Goal: Register for event/course

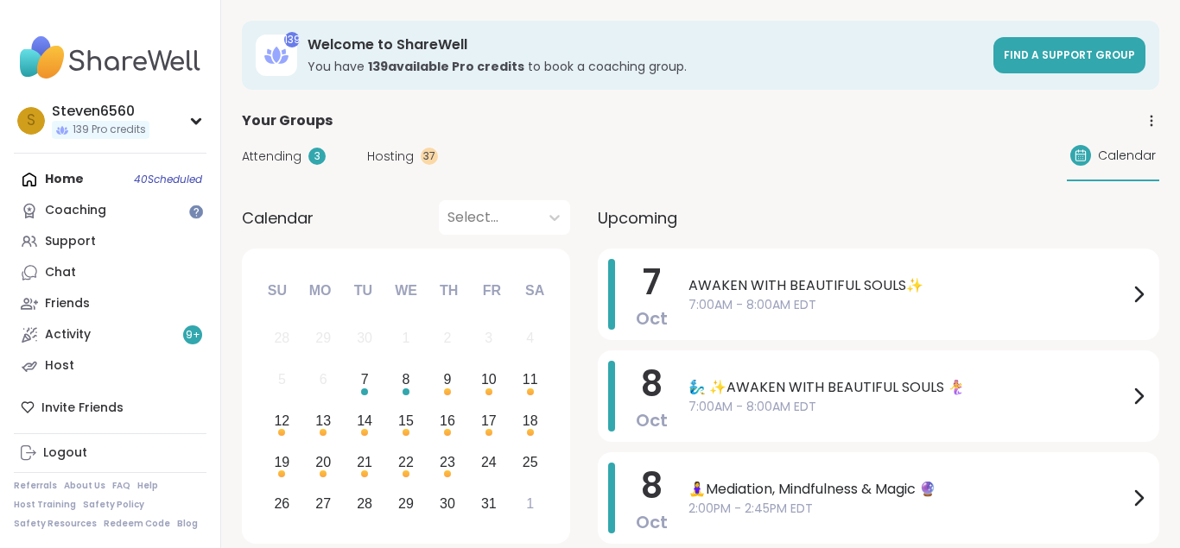
click at [385, 159] on span "Hosting" at bounding box center [390, 157] width 47 height 18
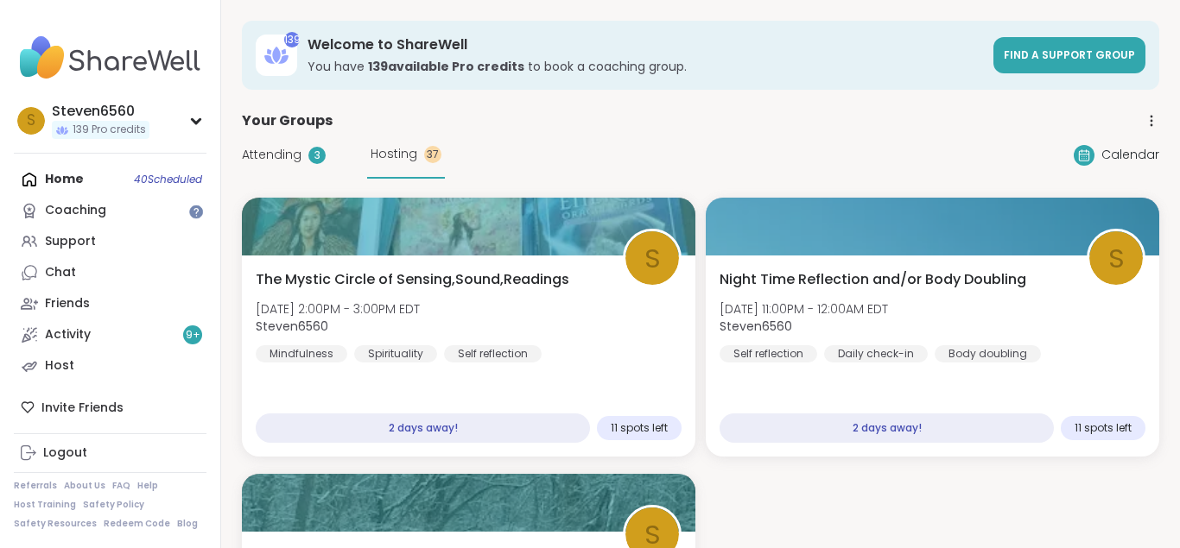
click at [1155, 120] on icon at bounding box center [1151, 121] width 16 height 16
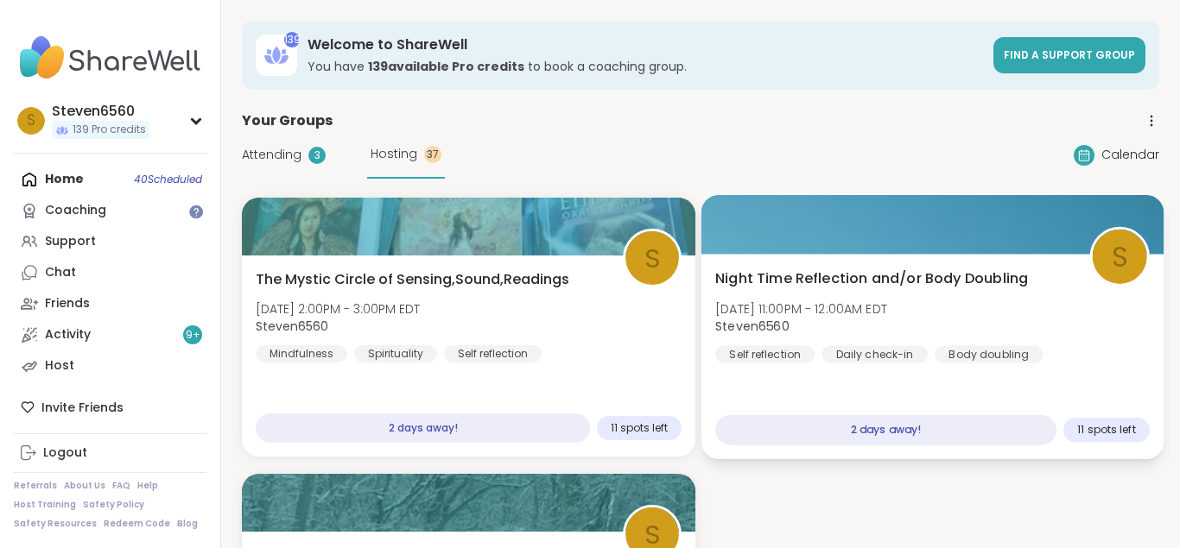
click at [1009, 278] on span "Night Time Reflection and/or Body Doubling" at bounding box center [871, 279] width 313 height 21
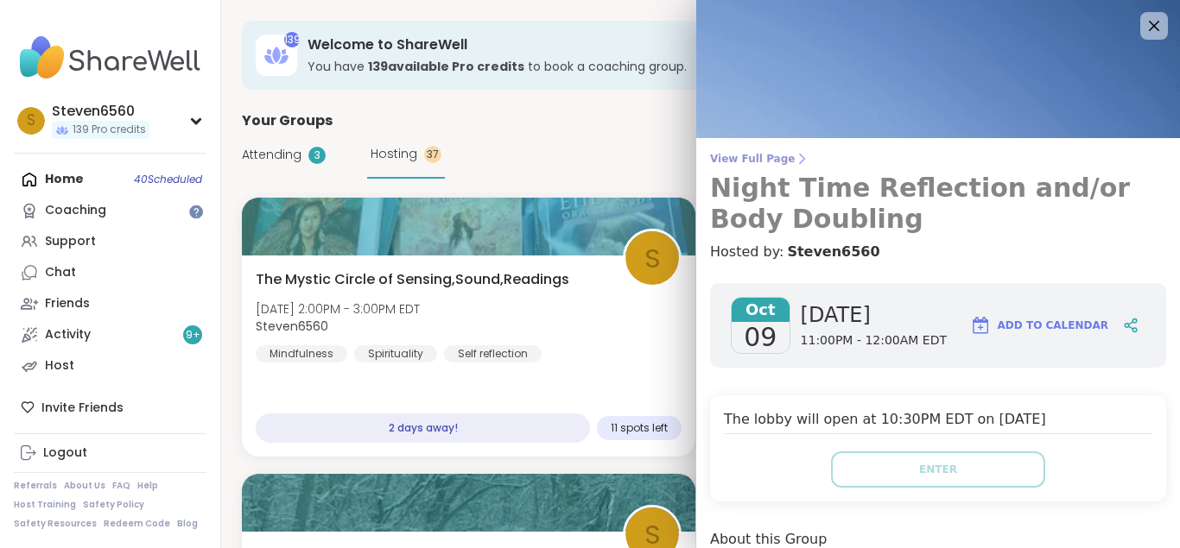
click at [794, 159] on icon at bounding box center [801, 159] width 14 height 14
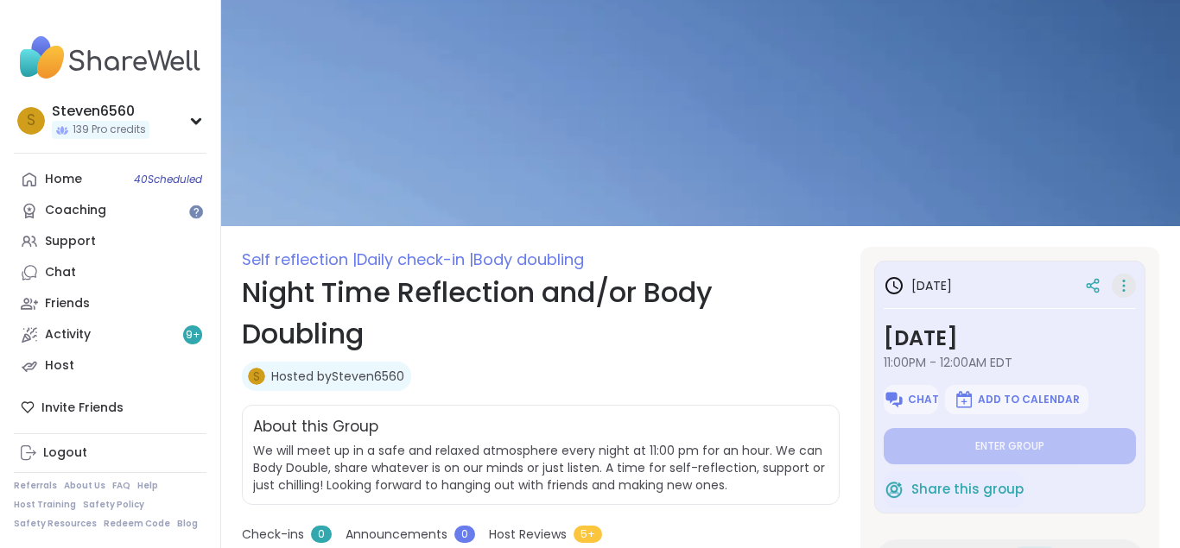
click at [1124, 284] on icon at bounding box center [1123, 286] width 17 height 24
click at [66, 366] on div "Host" at bounding box center [59, 366] width 29 height 17
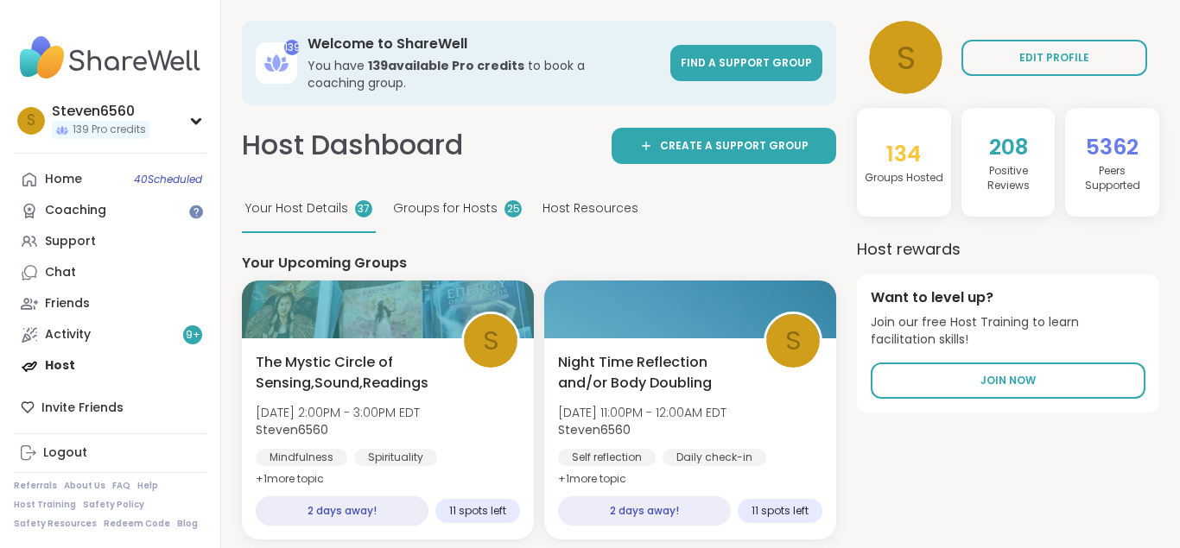
click at [563, 204] on span "Host Resources" at bounding box center [590, 208] width 96 height 18
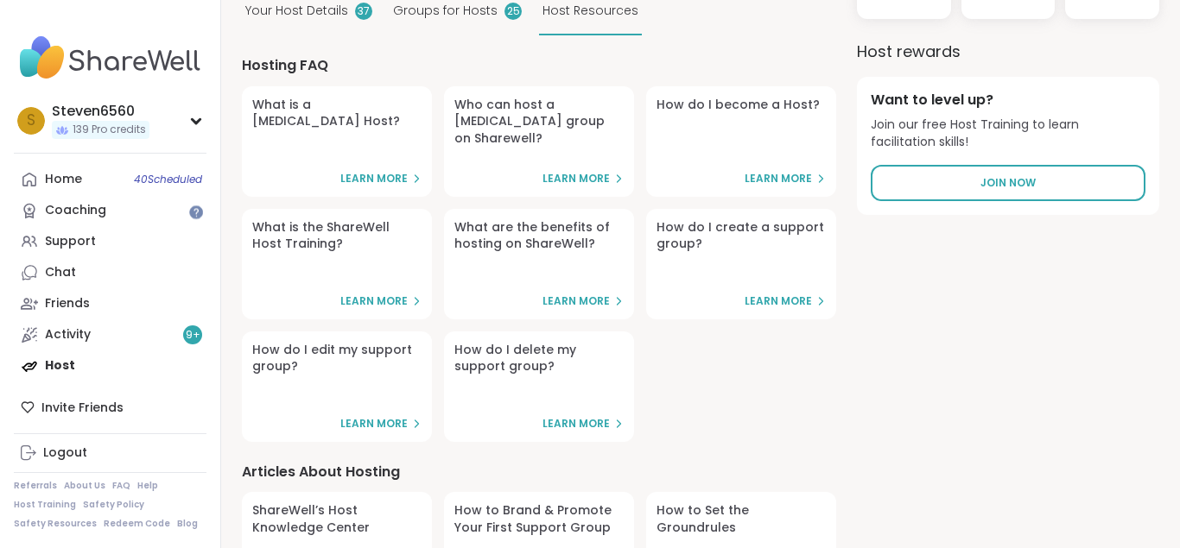
scroll to position [235, 0]
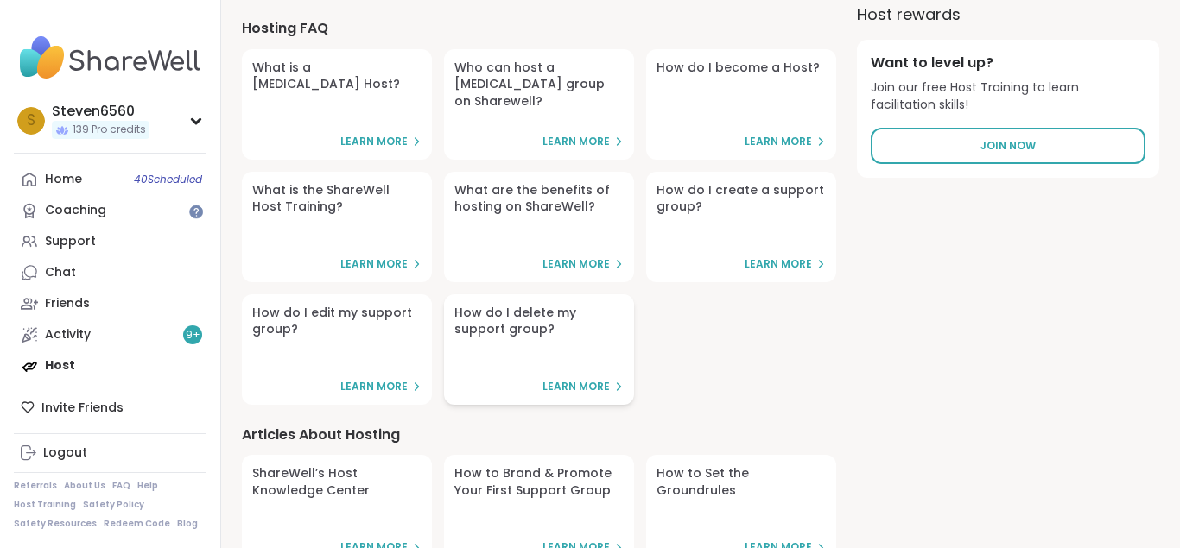
click at [587, 389] on span "Learn More" at bounding box center [575, 387] width 67 height 15
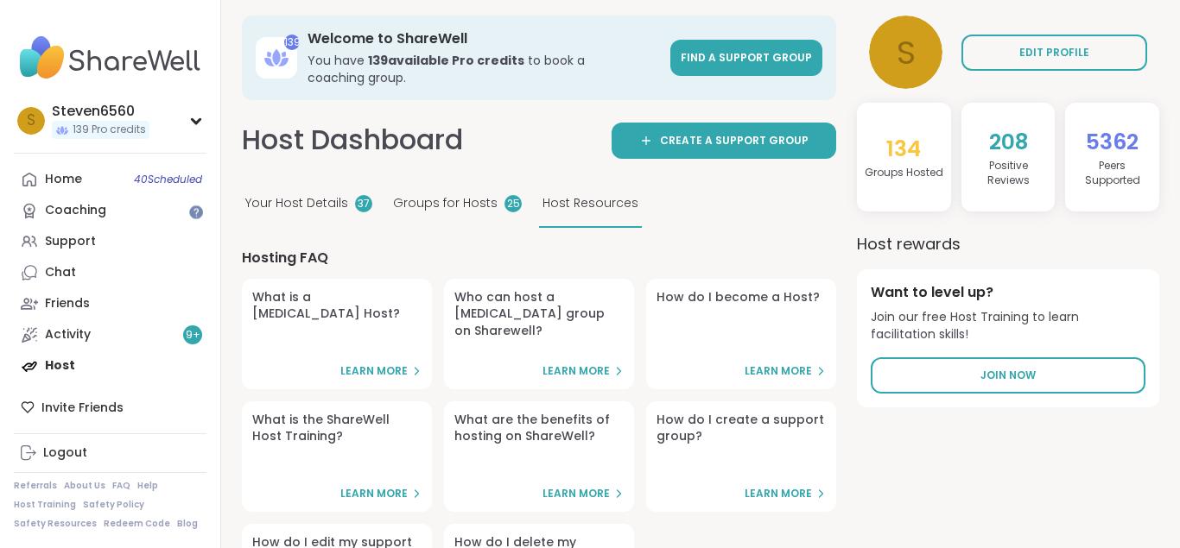
scroll to position [0, 0]
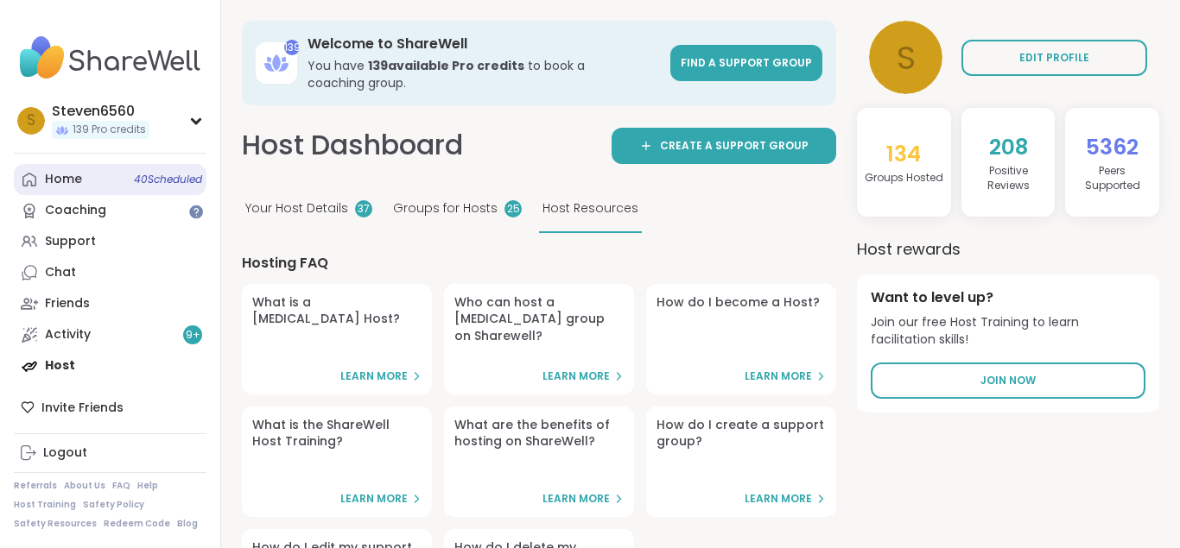
click at [70, 175] on div "Home 40 Scheduled" at bounding box center [63, 179] width 37 height 17
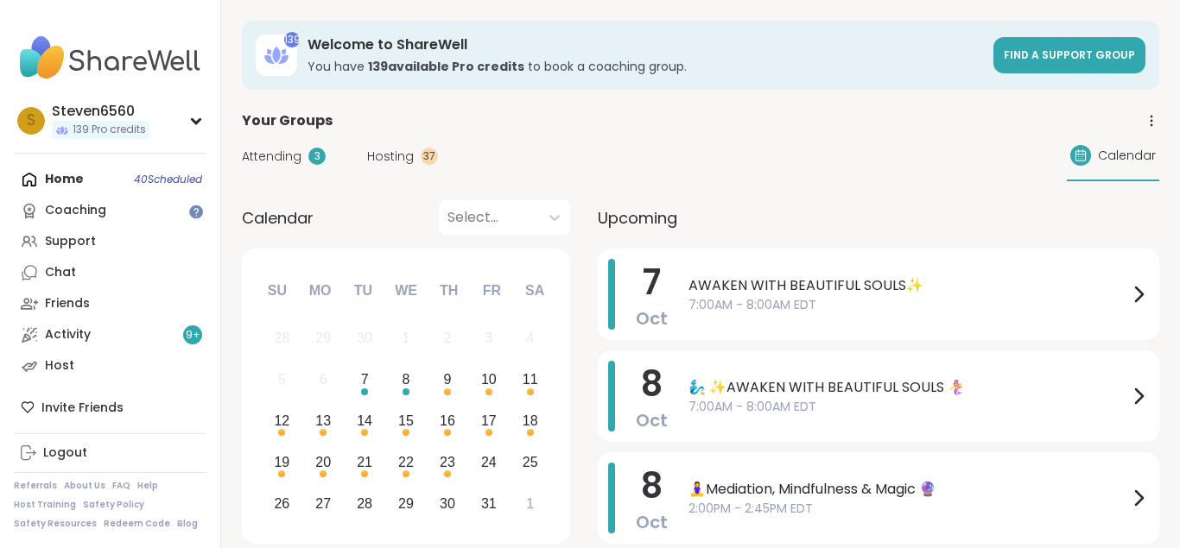
click at [1149, 119] on icon at bounding box center [1151, 121] width 16 height 16
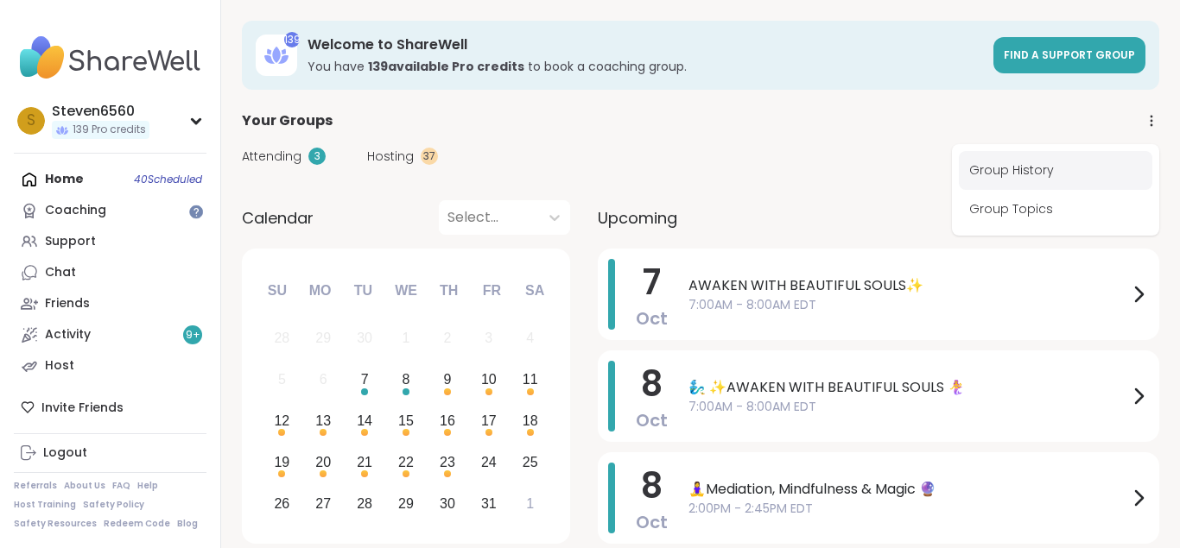
click at [1002, 168] on link "Group History" at bounding box center [1055, 170] width 193 height 39
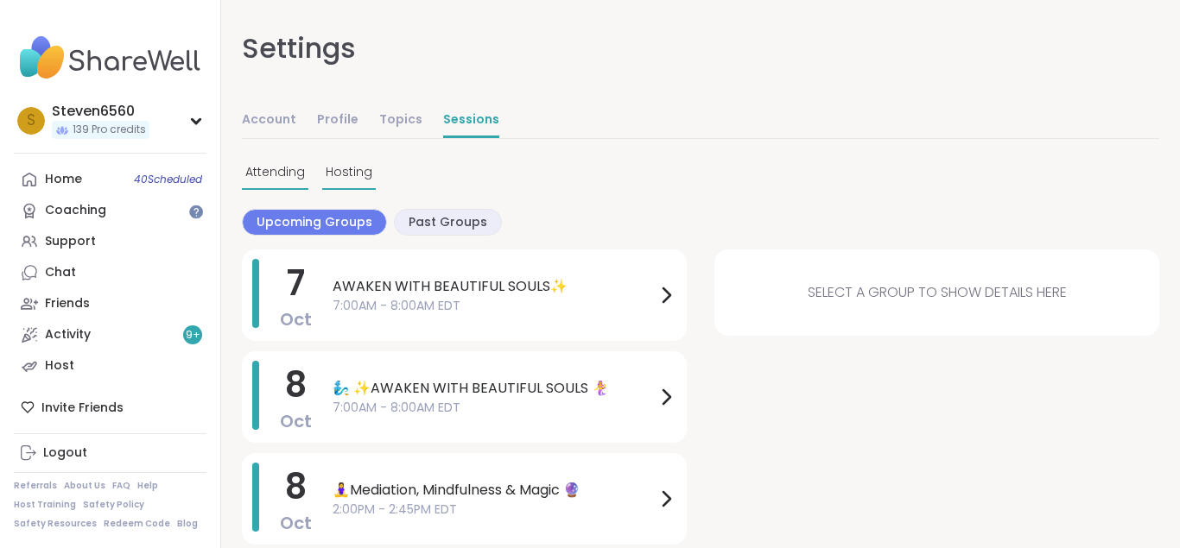
click at [351, 165] on span "Hosting" at bounding box center [349, 172] width 47 height 18
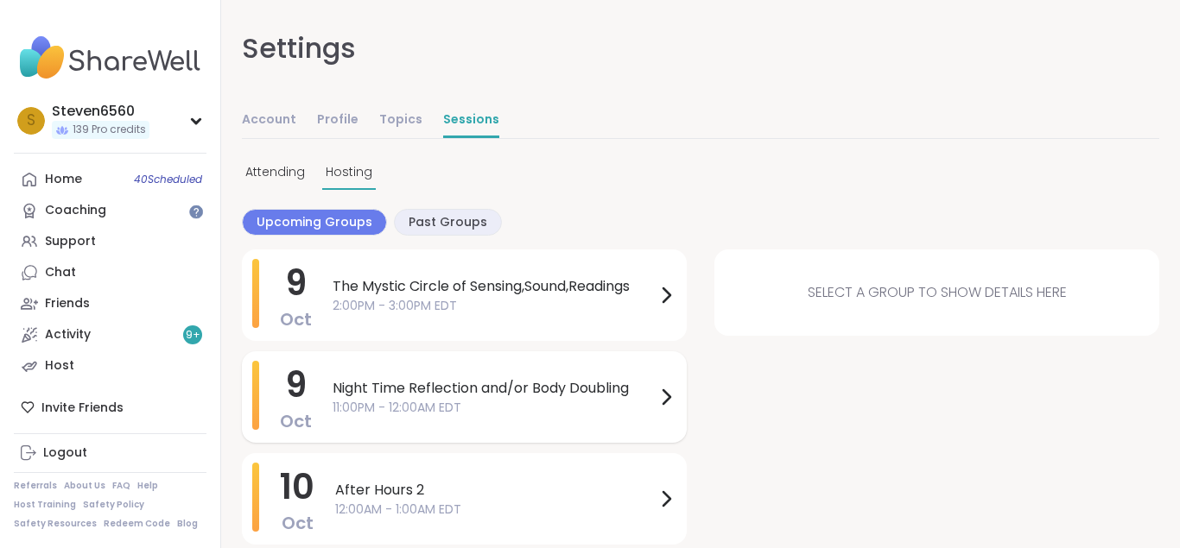
click at [646, 390] on span "Night Time Reflection and/or Body Doubling" at bounding box center [493, 388] width 323 height 21
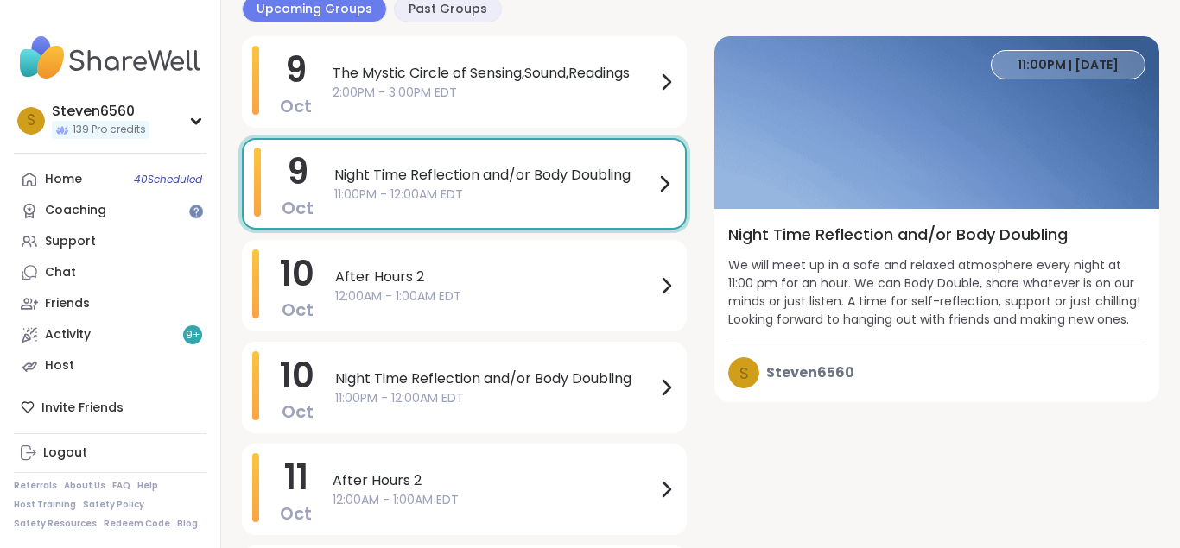
scroll to position [176, 0]
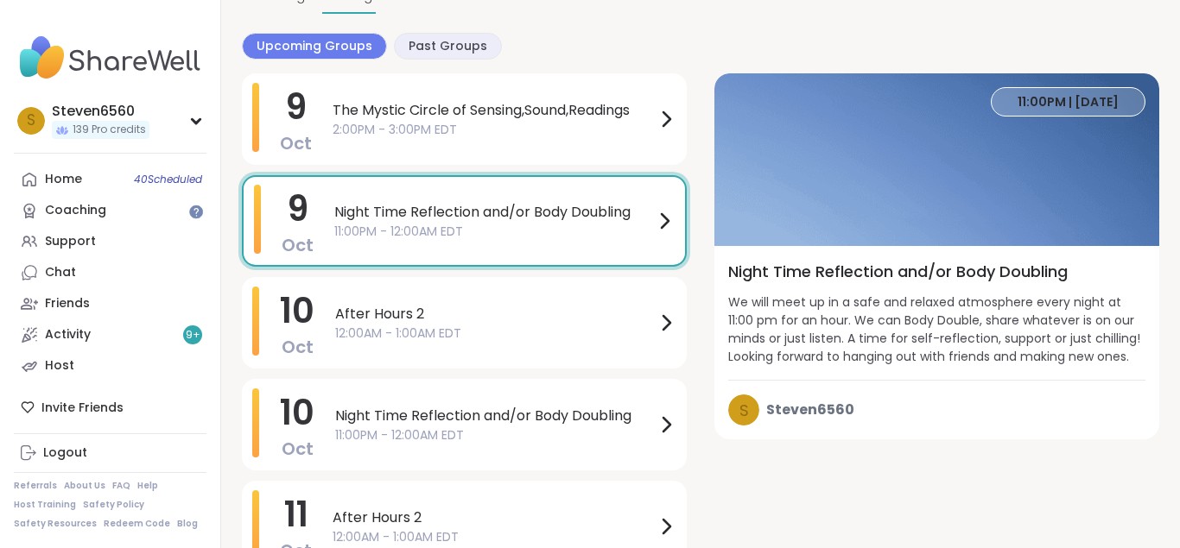
click at [1151, 97] on img at bounding box center [936, 159] width 445 height 173
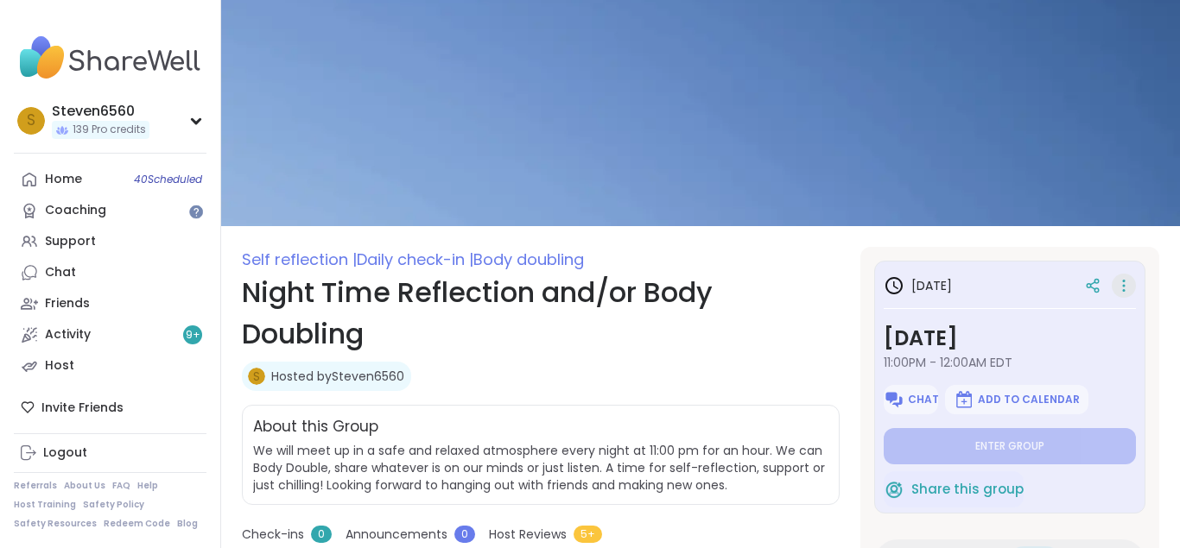
click at [1127, 285] on icon at bounding box center [1123, 286] width 17 height 24
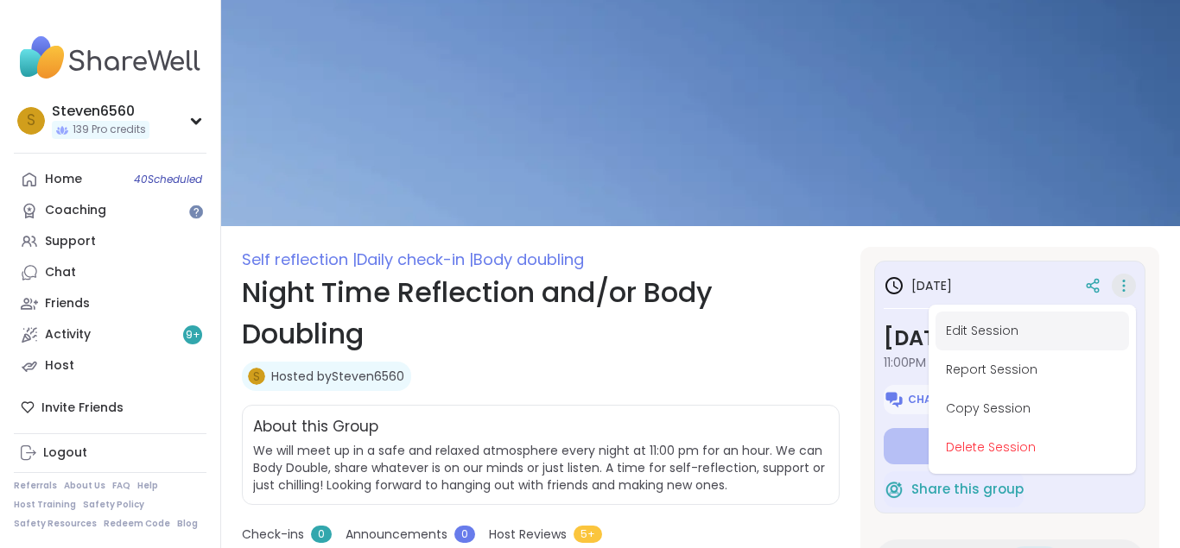
click at [993, 328] on button "Edit Session" at bounding box center [1031, 331] width 193 height 39
type textarea "*"
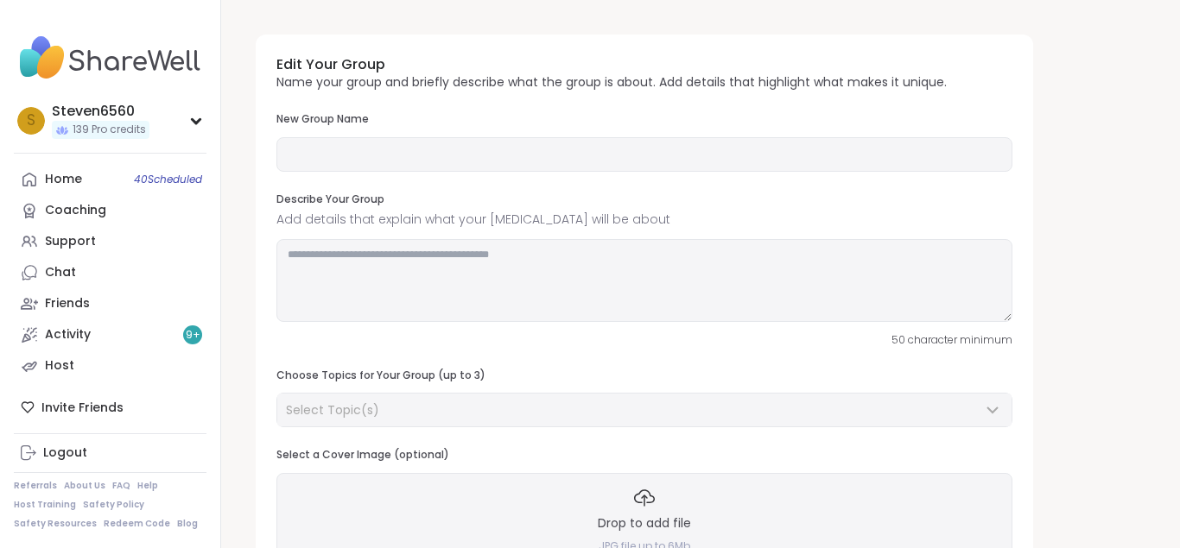
type input "**********"
type textarea "**********"
type input "**"
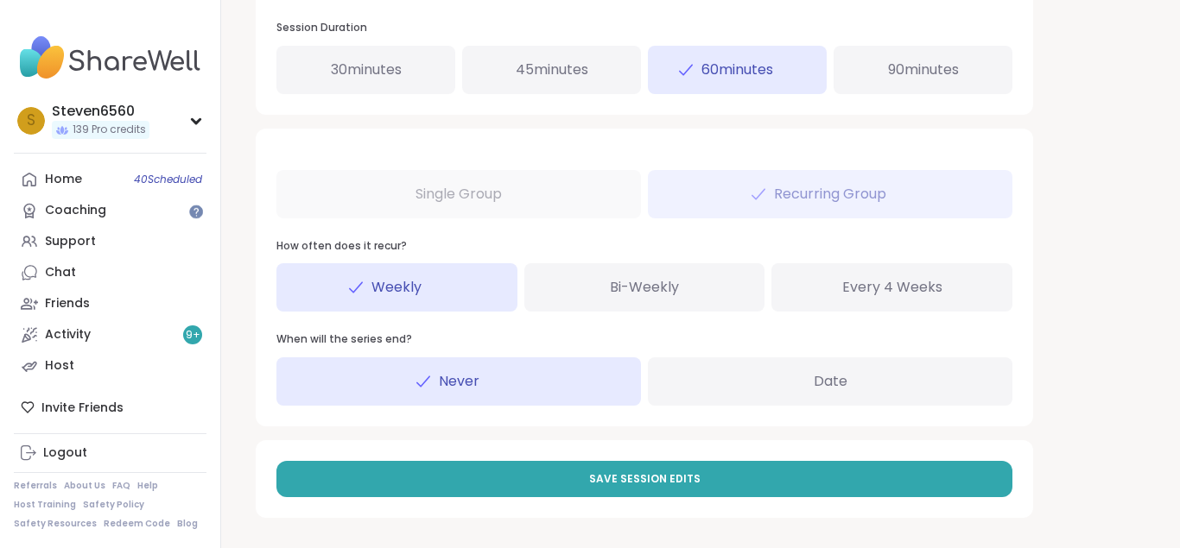
scroll to position [889, 0]
drag, startPoint x: 1177, startPoint y: 541, endPoint x: 1118, endPoint y: 402, distance: 150.9
click at [442, 374] on span "Never" at bounding box center [459, 380] width 41 height 21
click at [370, 280] on div "Weekly" at bounding box center [396, 287] width 241 height 48
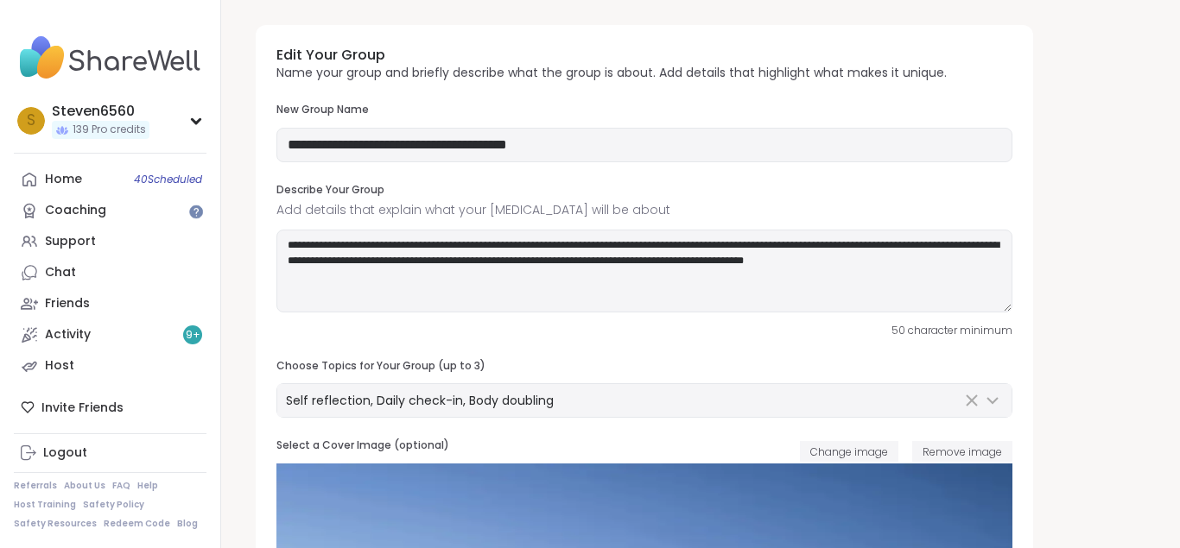
scroll to position [0, 0]
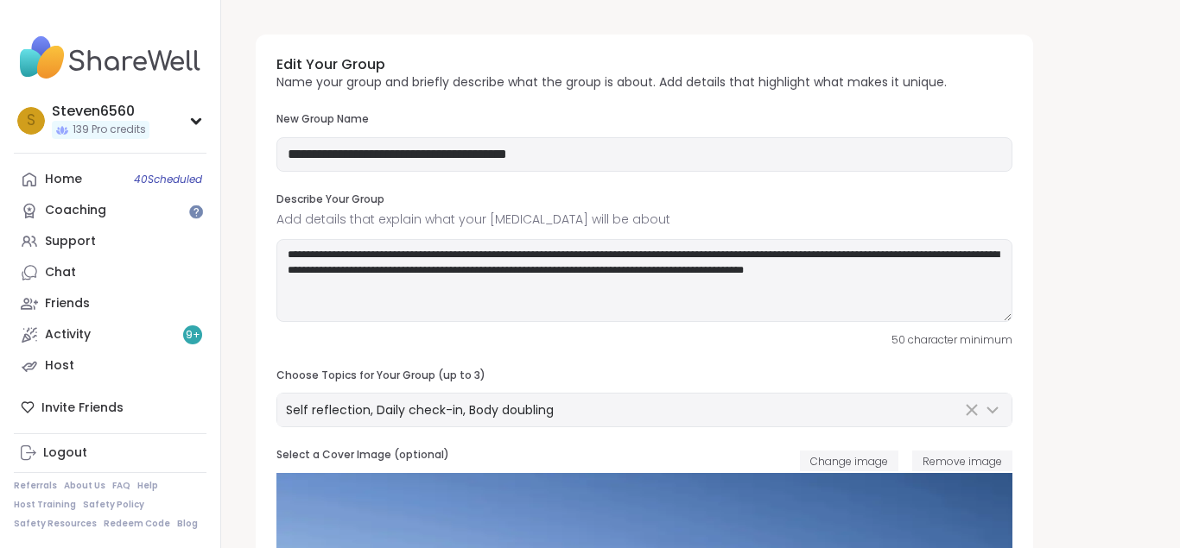
drag, startPoint x: 383, startPoint y: 60, endPoint x: 881, endPoint y: 65, distance: 498.3
click at [881, 65] on h3 "Edit Your Group" at bounding box center [611, 64] width 670 height 19
click at [955, 90] on div "**********" at bounding box center [644, 342] width 777 height 615
click at [646, 155] on input "**********" at bounding box center [644, 154] width 736 height 35
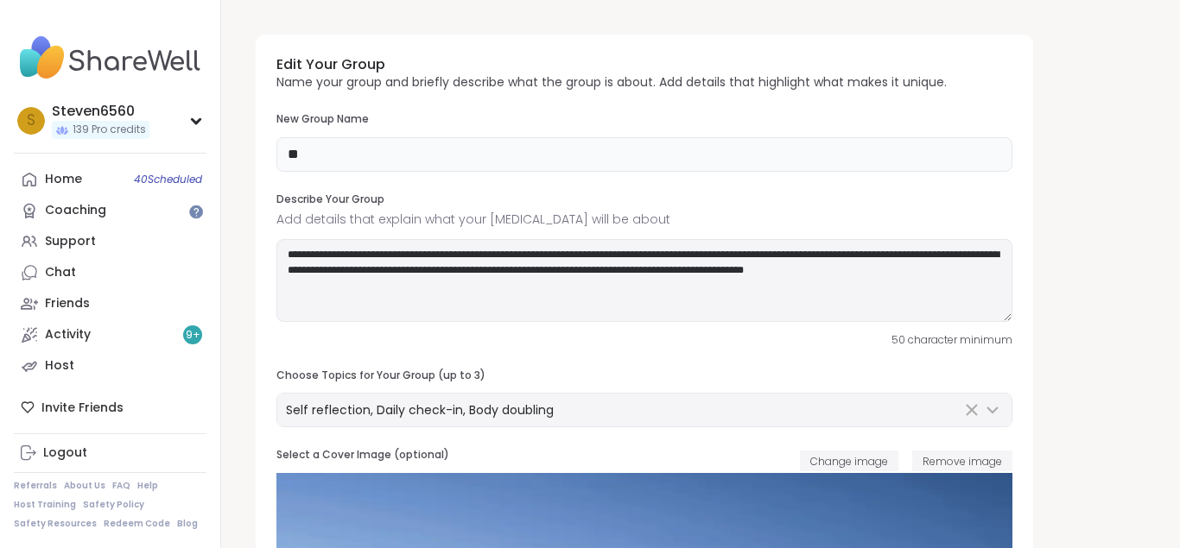
type input "*"
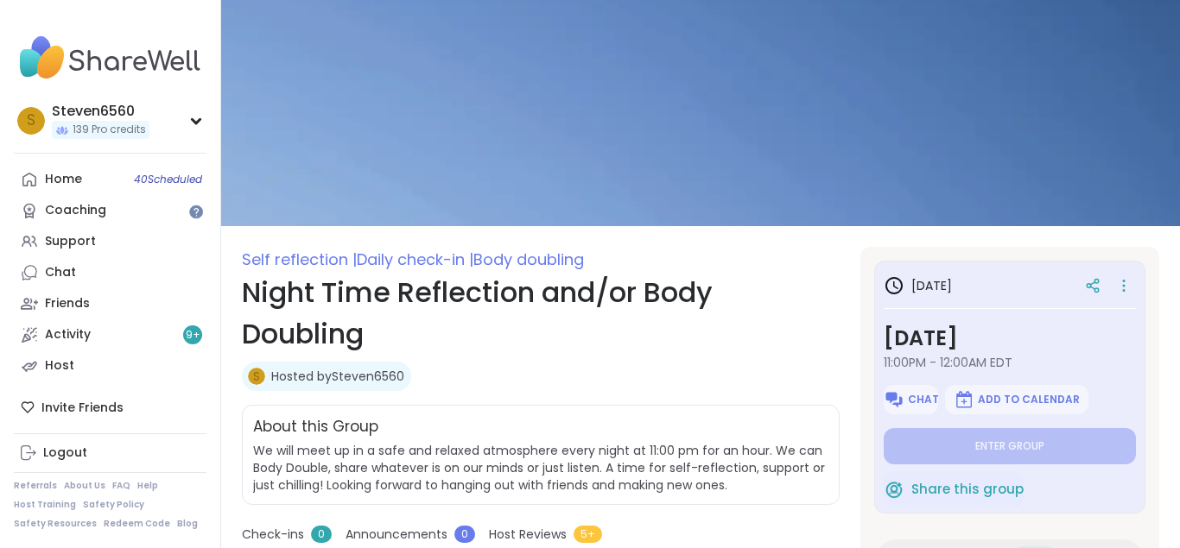
drag, startPoint x: 1171, startPoint y: 2, endPoint x: 1130, endPoint y: 218, distance: 219.8
click at [1129, 282] on icon at bounding box center [1123, 286] width 17 height 24
click at [1099, 220] on img at bounding box center [700, 113] width 959 height 226
click at [1120, 287] on icon at bounding box center [1123, 286] width 17 height 24
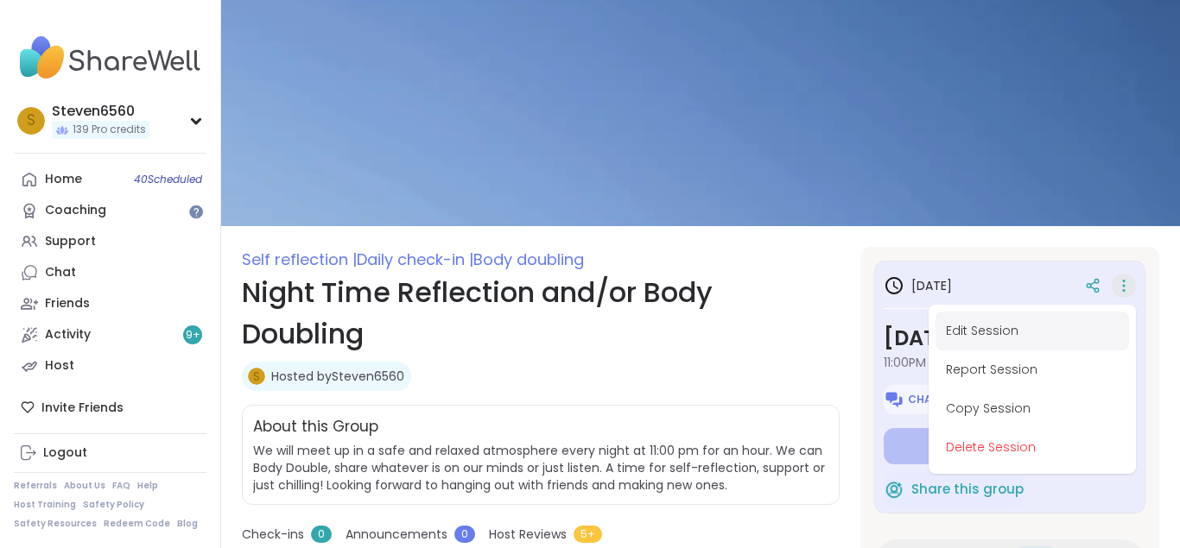
click at [1004, 320] on button "Edit Session" at bounding box center [1031, 331] width 193 height 39
type textarea "*"
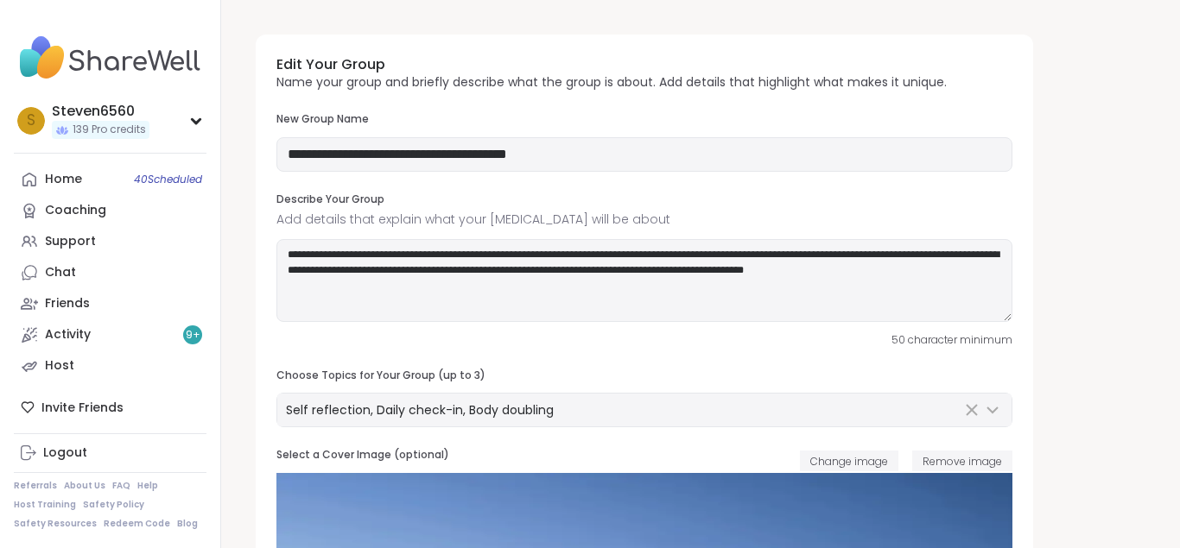
type input "**********"
type textarea "**********"
type input "**"
drag, startPoint x: 1171, startPoint y: 3, endPoint x: 1035, endPoint y: 39, distance: 141.2
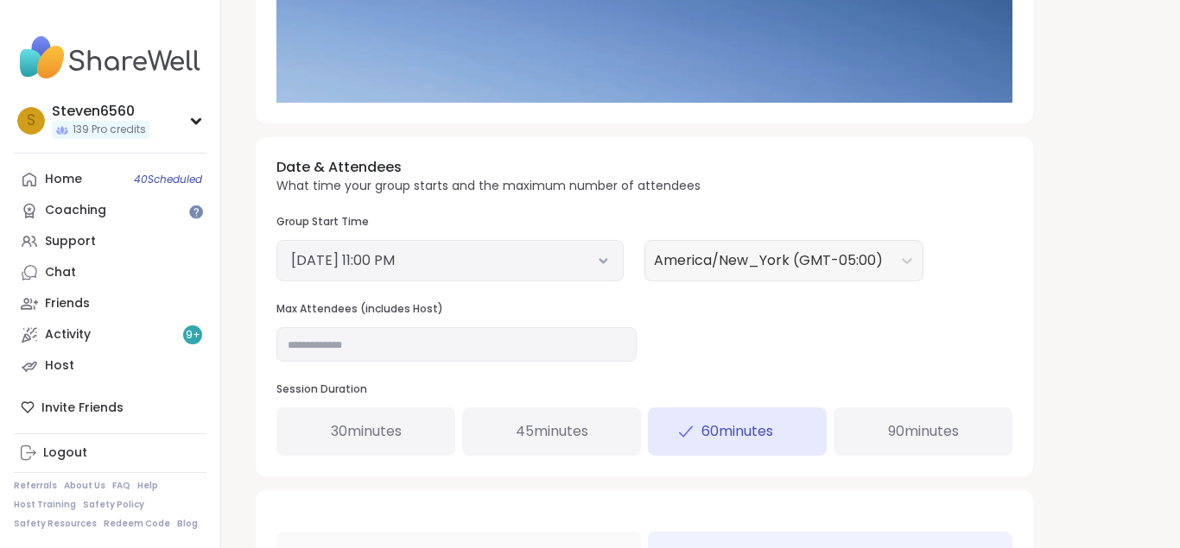
scroll to position [529, 0]
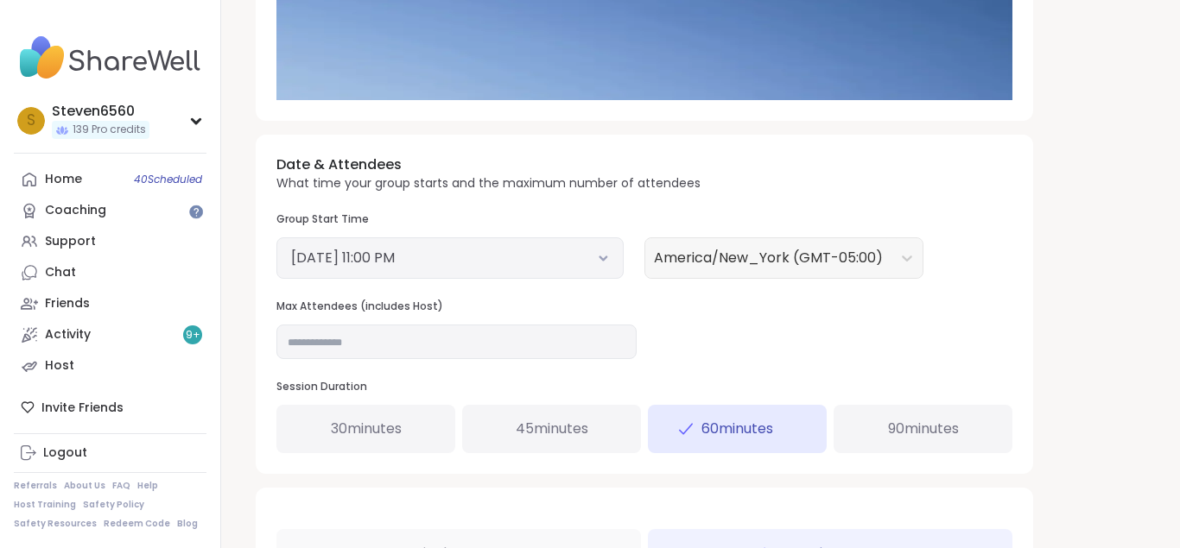
drag, startPoint x: 1174, startPoint y: 541, endPoint x: 895, endPoint y: 415, distance: 306.5
click at [606, 253] on button "October 9, 2025 11:00 PM" at bounding box center [450, 258] width 318 height 21
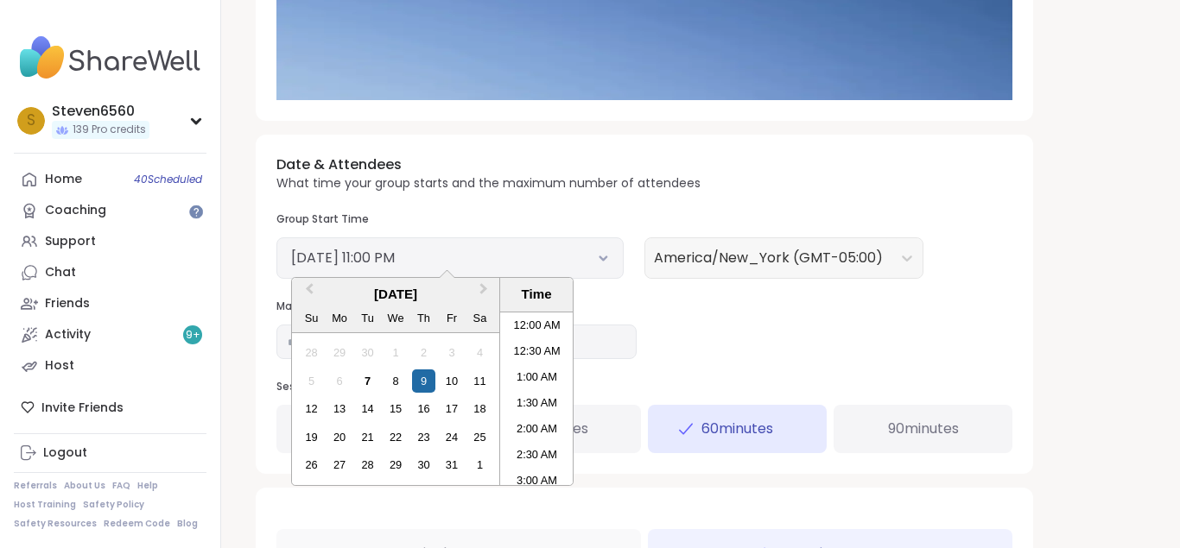
scroll to position [1071, 0]
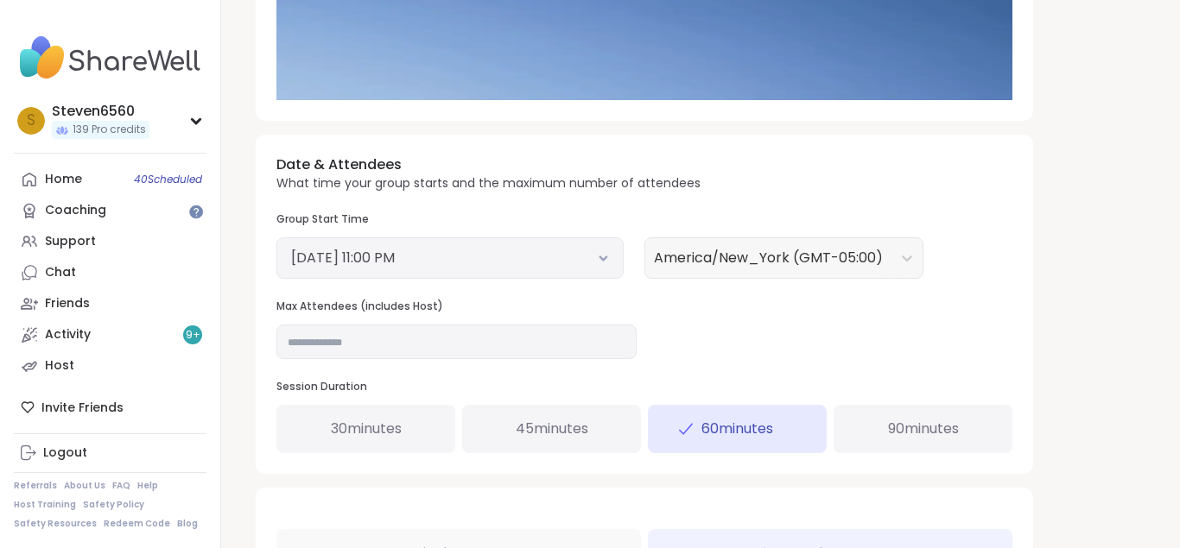
click at [605, 258] on icon at bounding box center [603, 258] width 6 height 3
click at [642, 348] on div "Date & Attendees What time your group starts and the maximum number of attendee…" at bounding box center [644, 304] width 777 height 339
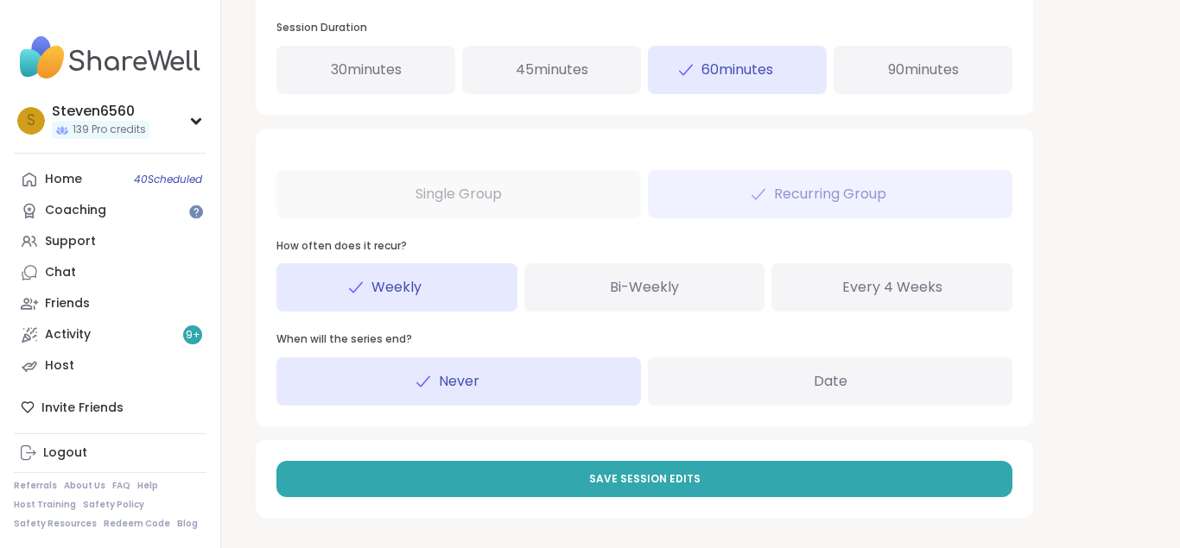
scroll to position [889, 0]
click at [839, 377] on span "Date" at bounding box center [830, 380] width 34 height 21
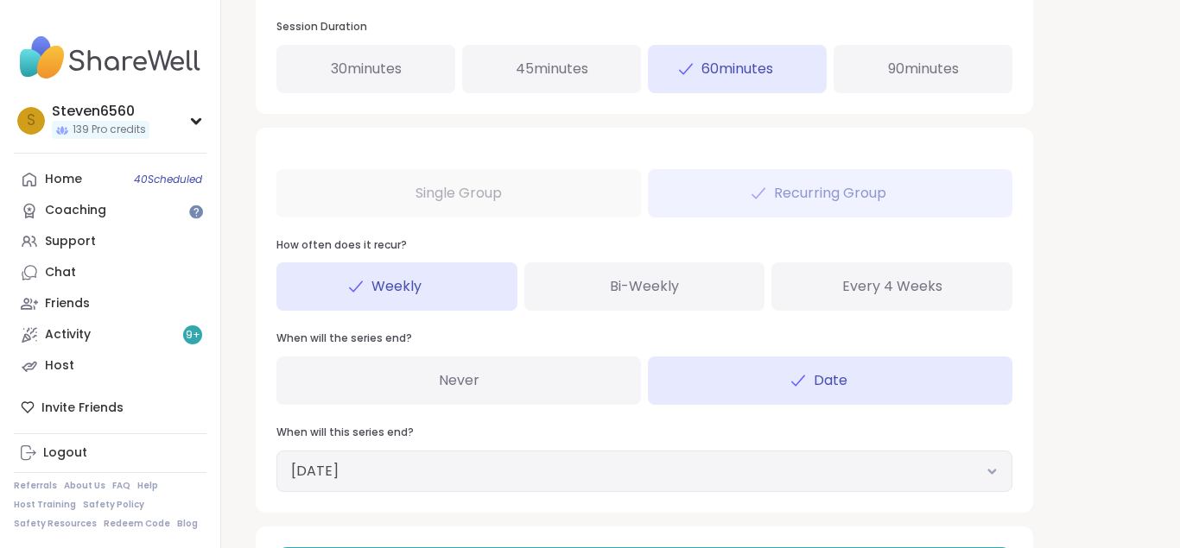
click at [400, 466] on button "October 7, 2026" at bounding box center [644, 471] width 706 height 21
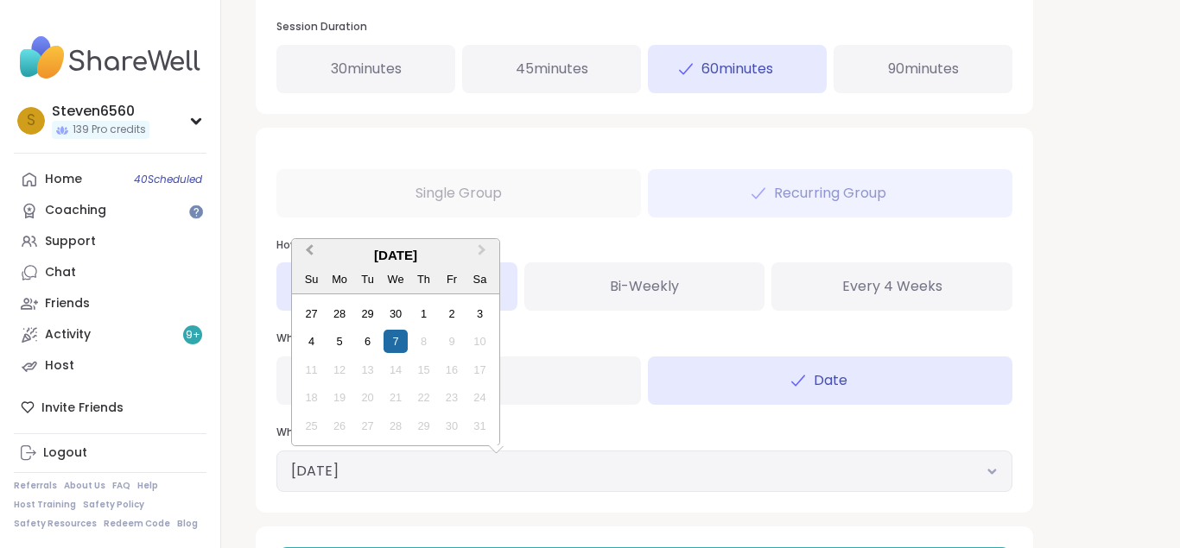
click at [305, 247] on button "Previous Month" at bounding box center [308, 255] width 28 height 28
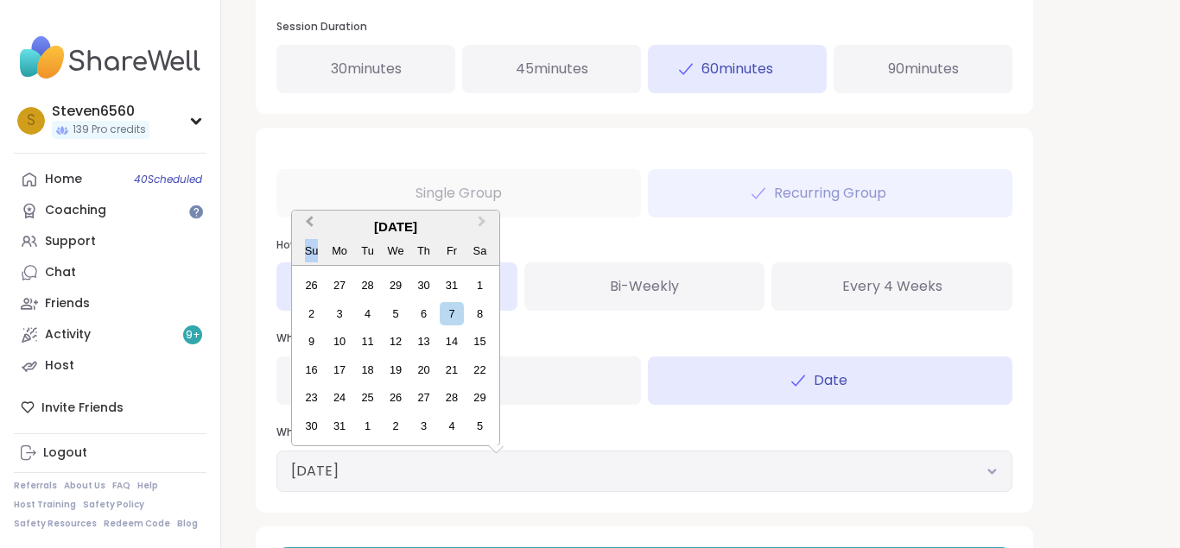
click at [305, 247] on div "Su" at bounding box center [311, 250] width 23 height 23
click at [305, 217] on button "Previous Month" at bounding box center [308, 226] width 28 height 28
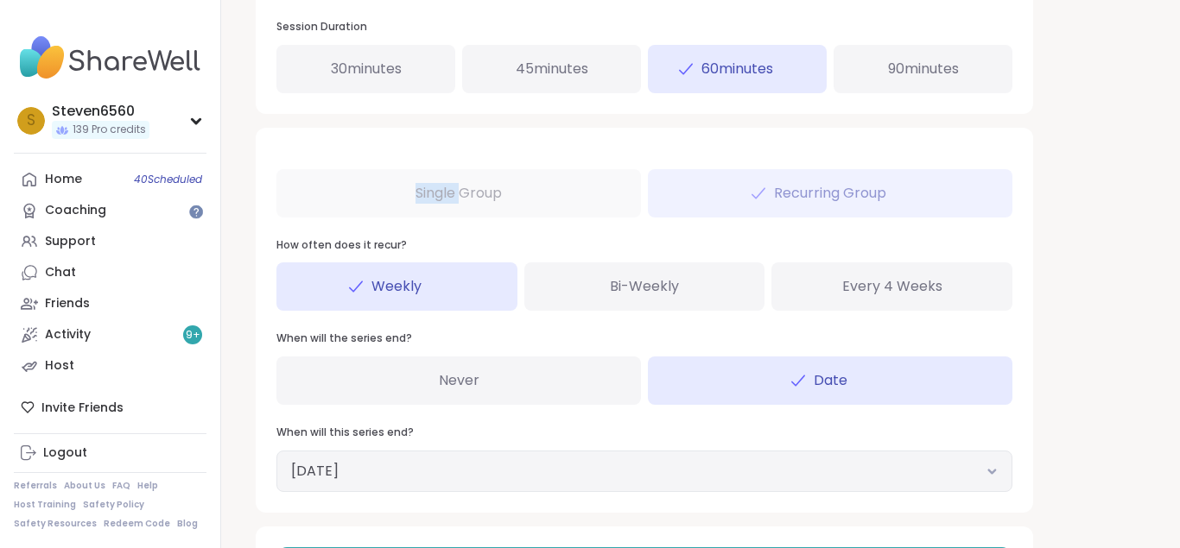
click at [305, 217] on div "Single Group Recurring Group How often does it recur? Weekly Bi-Weekly Every 4 …" at bounding box center [644, 320] width 777 height 385
click at [403, 472] on button "October 7, 2026" at bounding box center [644, 471] width 706 height 21
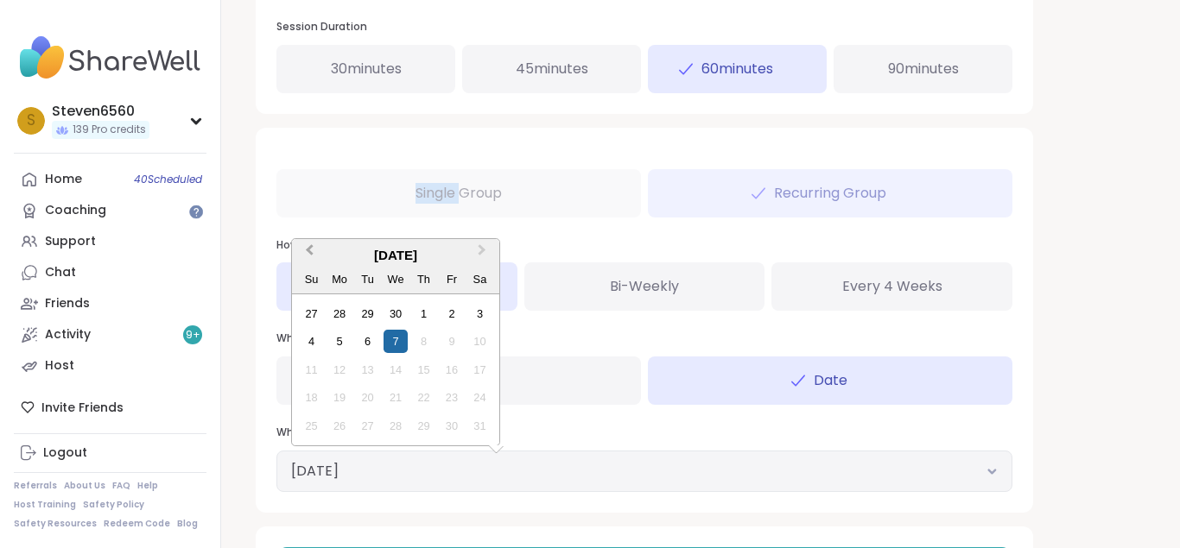
click at [306, 252] on button "Previous Month" at bounding box center [308, 255] width 28 height 28
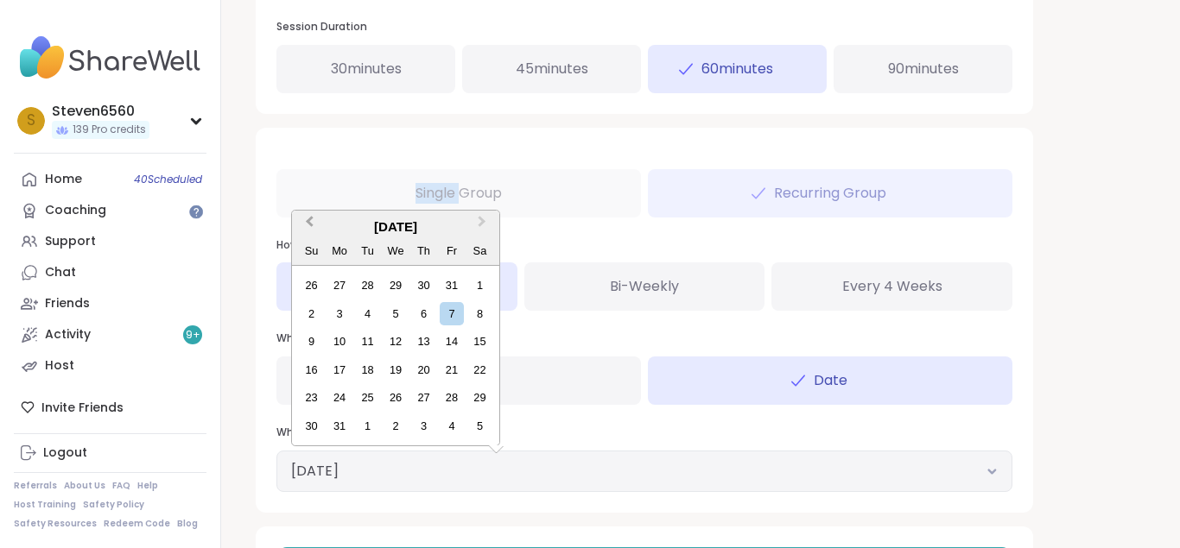
click at [303, 216] on button "Previous Month" at bounding box center [308, 226] width 28 height 28
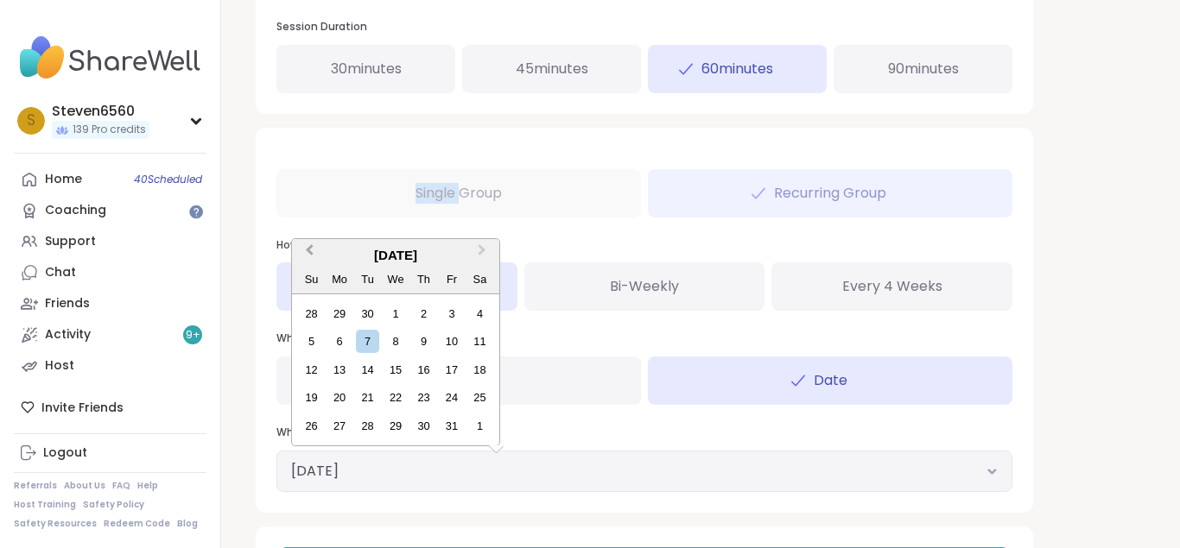
click at [312, 244] on button "Previous Month" at bounding box center [308, 255] width 28 height 28
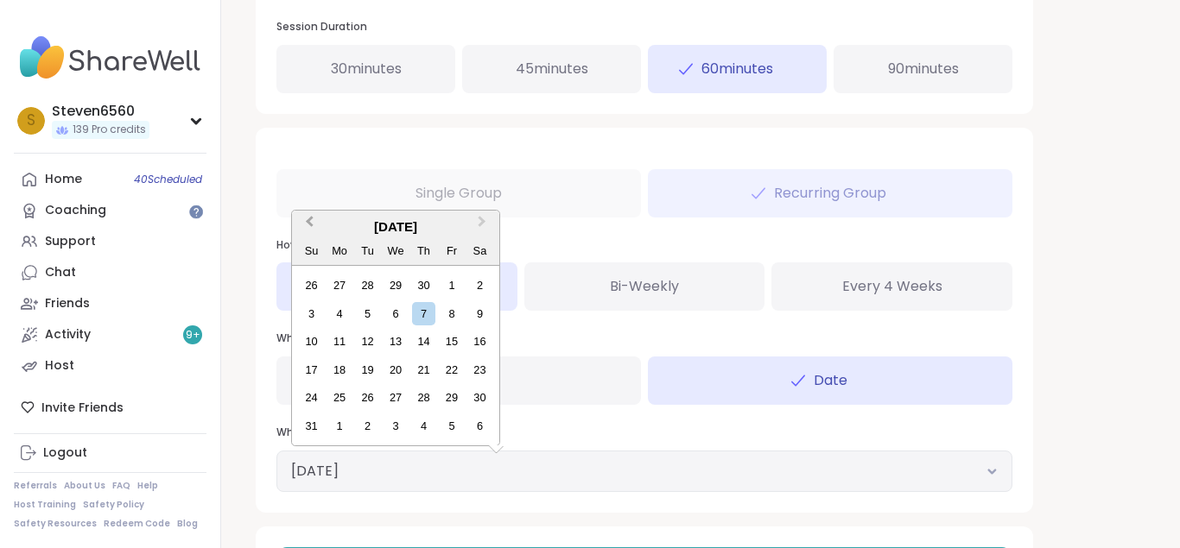
click at [312, 244] on div "Su" at bounding box center [311, 250] width 23 height 23
click at [311, 217] on button "Previous Month" at bounding box center [308, 226] width 28 height 28
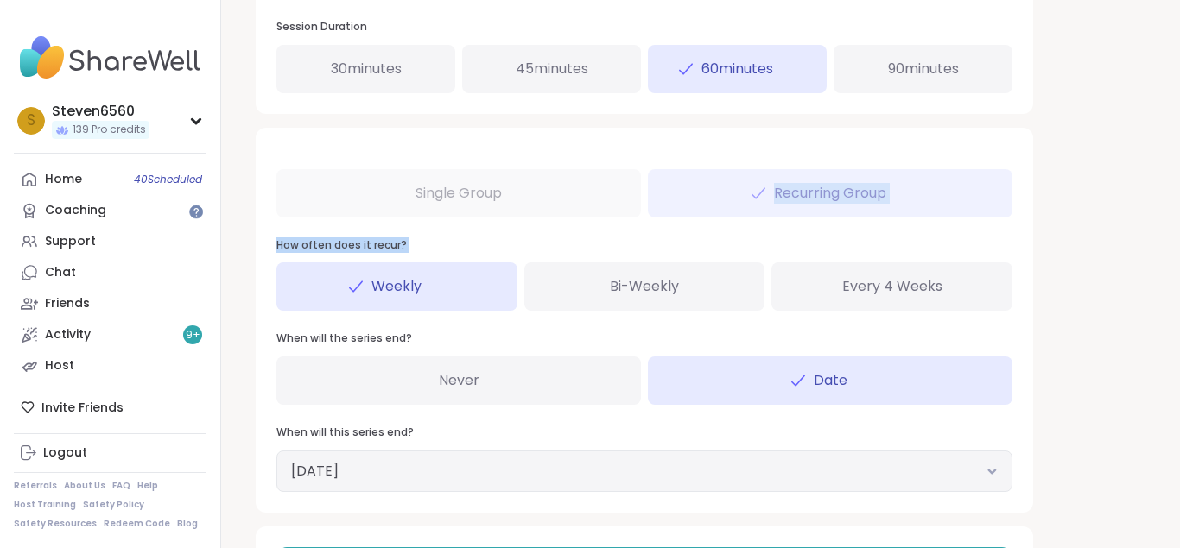
drag, startPoint x: 311, startPoint y: 217, endPoint x: 346, endPoint y: 319, distance: 107.9
click at [346, 319] on div "Single Group Recurring Group How often does it recur? Weekly Bi-Weekly Every 4 …" at bounding box center [644, 320] width 777 height 385
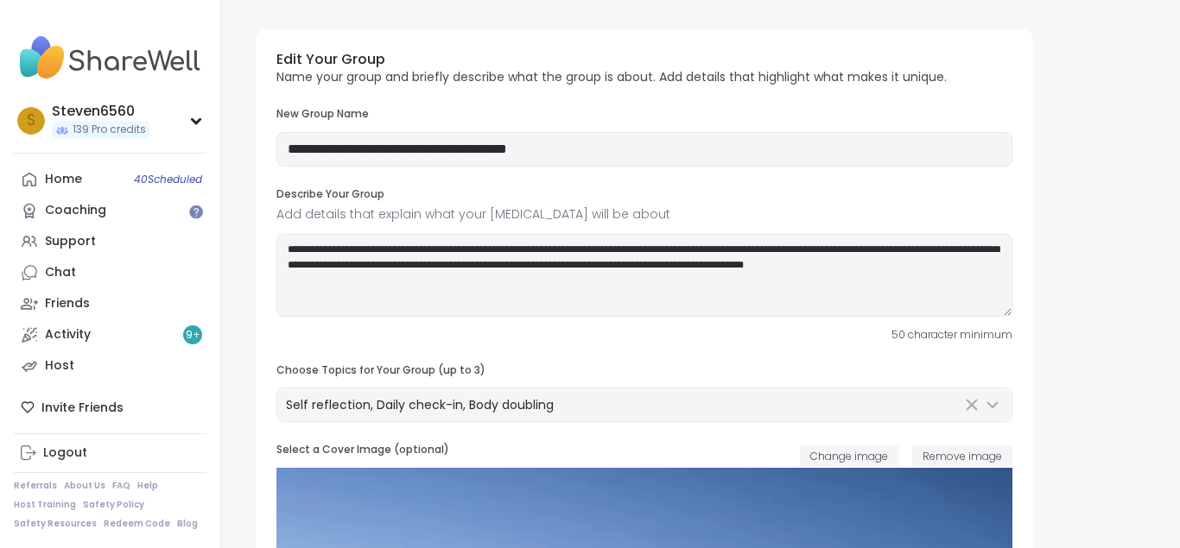
scroll to position [0, 0]
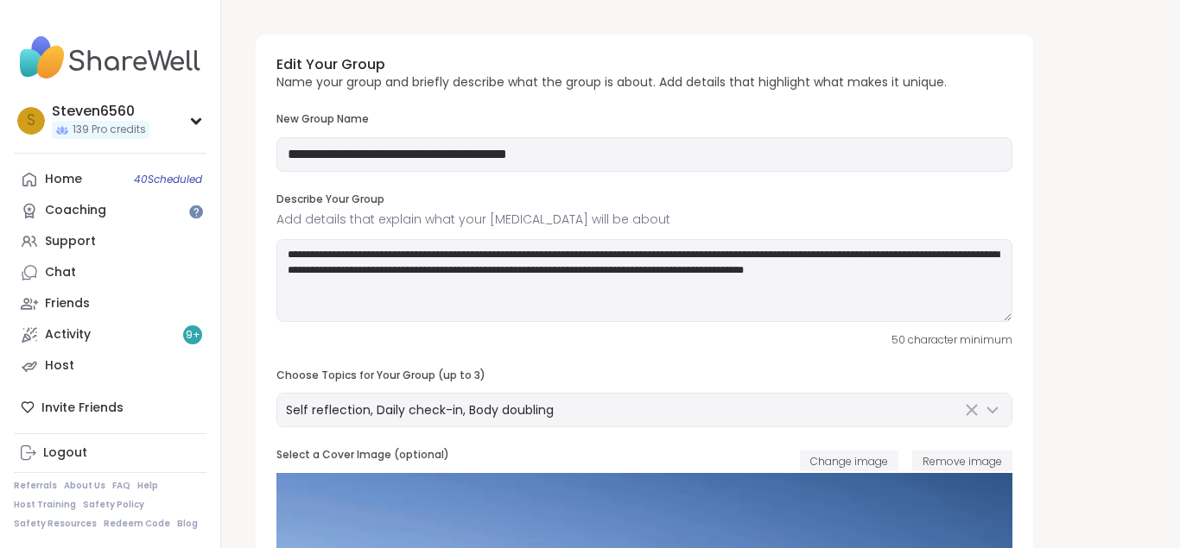
drag, startPoint x: 1179, startPoint y: 6, endPoint x: 1081, endPoint y: -5, distance: 98.2
click at [611, 157] on input "**********" at bounding box center [644, 154] width 736 height 35
type input "*"
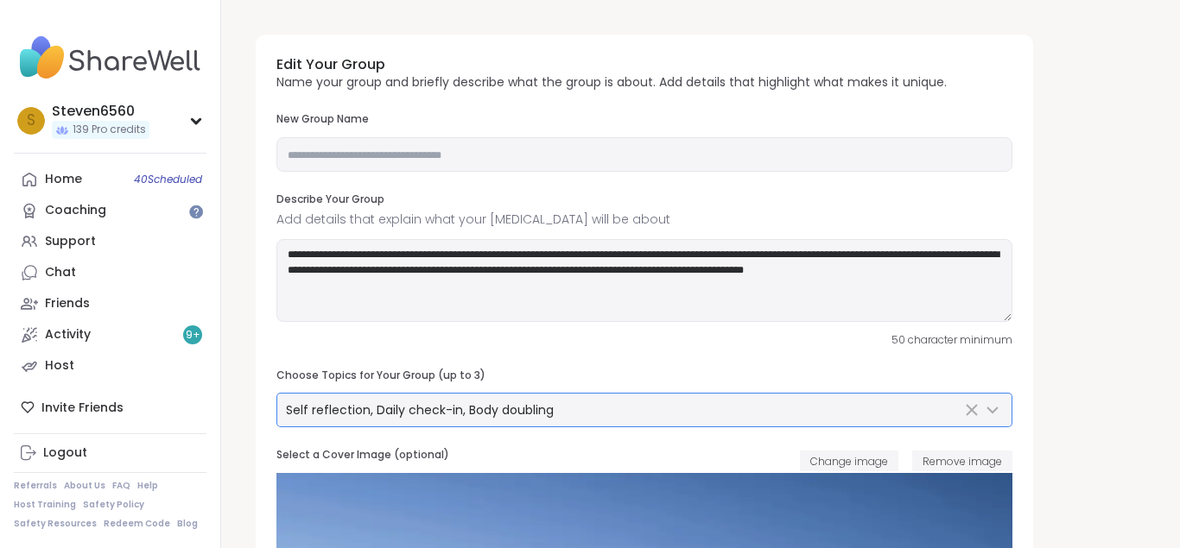
click at [978, 406] on icon "Clear Selected" at bounding box center [971, 410] width 21 height 21
click at [989, 275] on textarea "**********" at bounding box center [644, 280] width 736 height 83
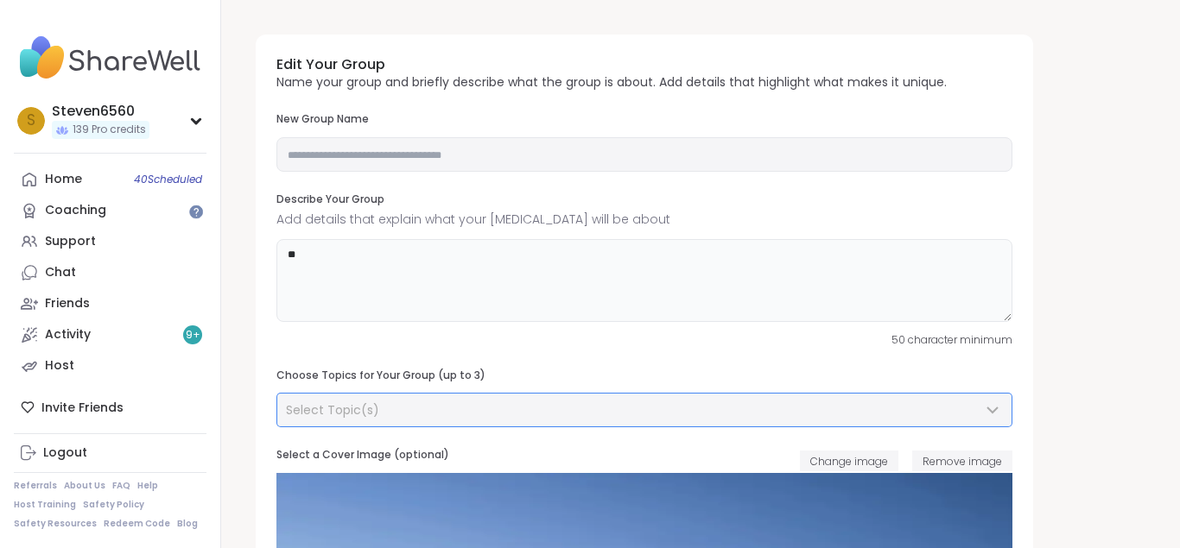
type textarea "*"
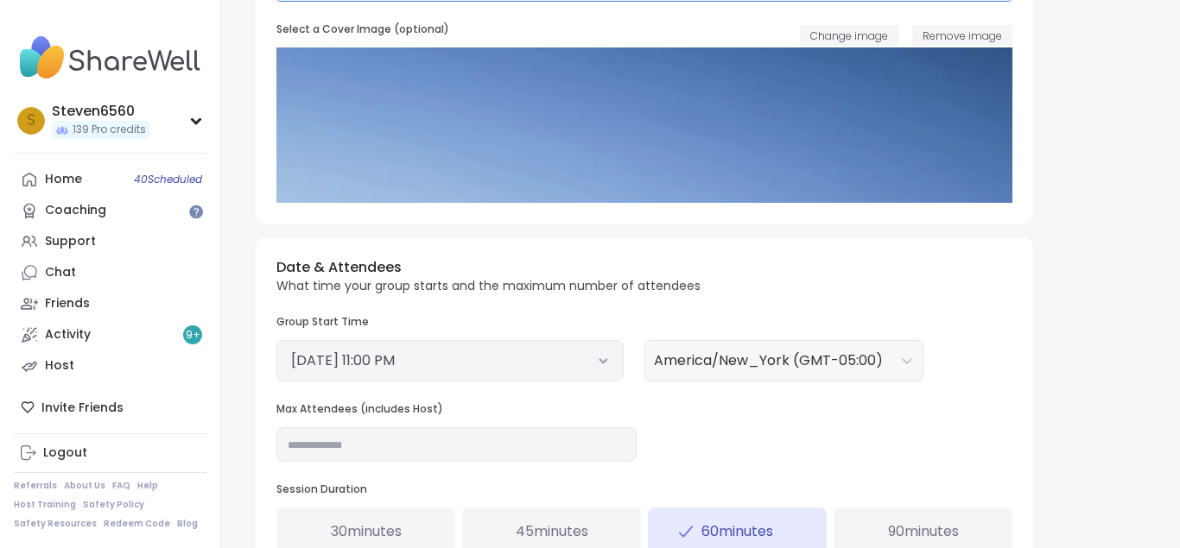
scroll to position [440, 0]
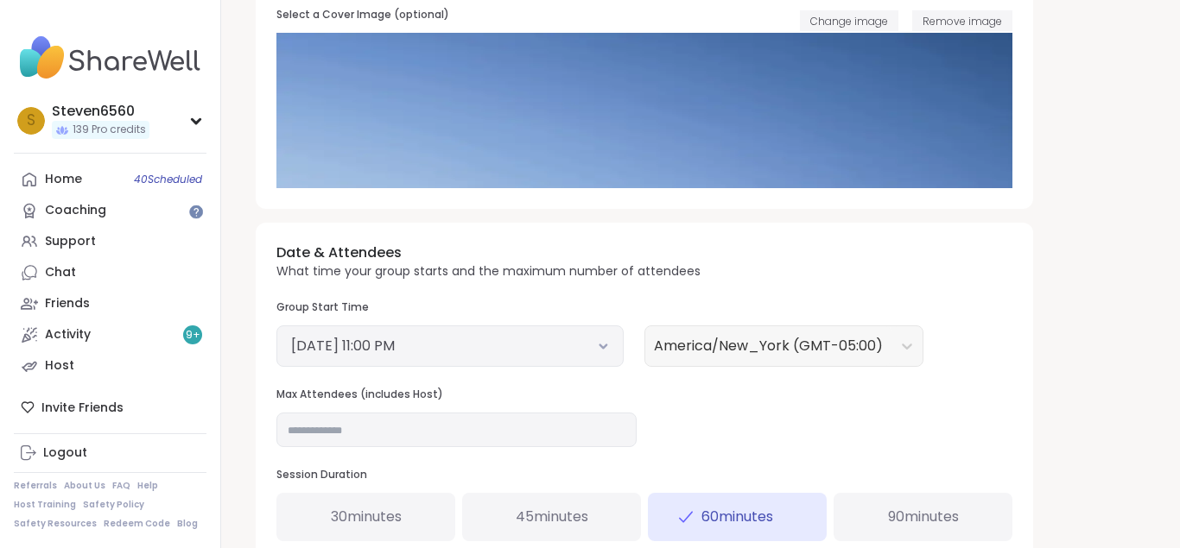
click at [599, 349] on icon at bounding box center [603, 346] width 11 height 7
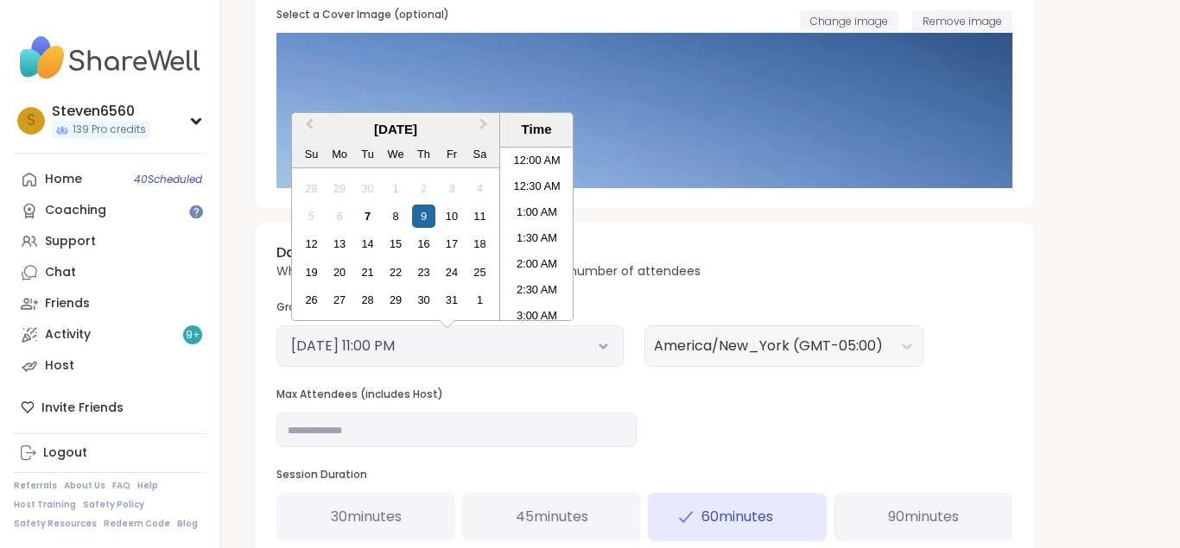
scroll to position [1071, 0]
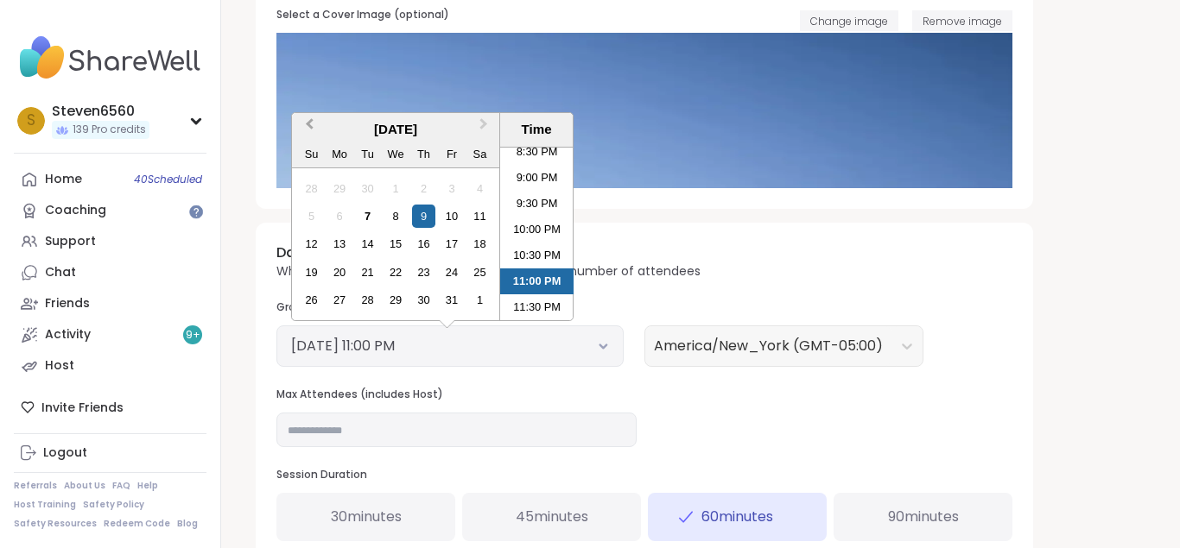
click at [308, 122] on button "Previous Month" at bounding box center [308, 129] width 28 height 28
click at [311, 210] on div "7" at bounding box center [311, 216] width 23 height 23
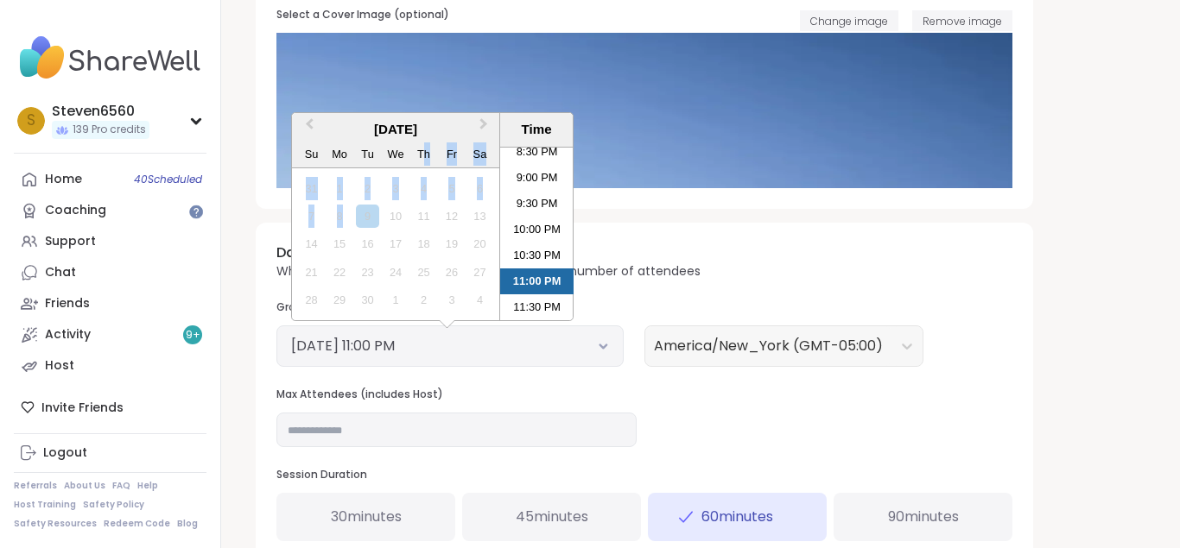
drag, startPoint x: 311, startPoint y: 210, endPoint x: 421, endPoint y: 150, distance: 125.6
click at [421, 150] on div "September 2025 Su Mo Tu We Th Fr Sa 31 1 2 3 4 5 6 7 8 9 10 11 12 13 14 15 16 1…" at bounding box center [395, 216] width 207 height 206
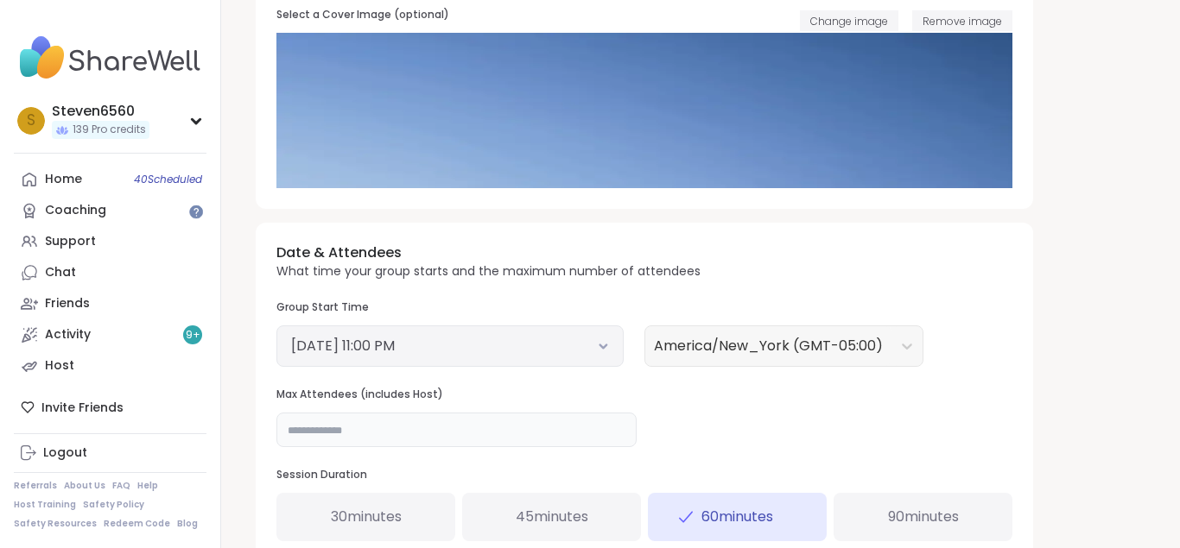
click at [306, 429] on input "**" at bounding box center [456, 430] width 360 height 35
type input "*"
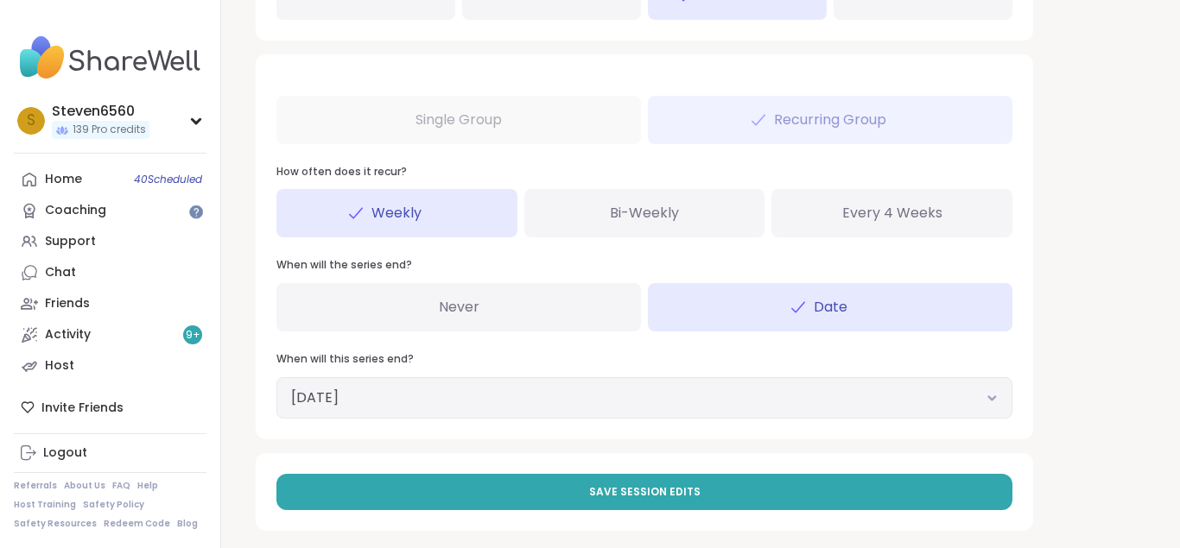
scroll to position [976, 0]
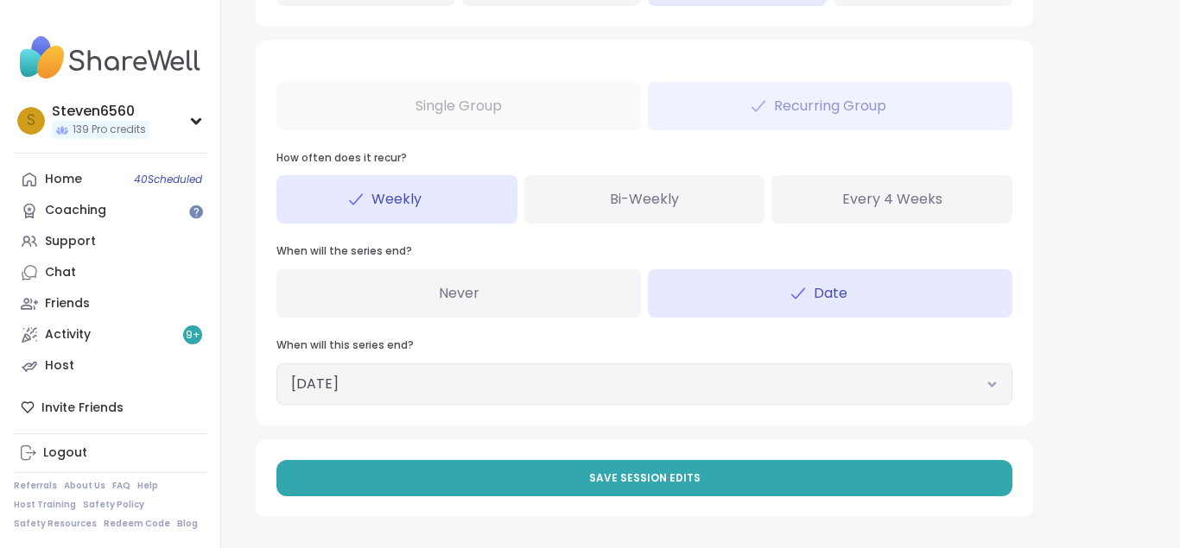
click at [406, 378] on button "October 7, 2026" at bounding box center [644, 384] width 706 height 21
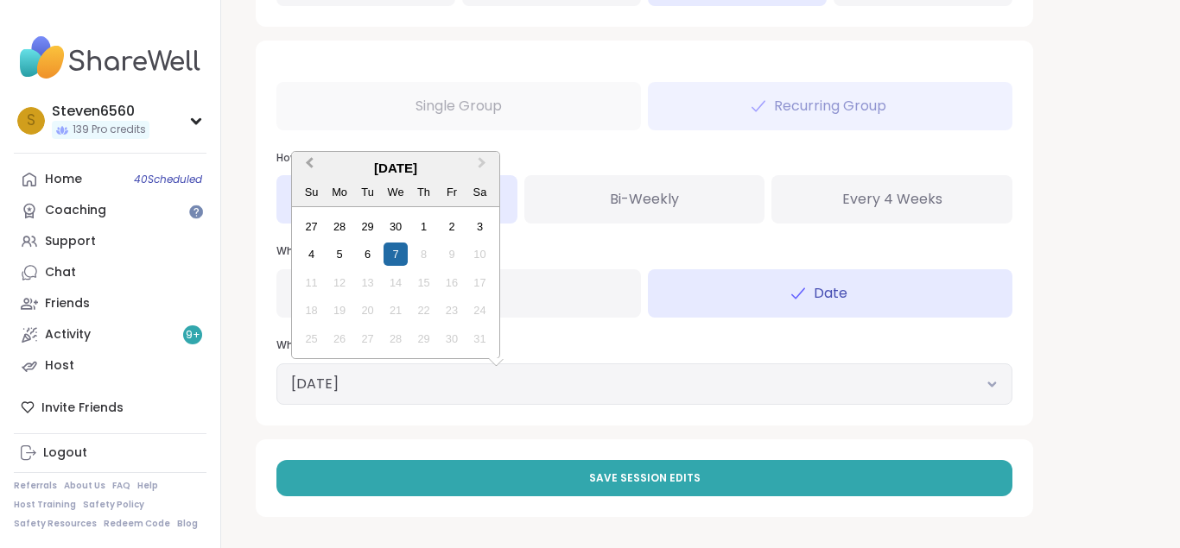
click at [308, 157] on button "Previous Month" at bounding box center [308, 168] width 28 height 28
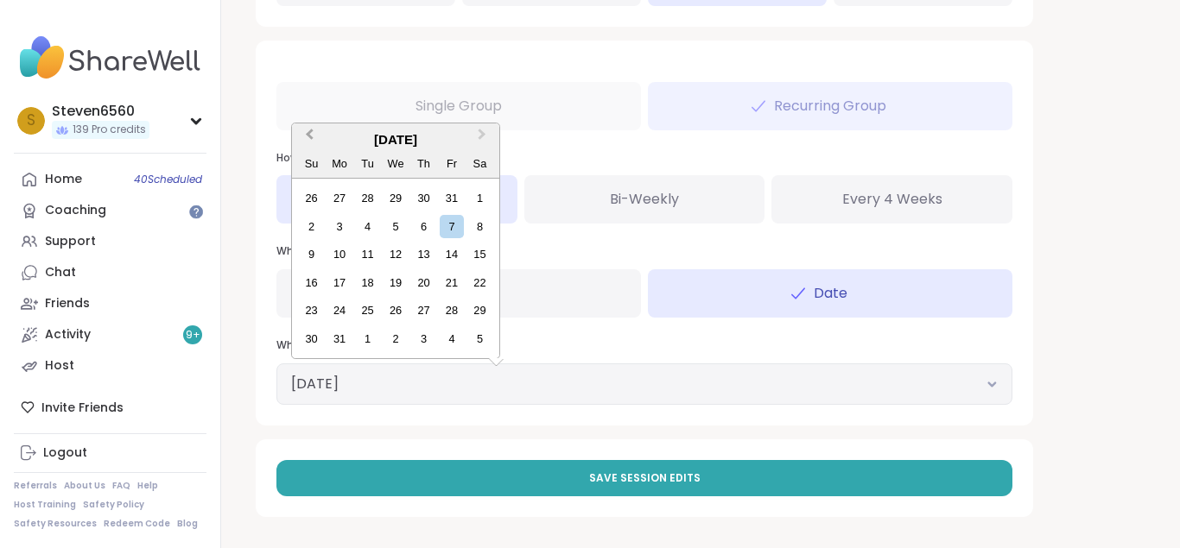
click at [307, 132] on button "Previous Month" at bounding box center [308, 139] width 28 height 28
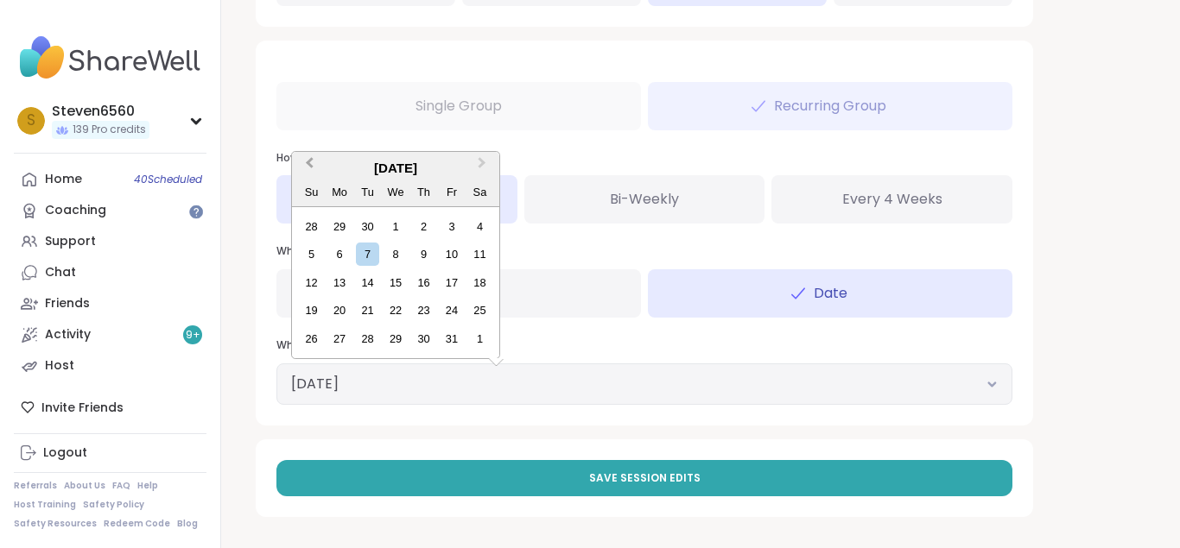
click at [307, 155] on button "Previous Month" at bounding box center [308, 168] width 28 height 28
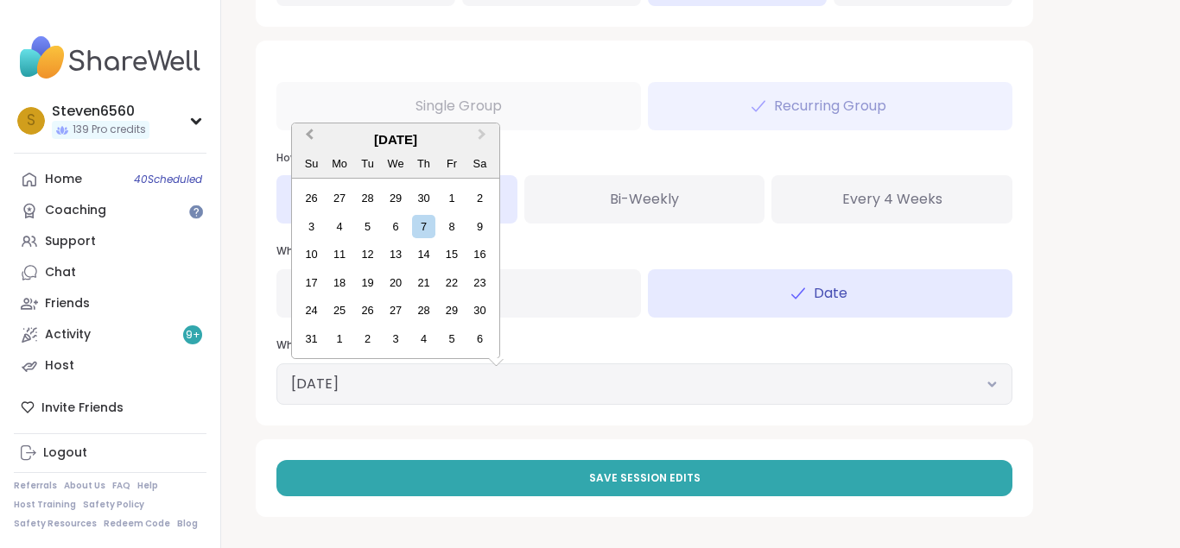
click at [306, 130] on button "Previous Month" at bounding box center [308, 139] width 28 height 28
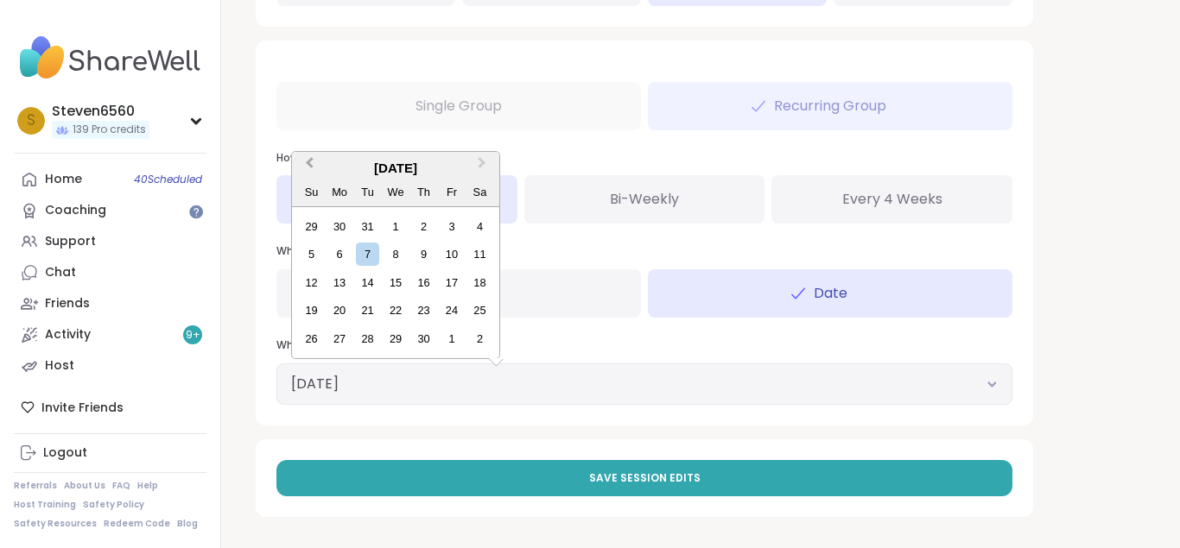
click at [307, 155] on button "Previous Month" at bounding box center [308, 168] width 28 height 28
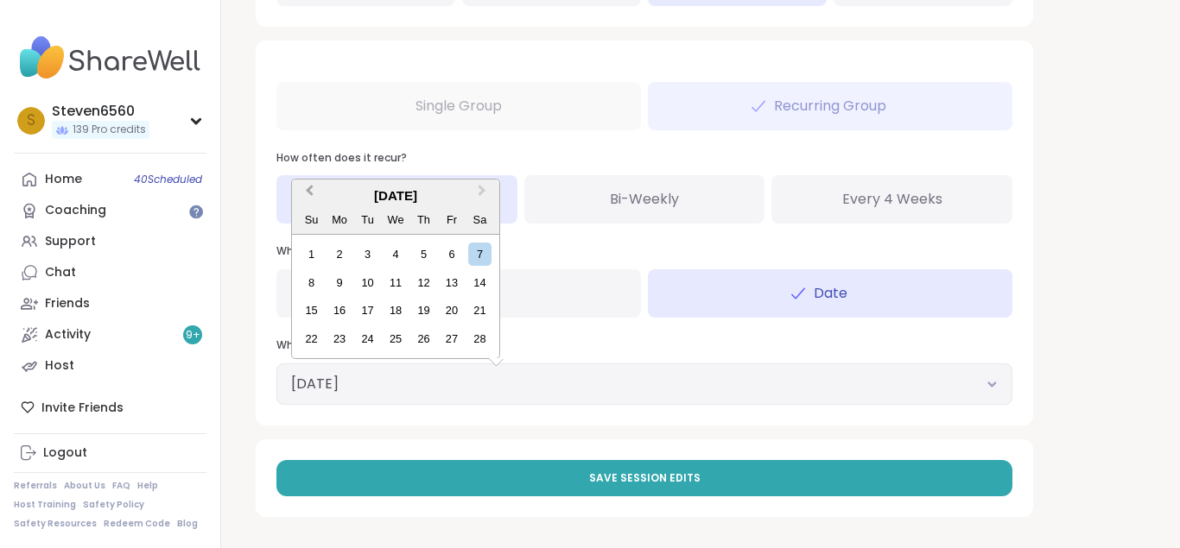
click at [309, 187] on span "Previous Month" at bounding box center [309, 194] width 0 height 26
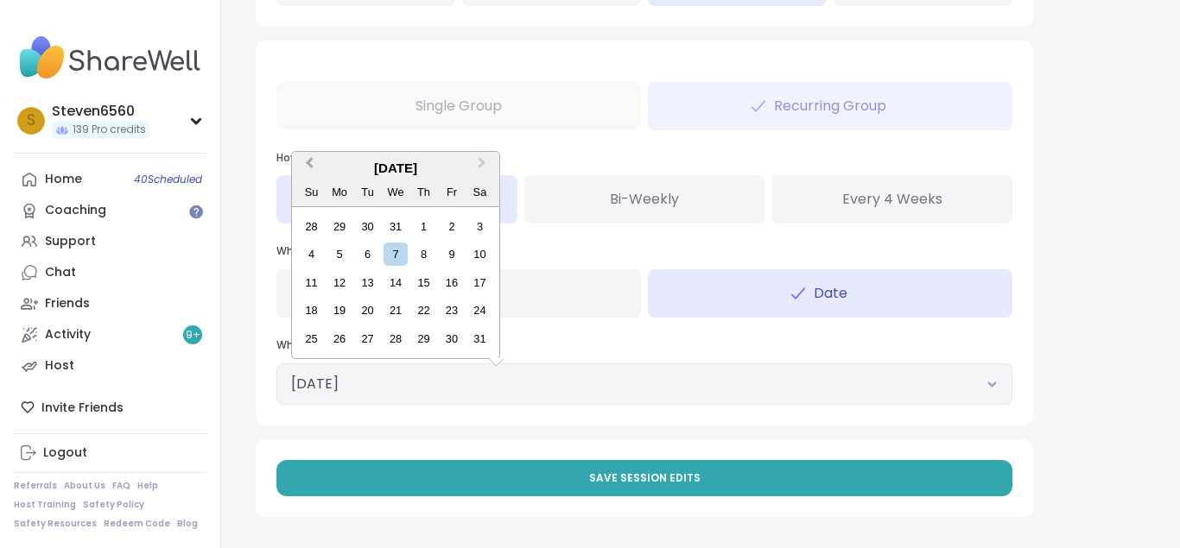
click at [312, 156] on button "Previous Month" at bounding box center [308, 168] width 28 height 28
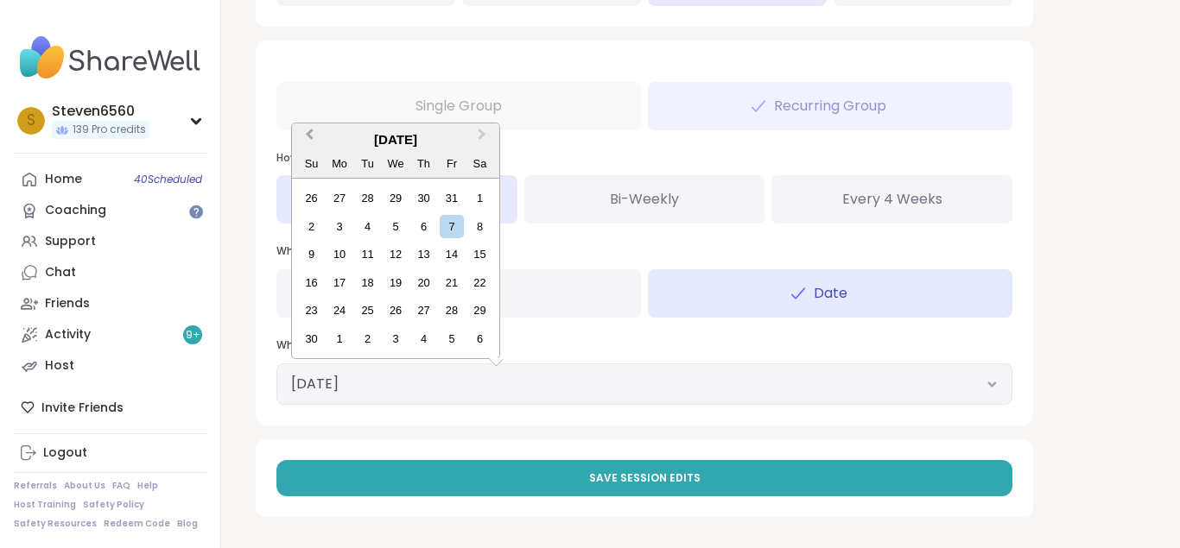
click at [309, 133] on span "Previous Month" at bounding box center [309, 138] width 0 height 26
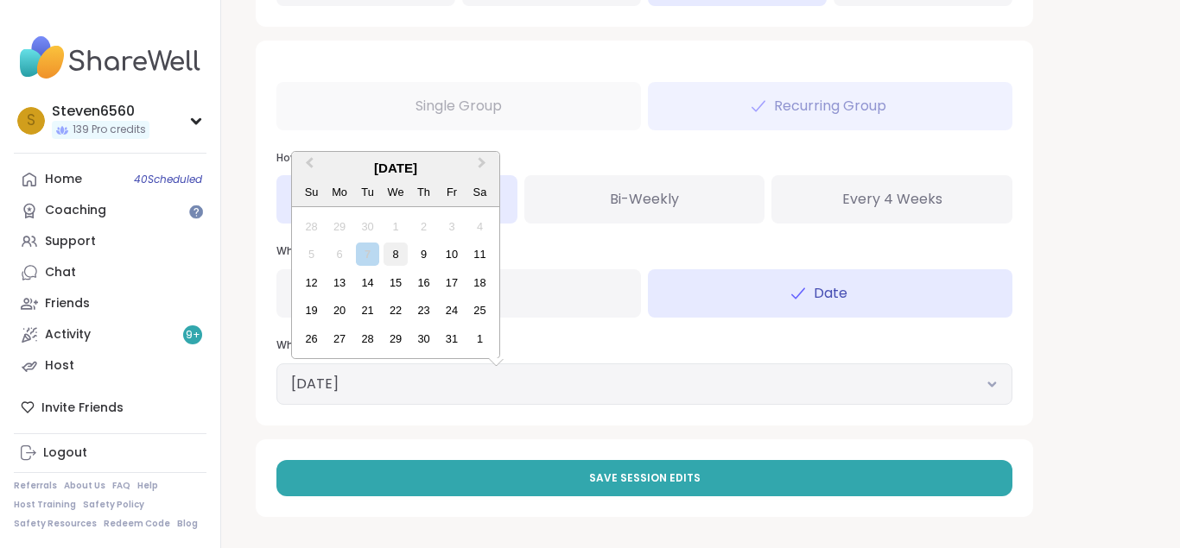
click at [396, 251] on div "8" at bounding box center [394, 254] width 23 height 23
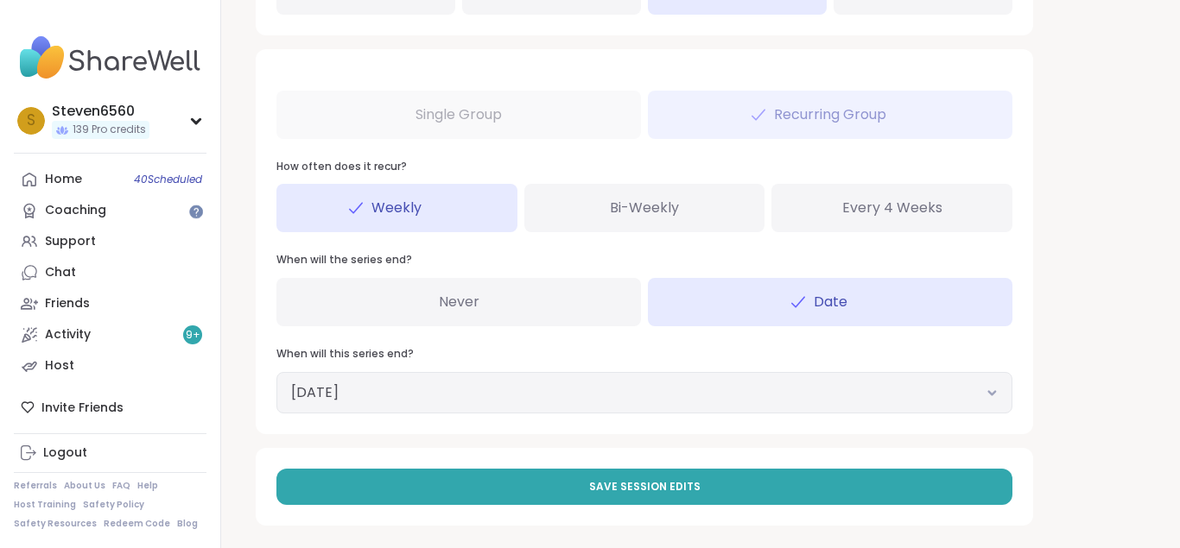
scroll to position [969, 0]
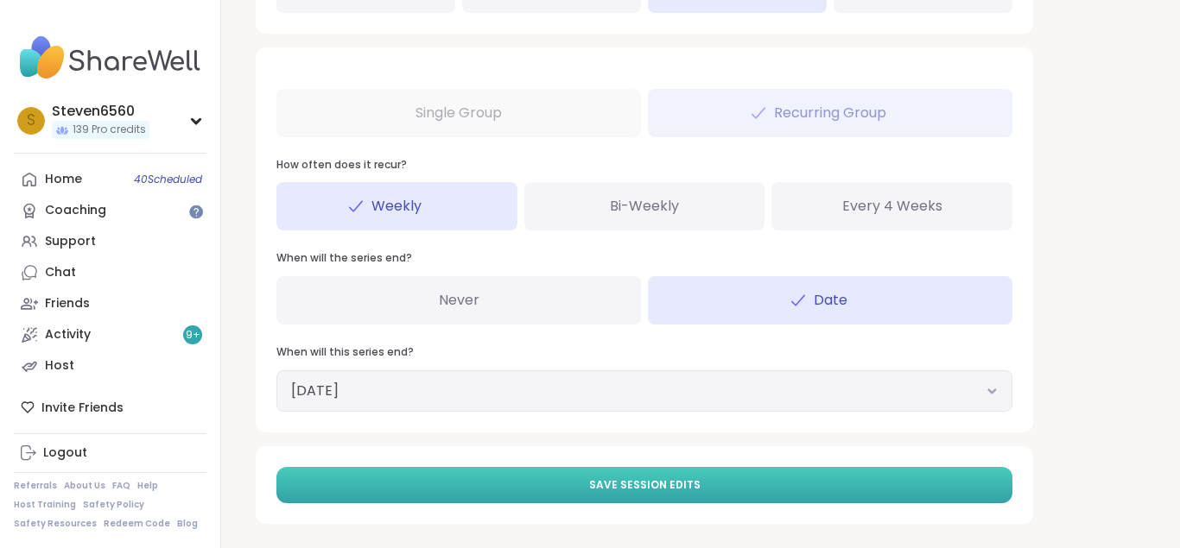
click at [704, 479] on button "Save Session Edits" at bounding box center [644, 485] width 736 height 36
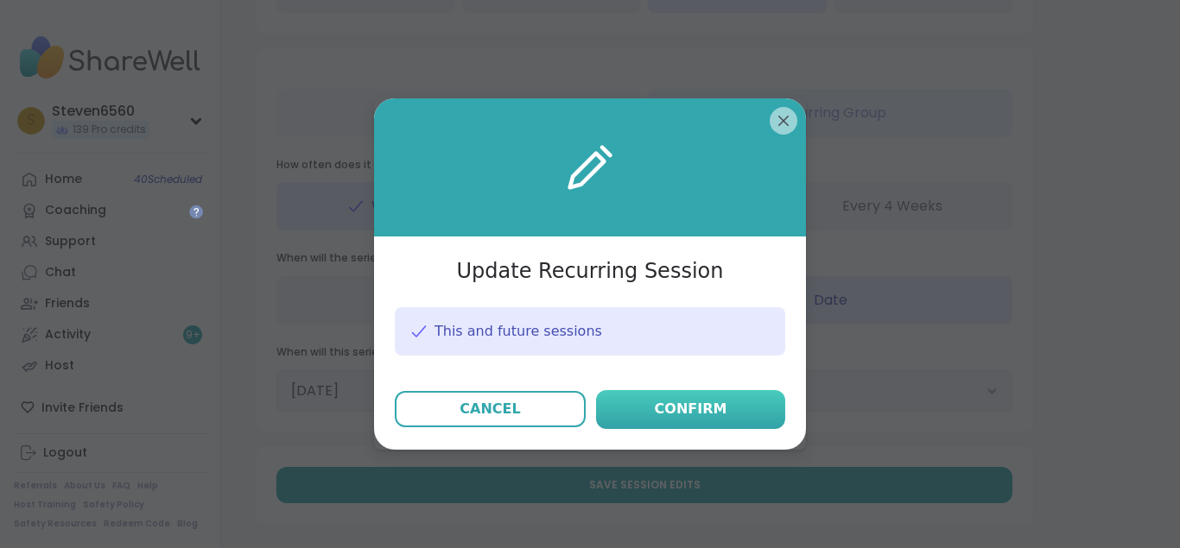
click at [706, 404] on div "Confirm" at bounding box center [691, 409] width 73 height 21
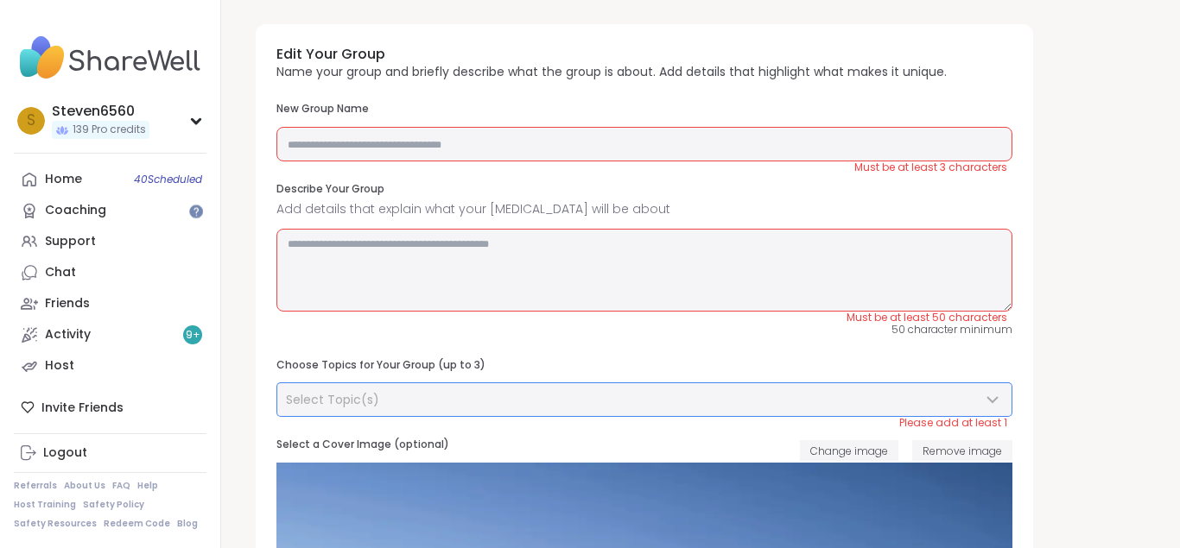
scroll to position [0, 0]
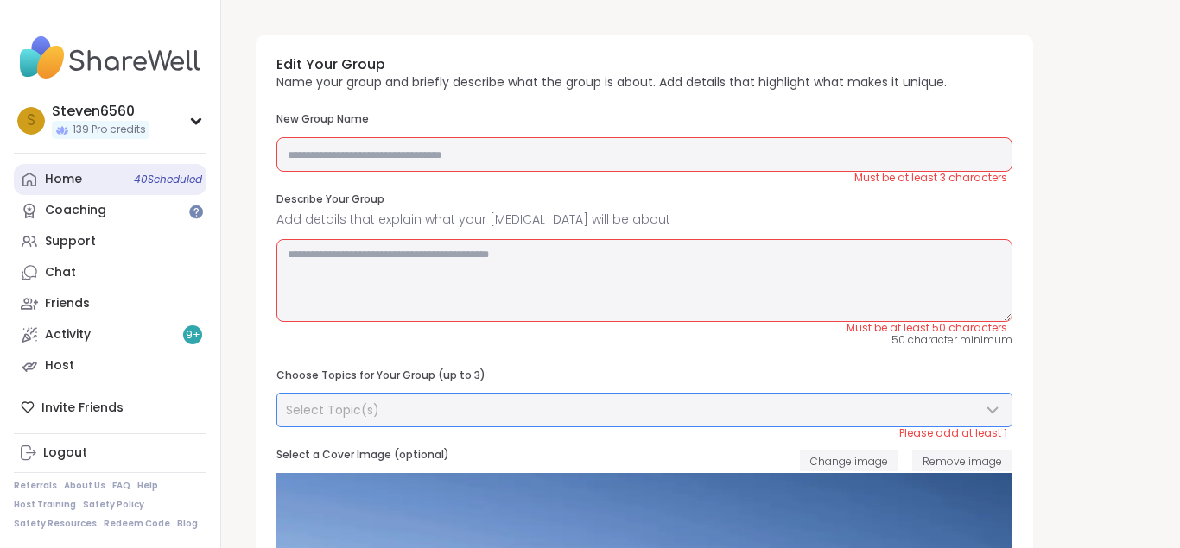
click at [62, 174] on div "Home 40 Scheduled" at bounding box center [63, 179] width 37 height 17
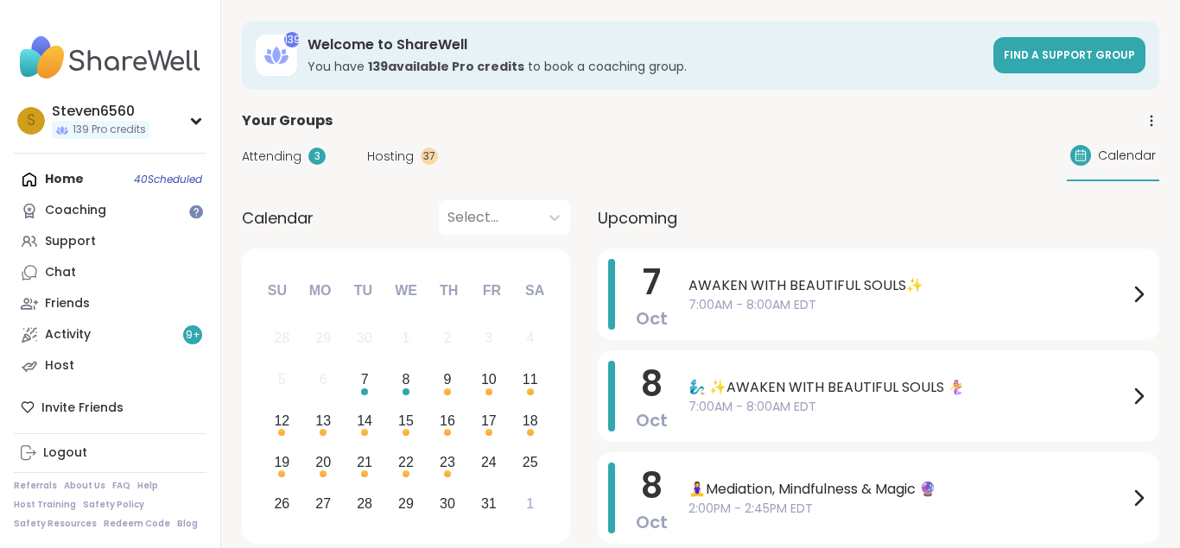
click at [1155, 117] on icon at bounding box center [1151, 121] width 16 height 16
click at [402, 150] on span "Hosting" at bounding box center [390, 157] width 47 height 18
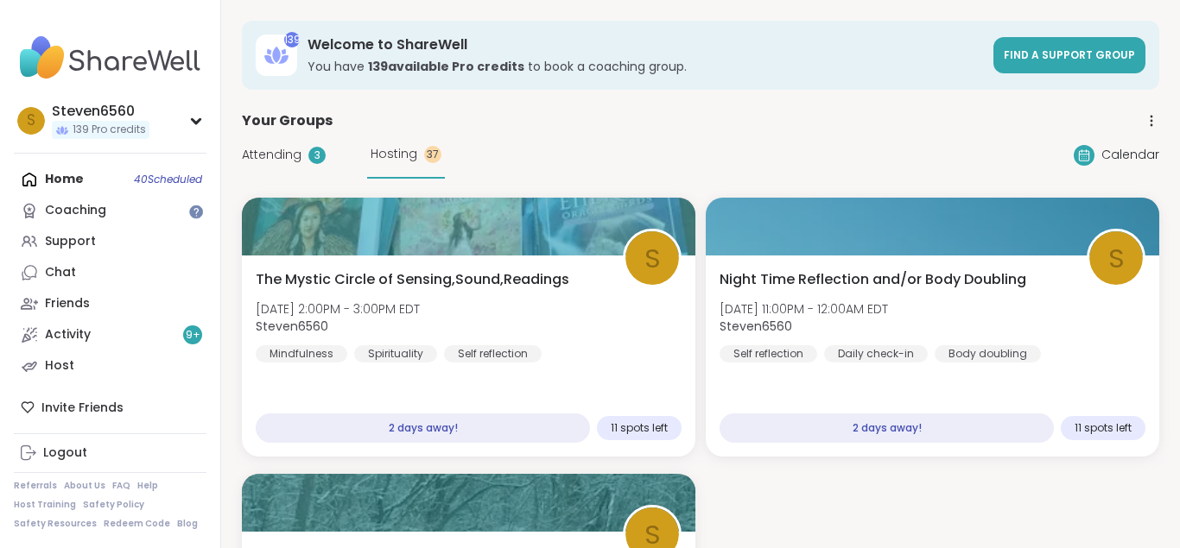
click at [1140, 154] on span "Calendar" at bounding box center [1130, 155] width 58 height 18
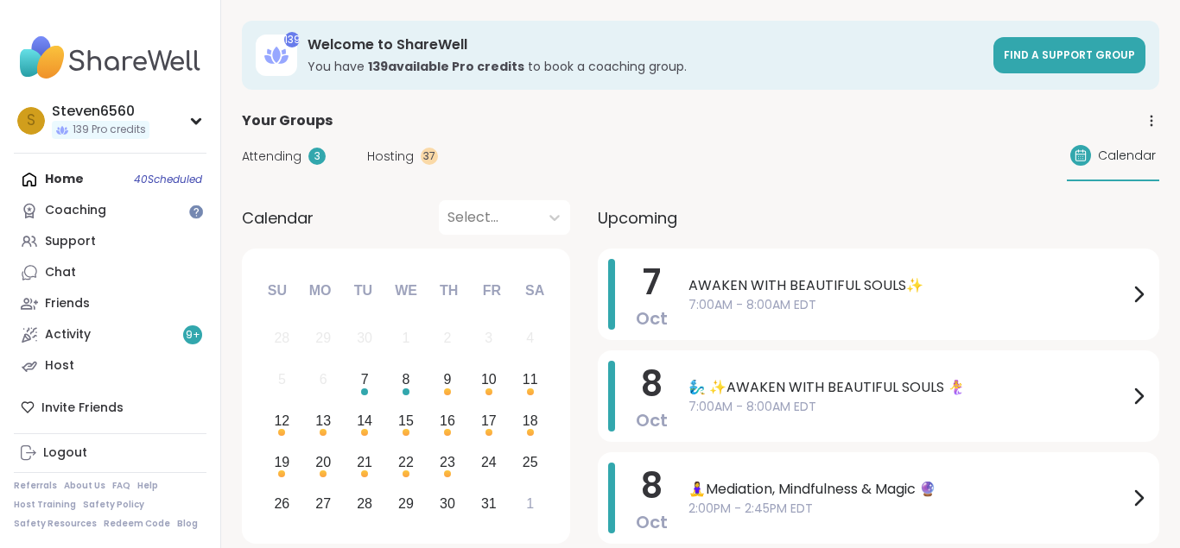
click at [384, 152] on span "Hosting" at bounding box center [390, 157] width 47 height 18
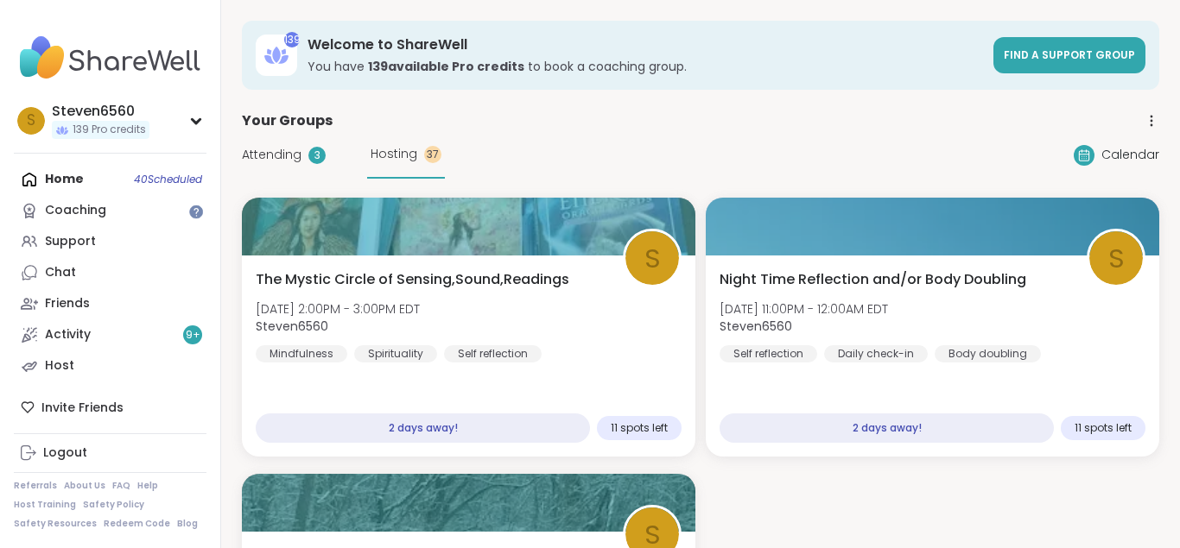
click at [1147, 123] on icon at bounding box center [1151, 121] width 16 height 16
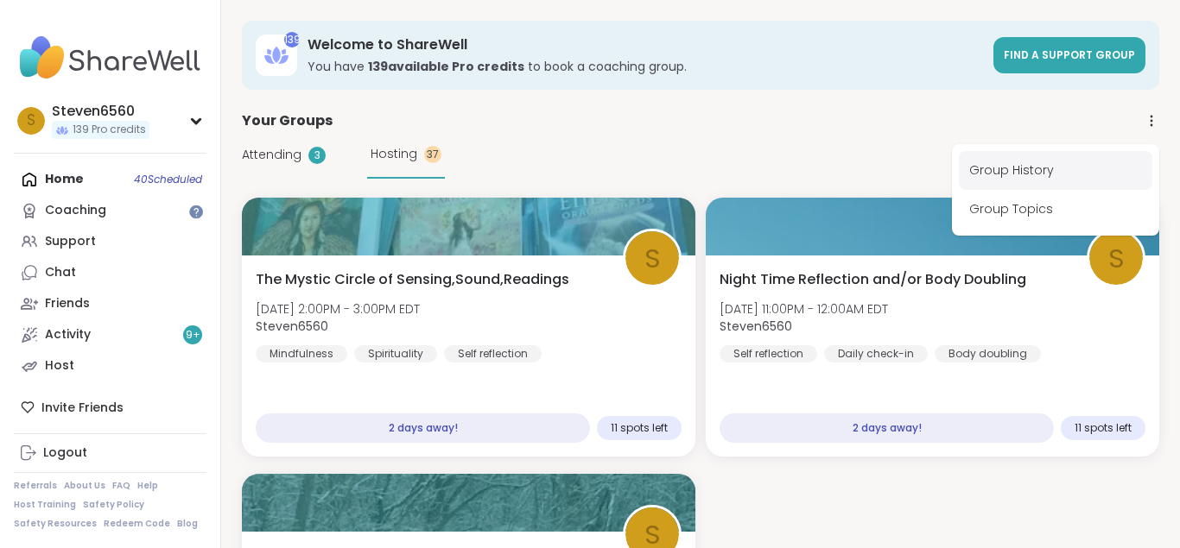
click at [1036, 162] on link "Group History" at bounding box center [1055, 170] width 193 height 39
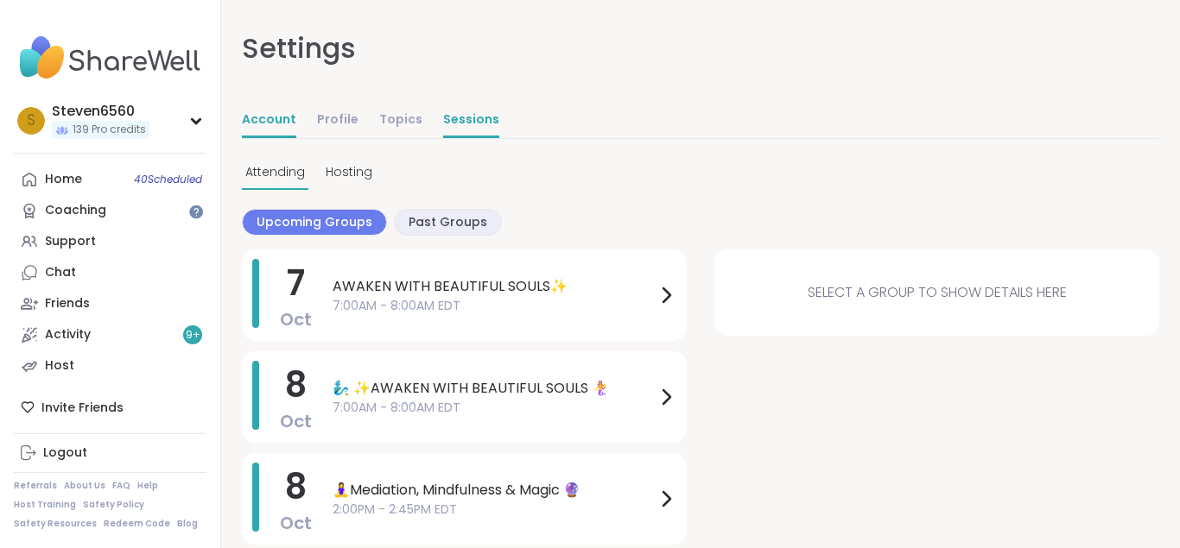
click at [276, 111] on link "Account" at bounding box center [269, 121] width 54 height 35
select select "**"
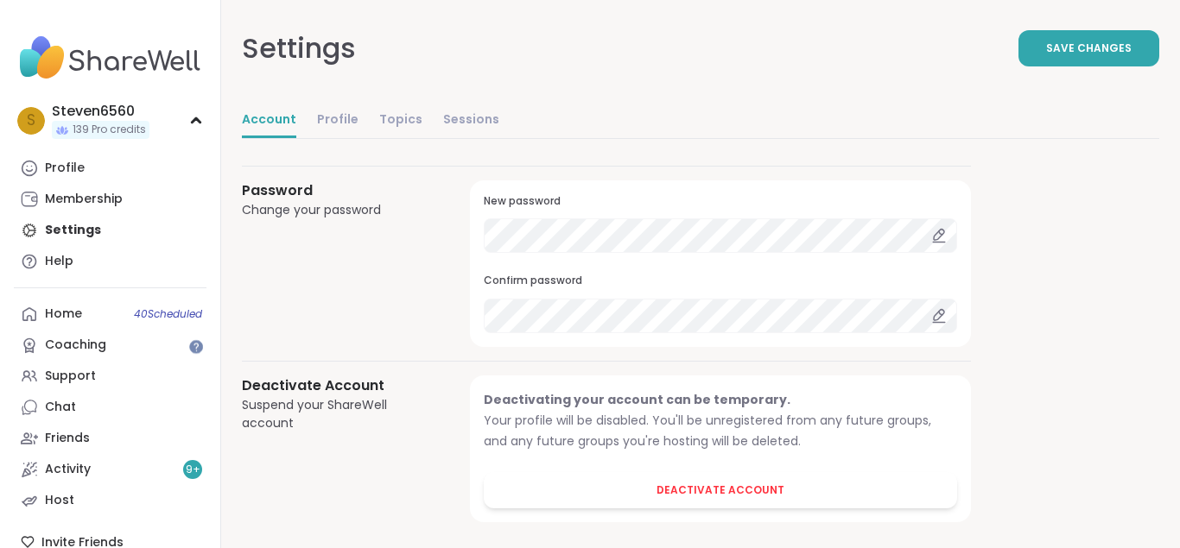
scroll to position [1561, 0]
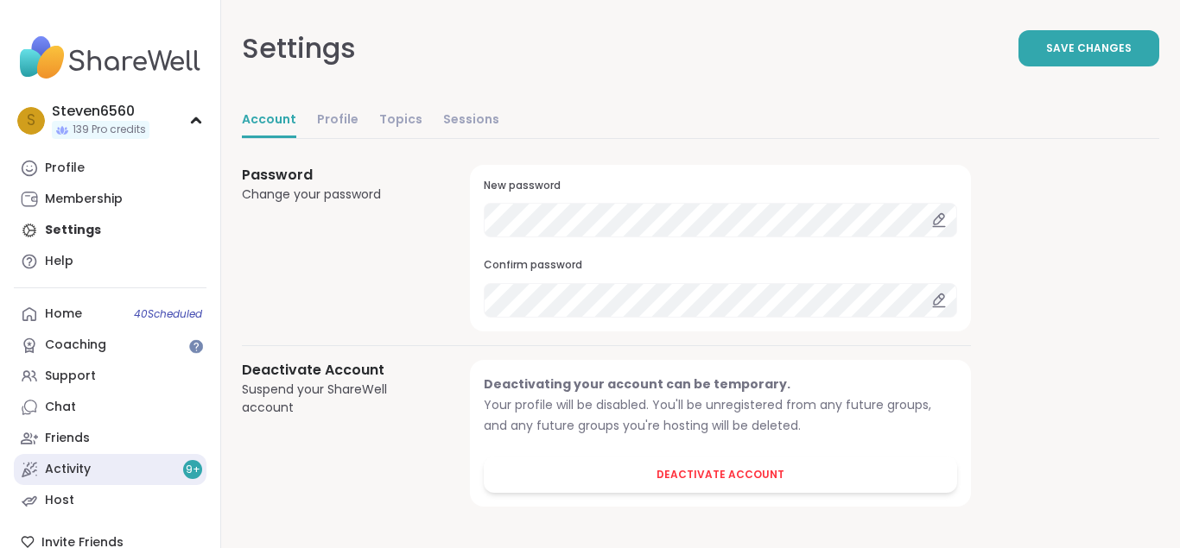
click at [87, 465] on div "Activity 9 +" at bounding box center [68, 469] width 46 height 17
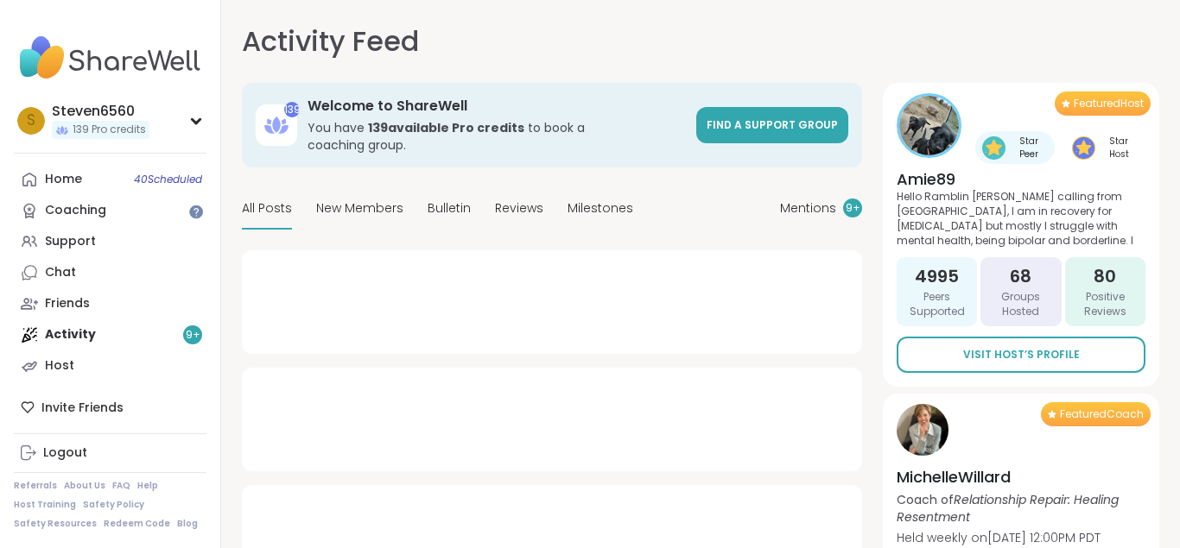
type textarea "*"
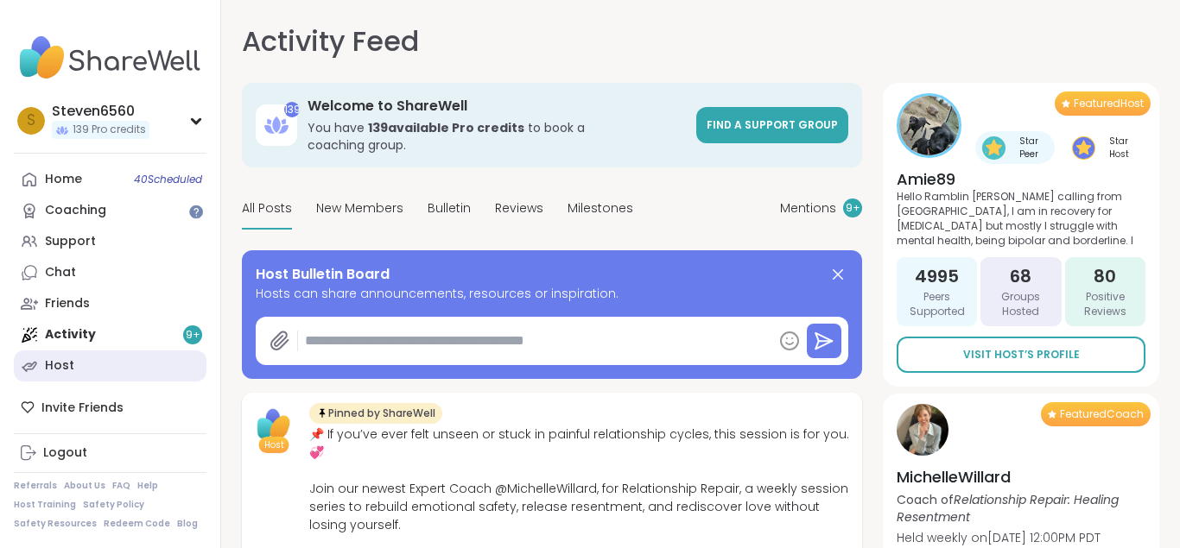
click at [164, 374] on link "Host" at bounding box center [110, 366] width 193 height 31
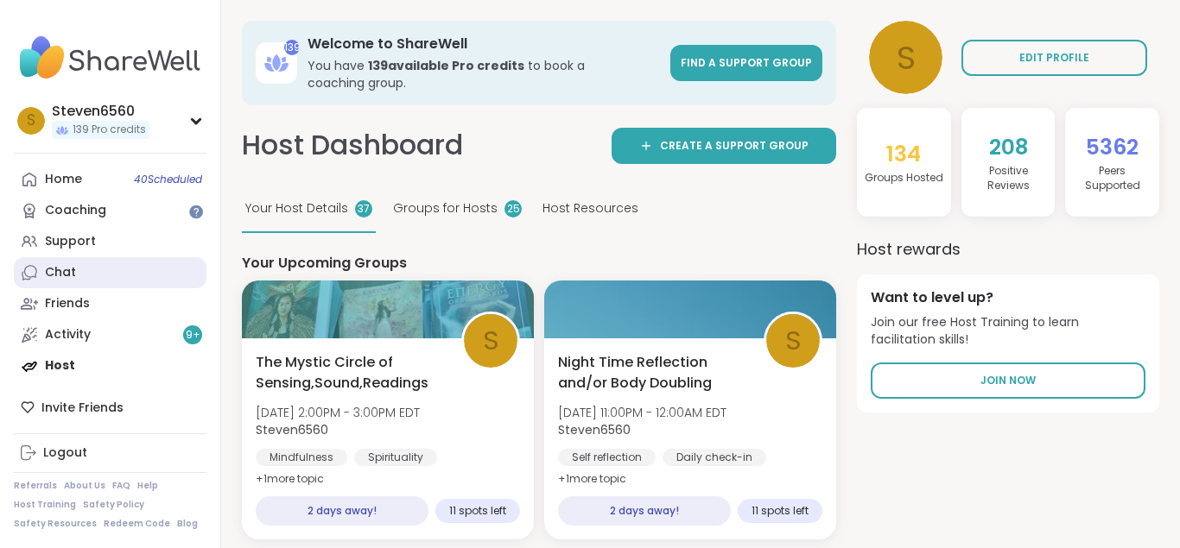
click at [75, 267] on link "Chat" at bounding box center [110, 272] width 193 height 31
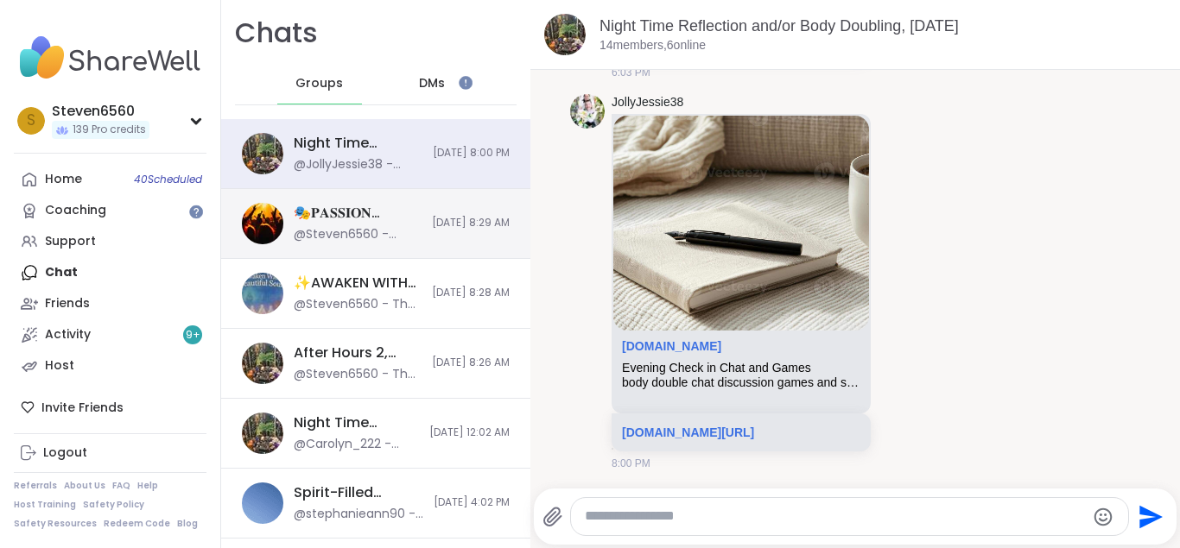
click at [341, 220] on div "🎭𝐏𝐀𝐒𝐒𝐈𝐎𝐍 𝐏𝐀𝐑𝐓𝐘🎭, Oct 05" at bounding box center [358, 213] width 128 height 19
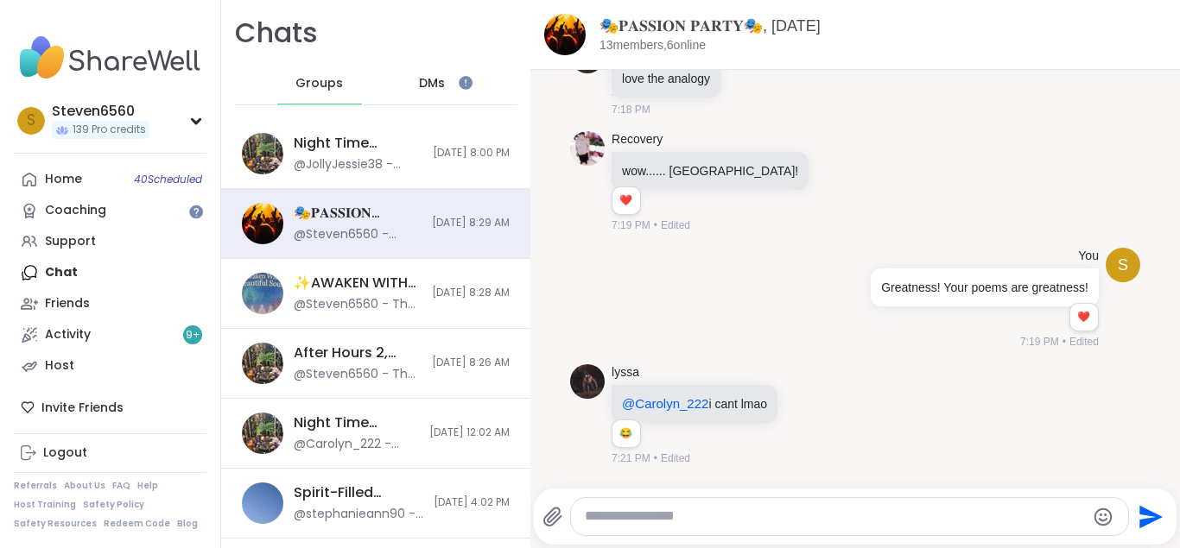
scroll to position [12321, 0]
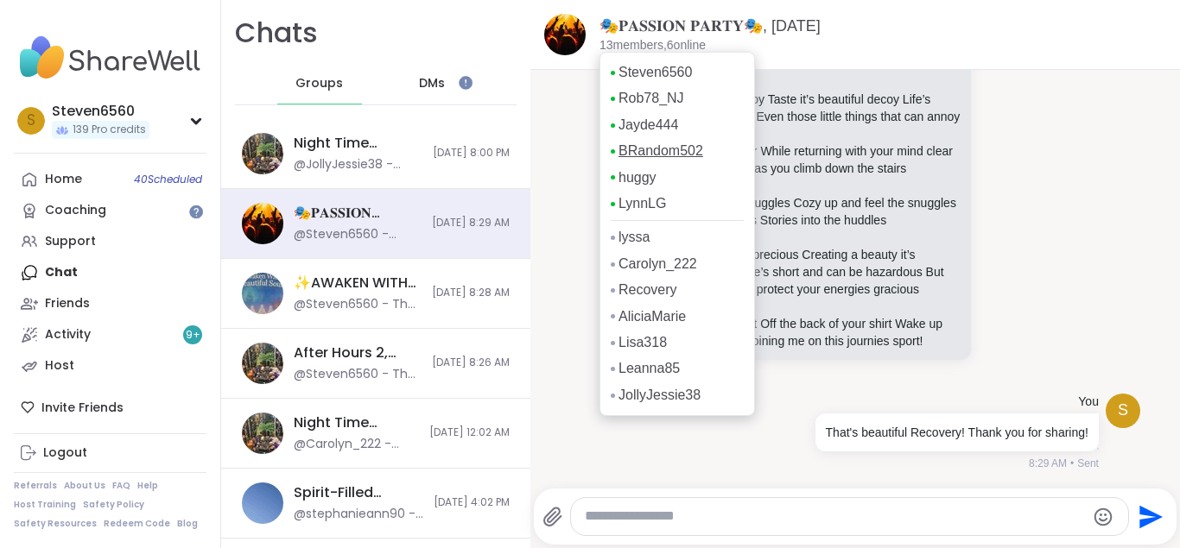
click at [661, 151] on link "BRandom502" at bounding box center [660, 151] width 85 height 19
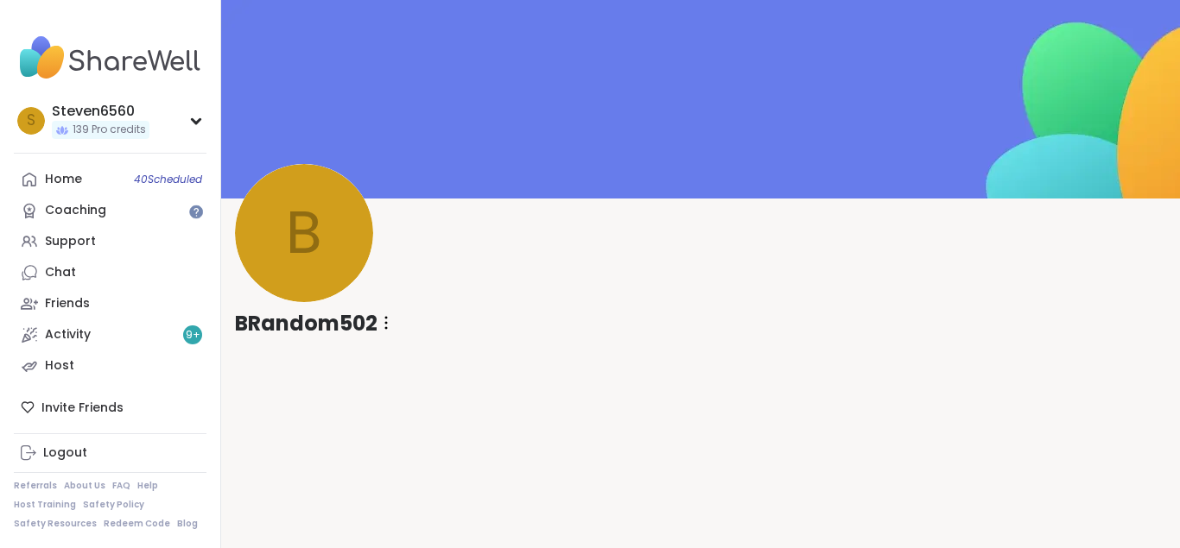
click at [754, 354] on div "B BRandom502" at bounding box center [700, 274] width 959 height 548
click at [389, 314] on div at bounding box center [385, 323] width 17 height 29
click at [79, 294] on link "Friends" at bounding box center [110, 303] width 193 height 31
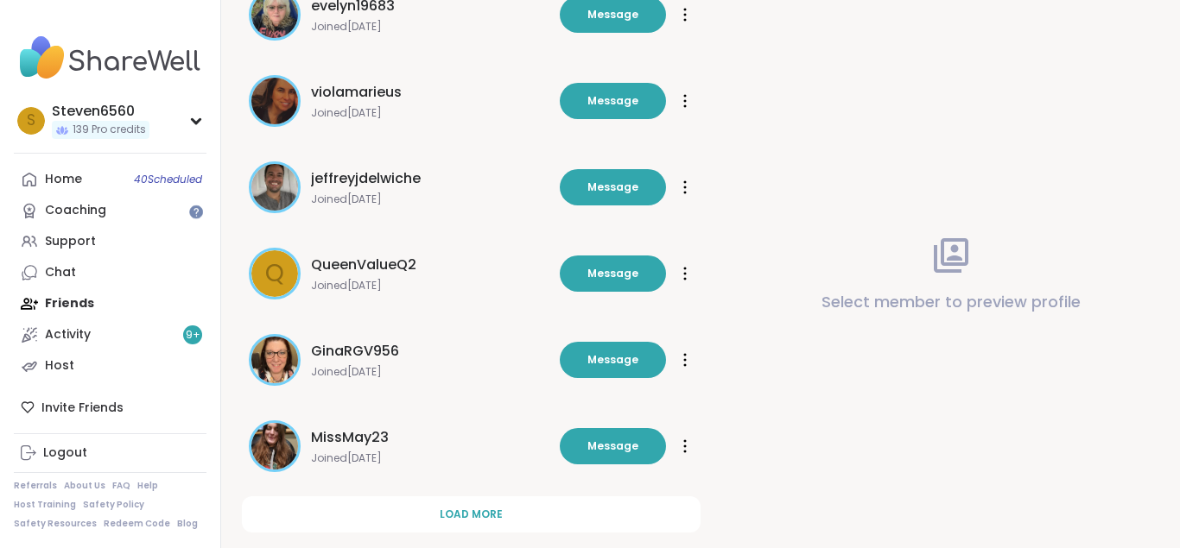
scroll to position [561, 0]
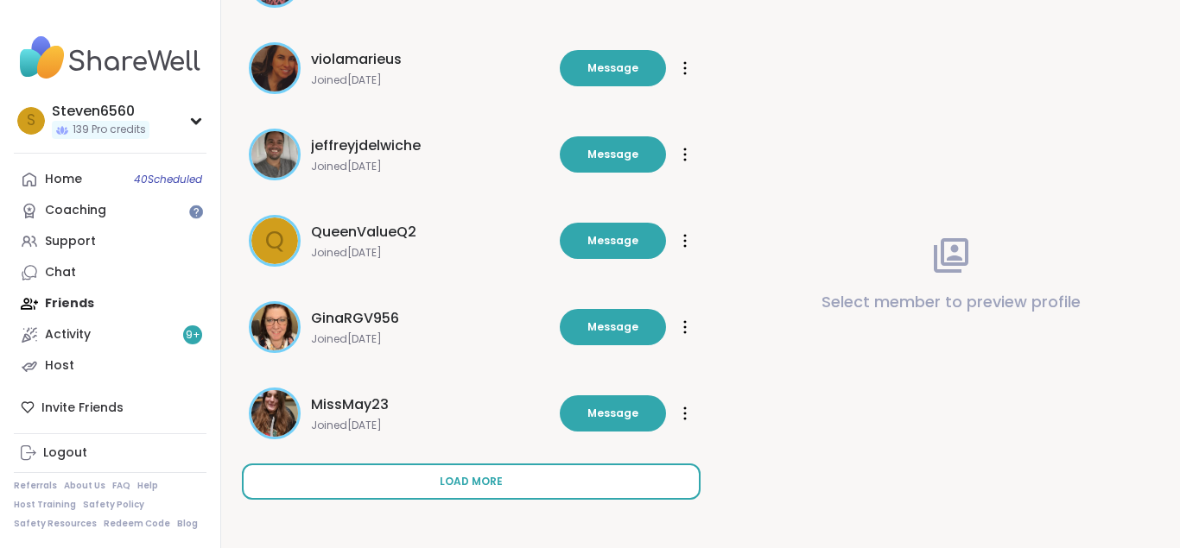
click at [469, 480] on span "Load more" at bounding box center [471, 482] width 63 height 16
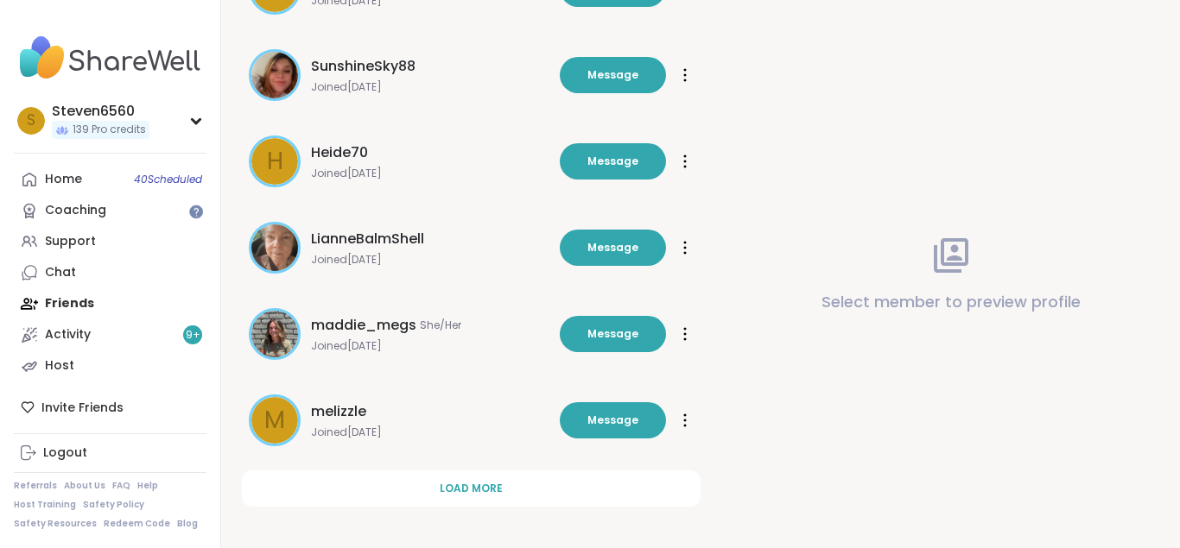
scroll to position [1425, 0]
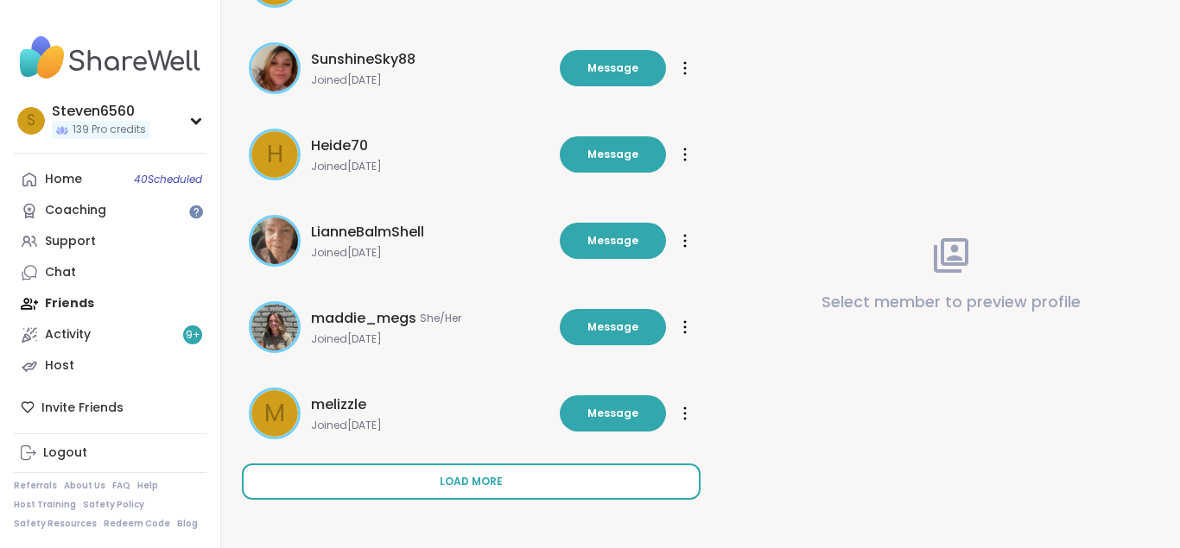
click at [553, 476] on button "Load more" at bounding box center [471, 482] width 459 height 36
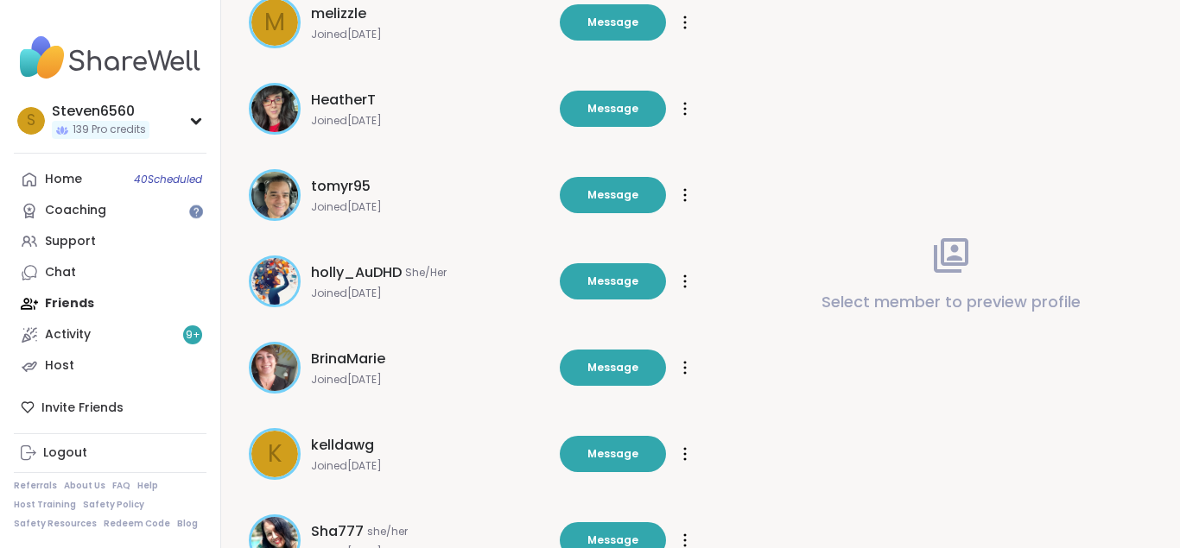
scroll to position [1821, 0]
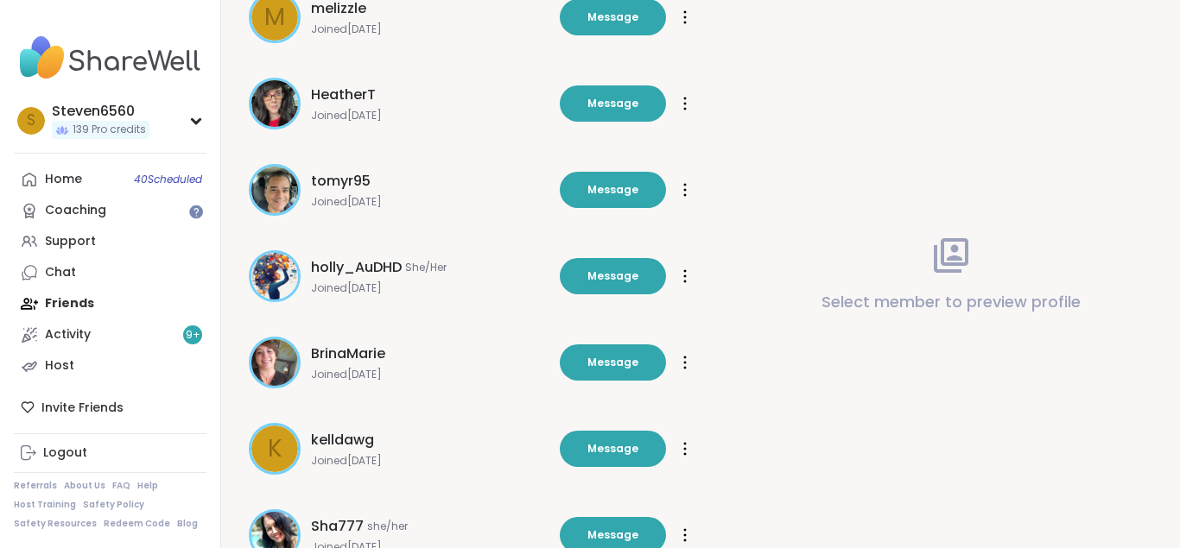
drag, startPoint x: 1173, startPoint y: 544, endPoint x: 1174, endPoint y: 533, distance: 11.4
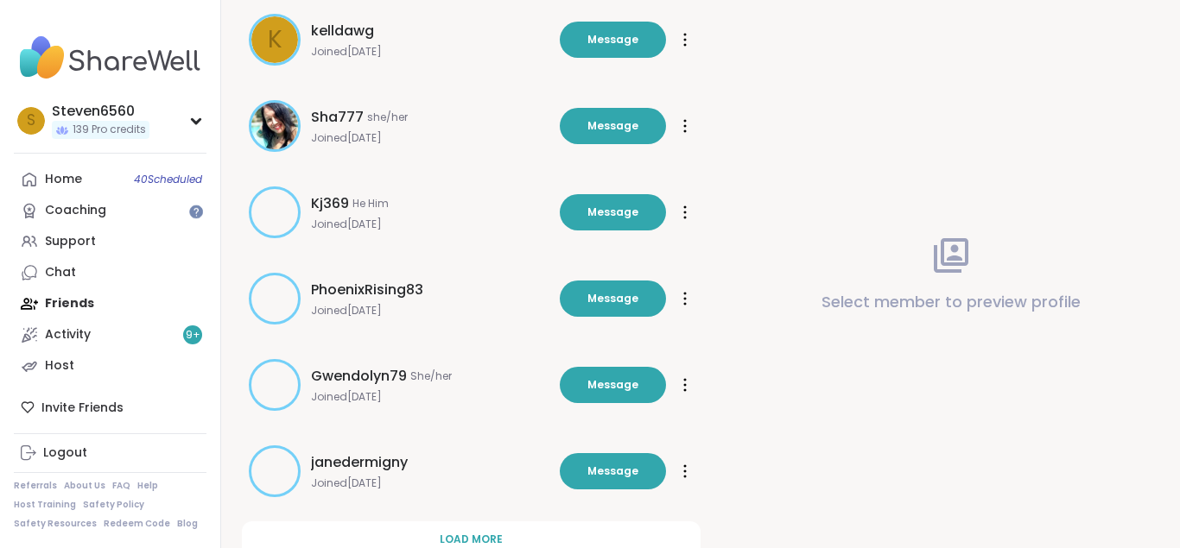
scroll to position [2288, 0]
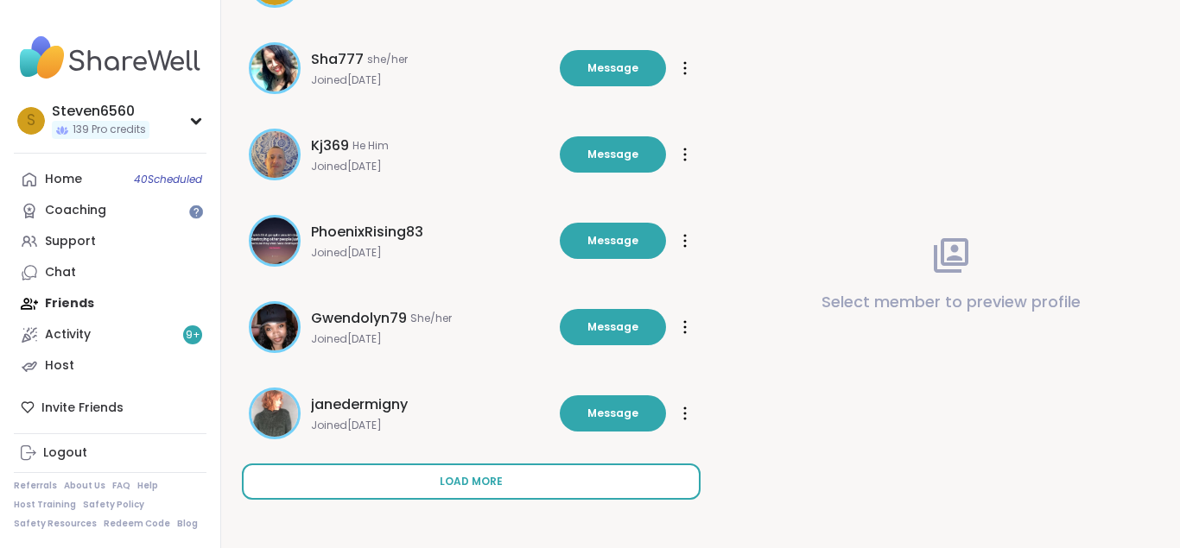
click at [439, 481] on button "Load more" at bounding box center [471, 482] width 459 height 36
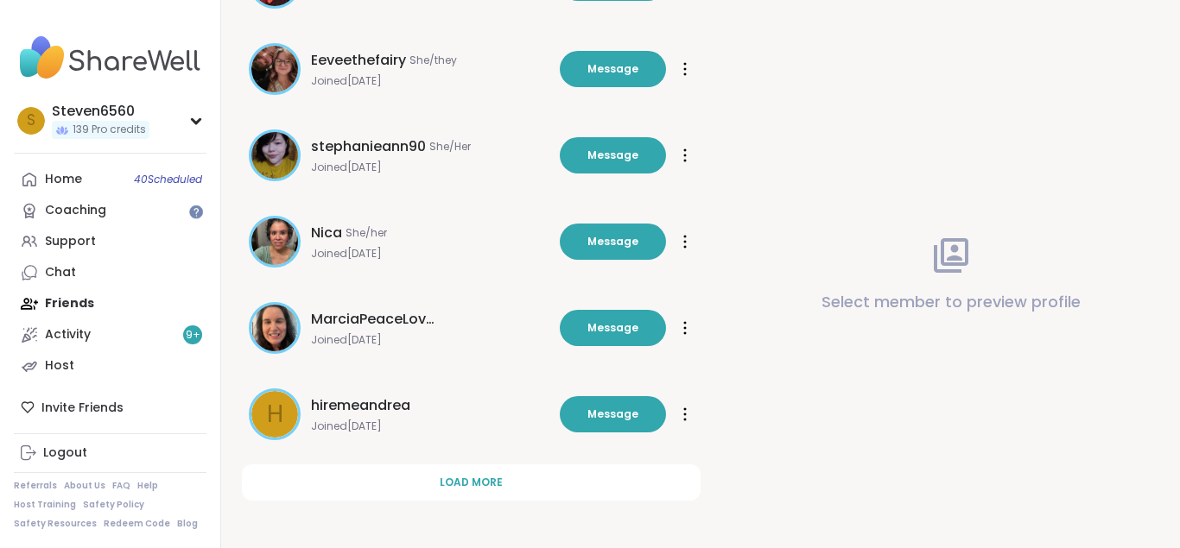
scroll to position [3152, 0]
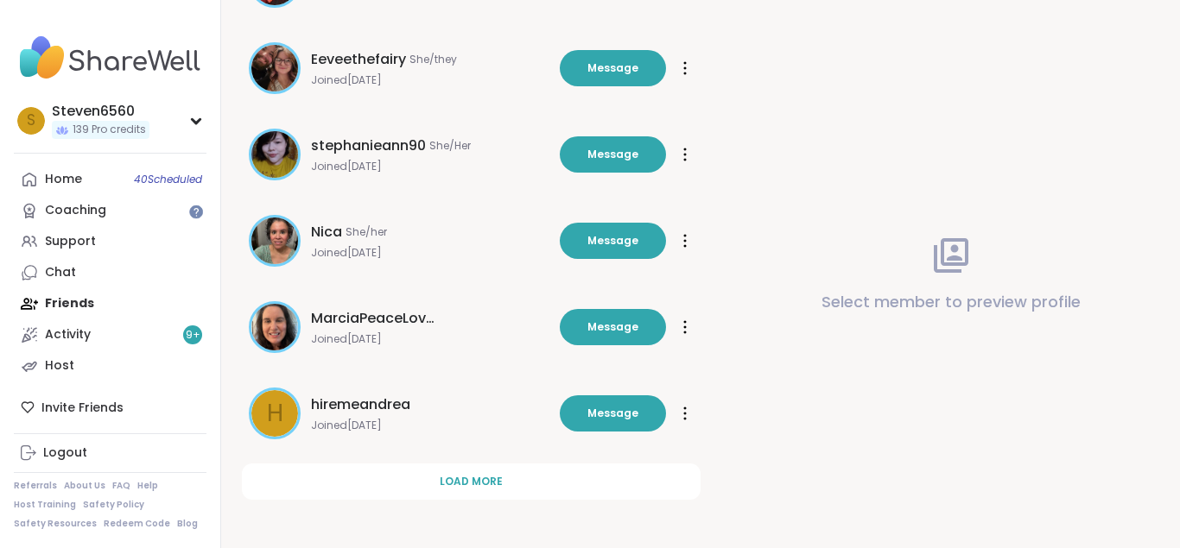
click at [471, 478] on span "Load more" at bounding box center [471, 482] width 63 height 16
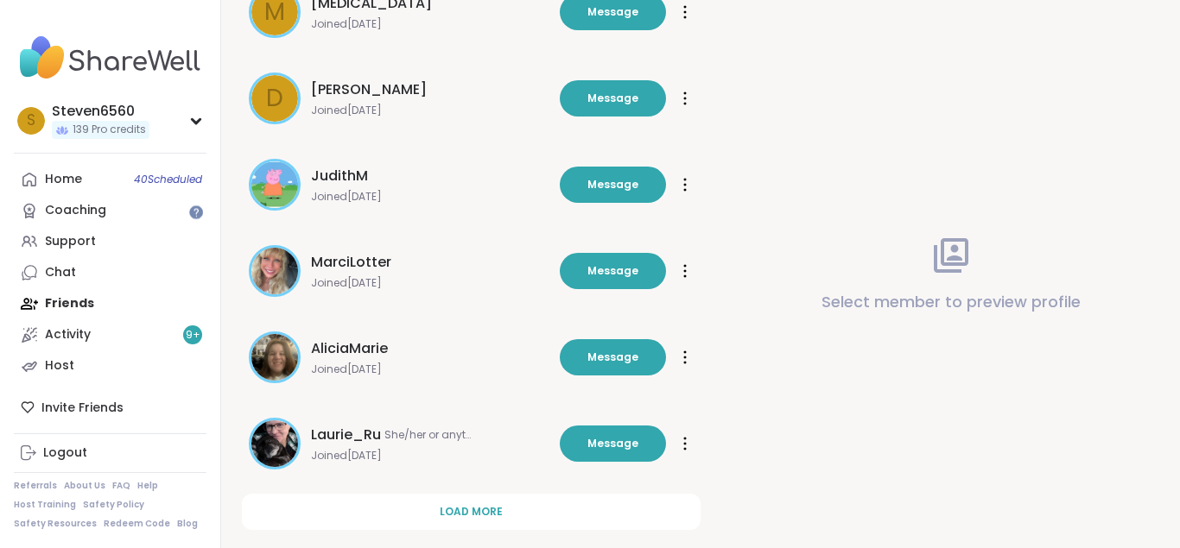
scroll to position [4016, 0]
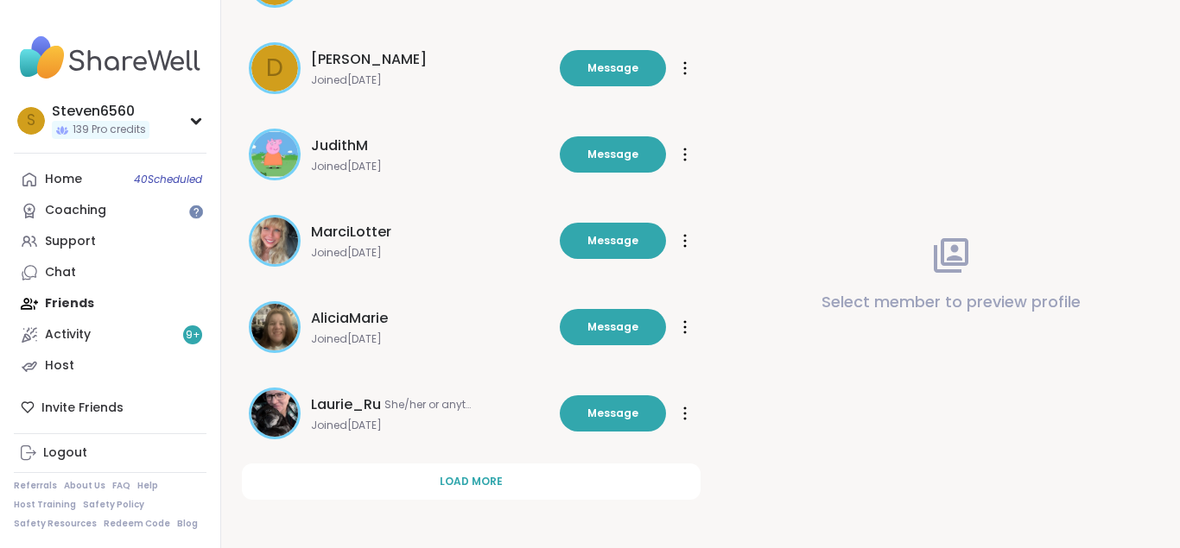
drag, startPoint x: 1173, startPoint y: 545, endPoint x: 895, endPoint y: 534, distance: 278.3
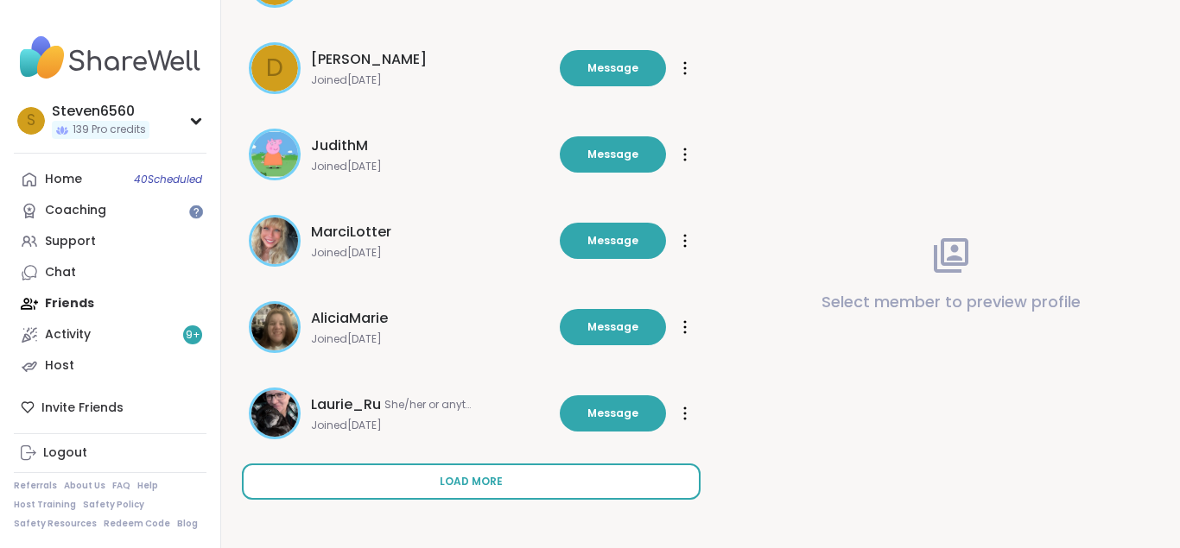
click at [465, 478] on span "Load more" at bounding box center [471, 482] width 63 height 16
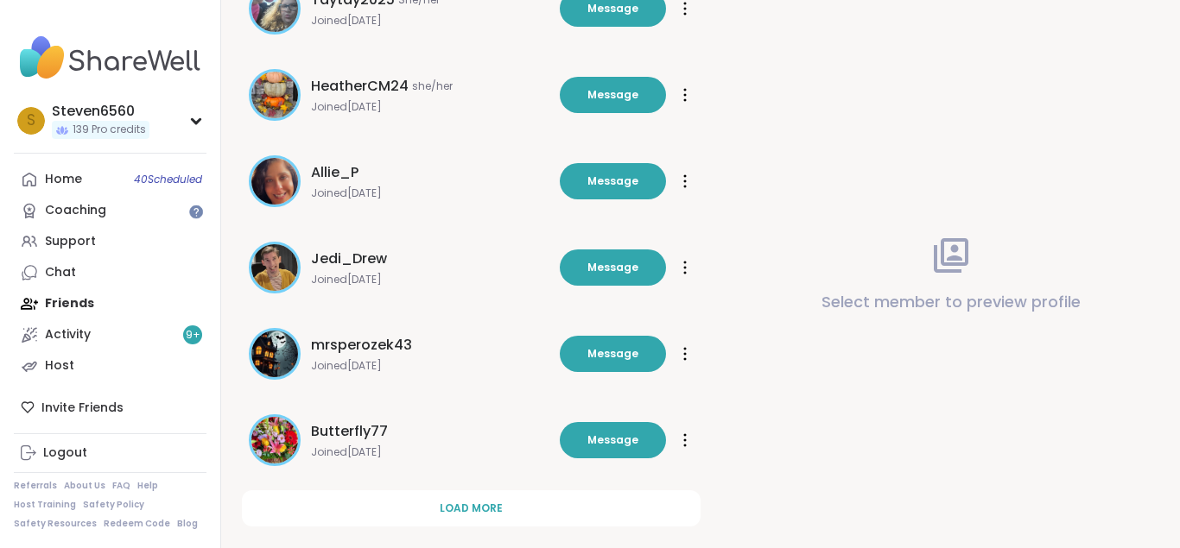
scroll to position [4879, 0]
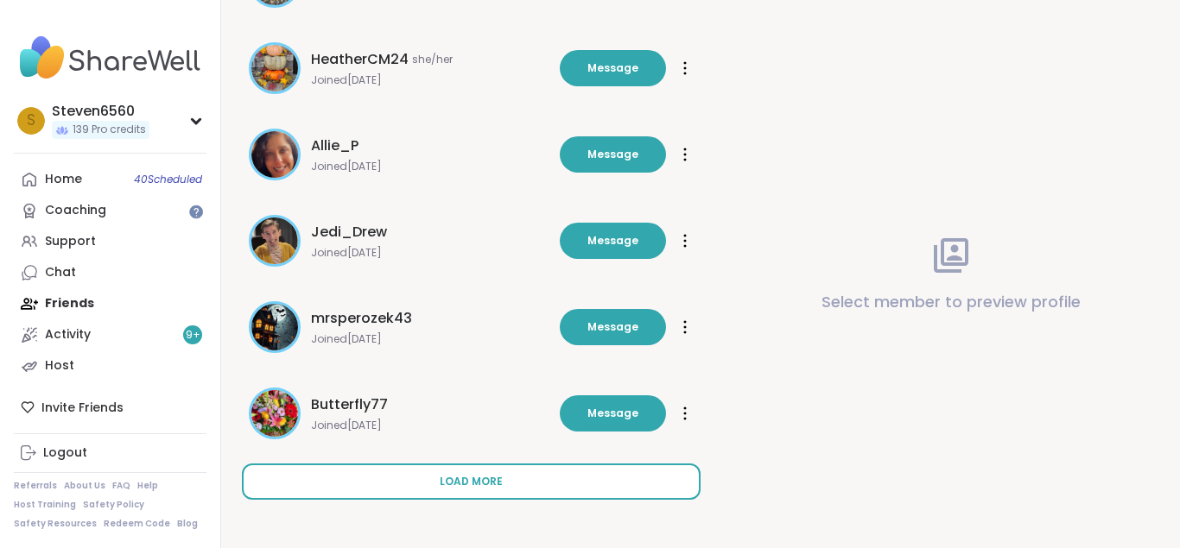
click at [455, 472] on button "Load more" at bounding box center [471, 482] width 459 height 36
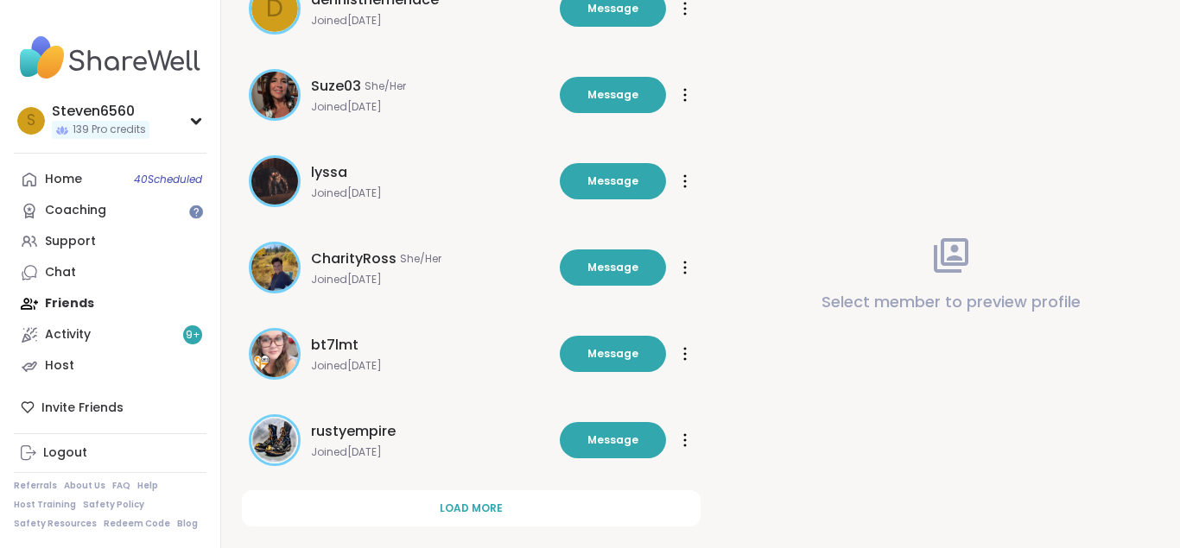
scroll to position [5743, 0]
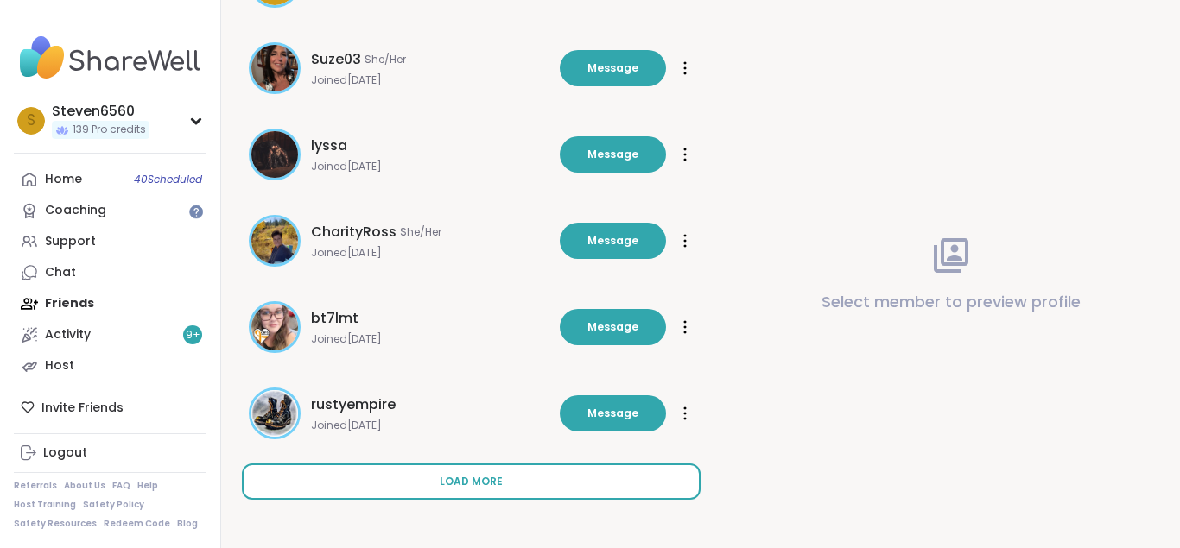
click at [477, 478] on span "Load more" at bounding box center [471, 482] width 63 height 16
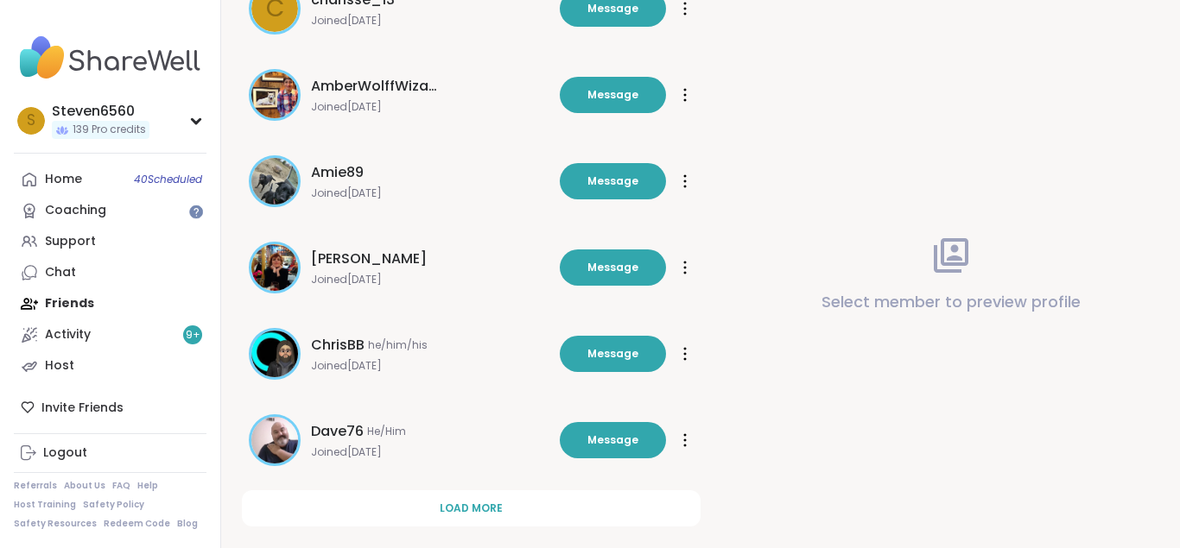
scroll to position [6606, 0]
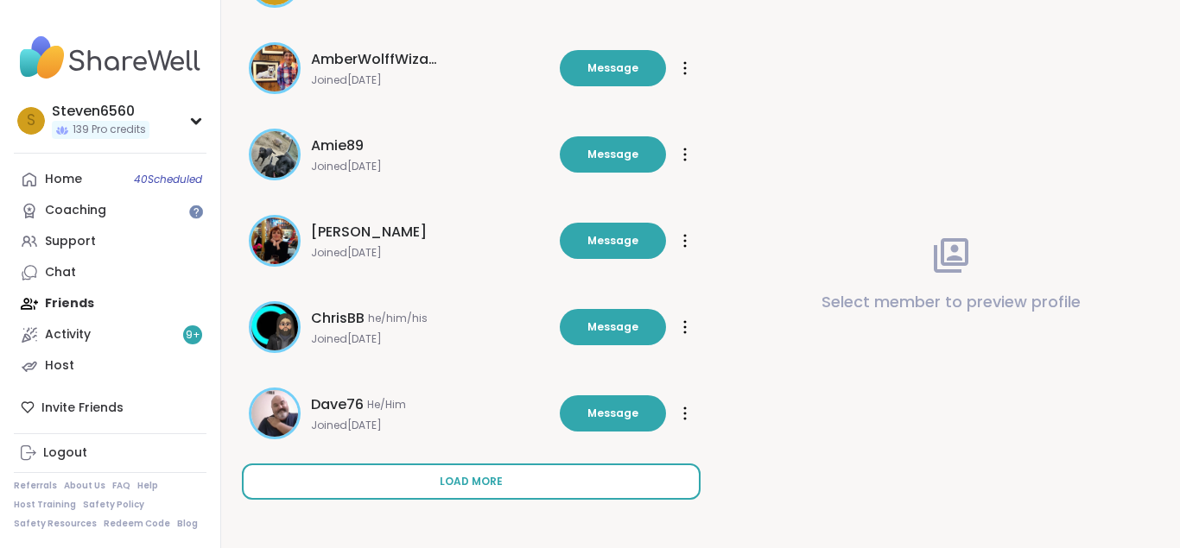
click at [465, 478] on span "Load more" at bounding box center [471, 482] width 63 height 16
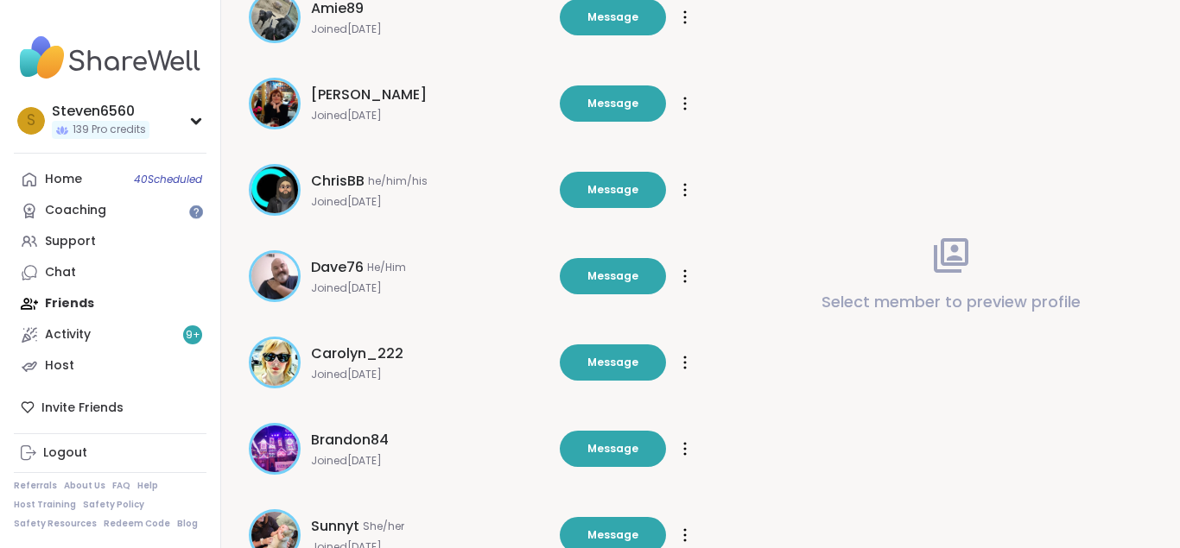
scroll to position [6783, 0]
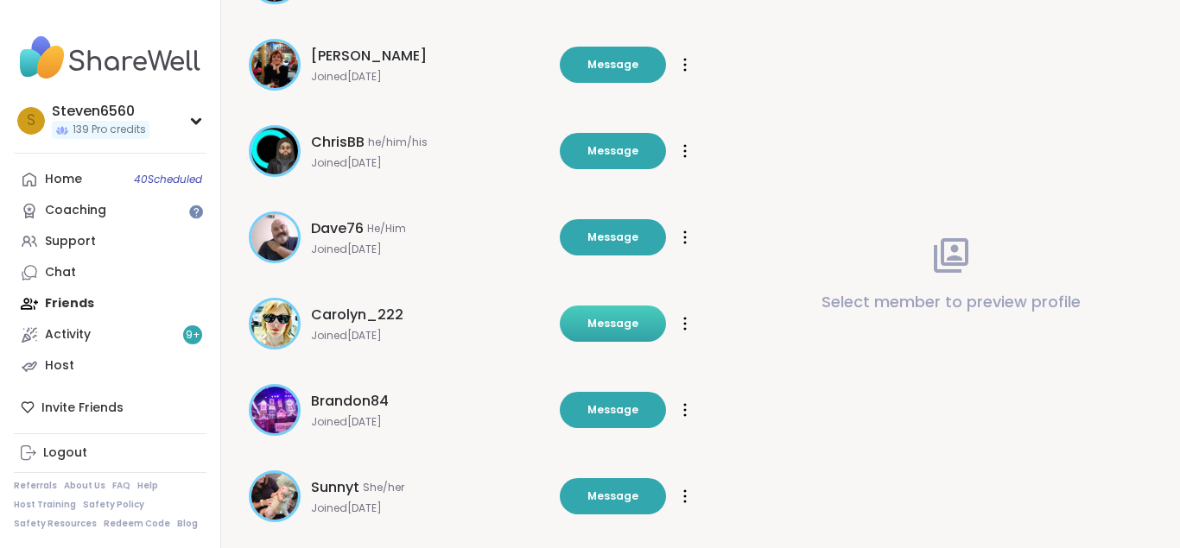
click at [630, 319] on span "Message" at bounding box center [612, 324] width 51 height 16
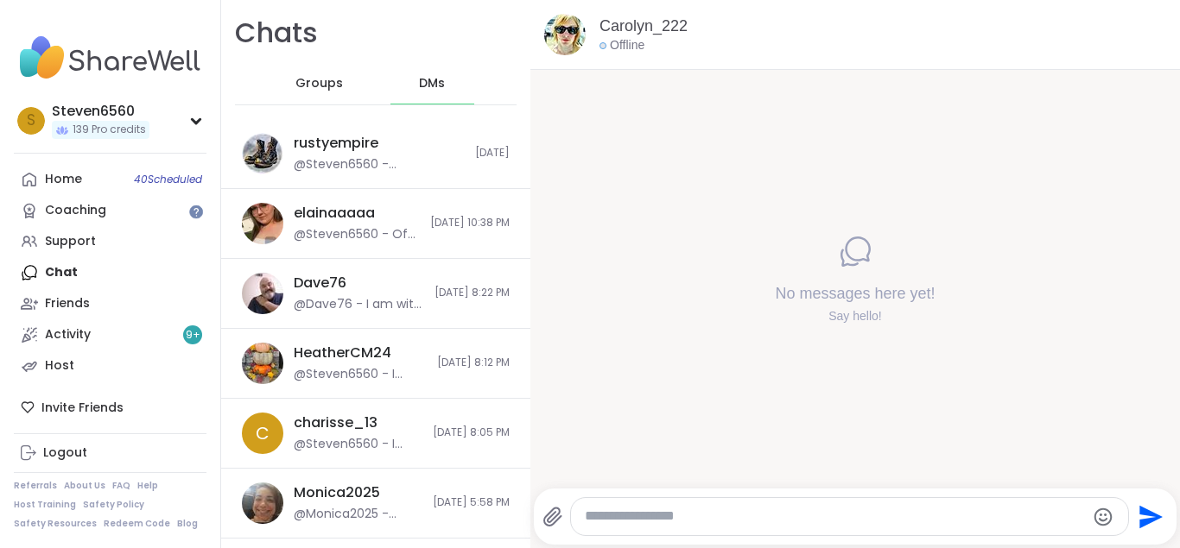
click at [640, 521] on textarea "Type your message" at bounding box center [835, 517] width 501 height 18
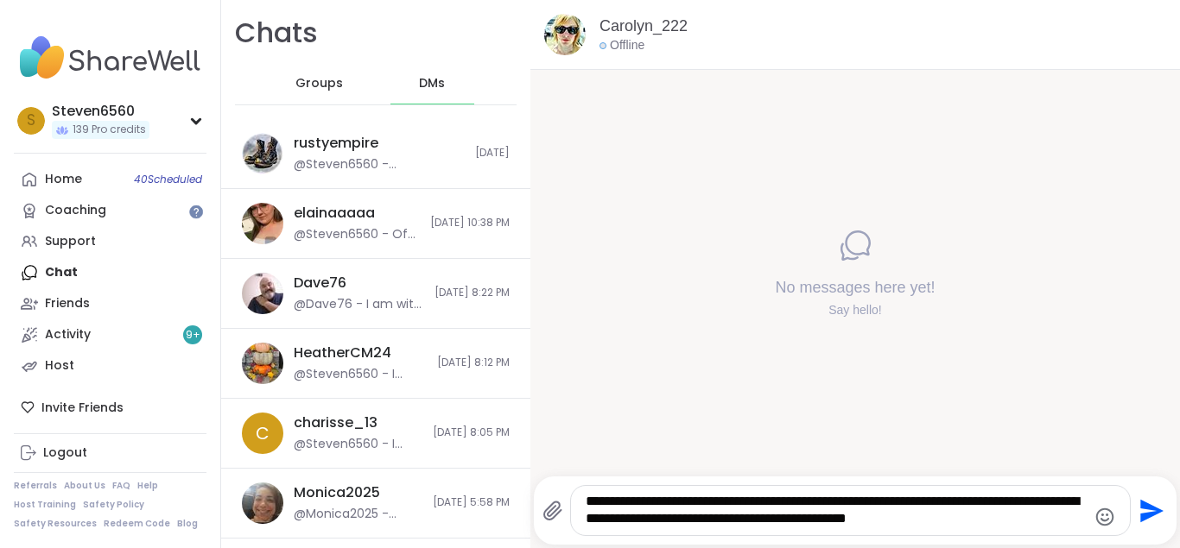
type textarea "**********"
click at [1149, 515] on icon "Send" at bounding box center [1151, 510] width 23 height 23
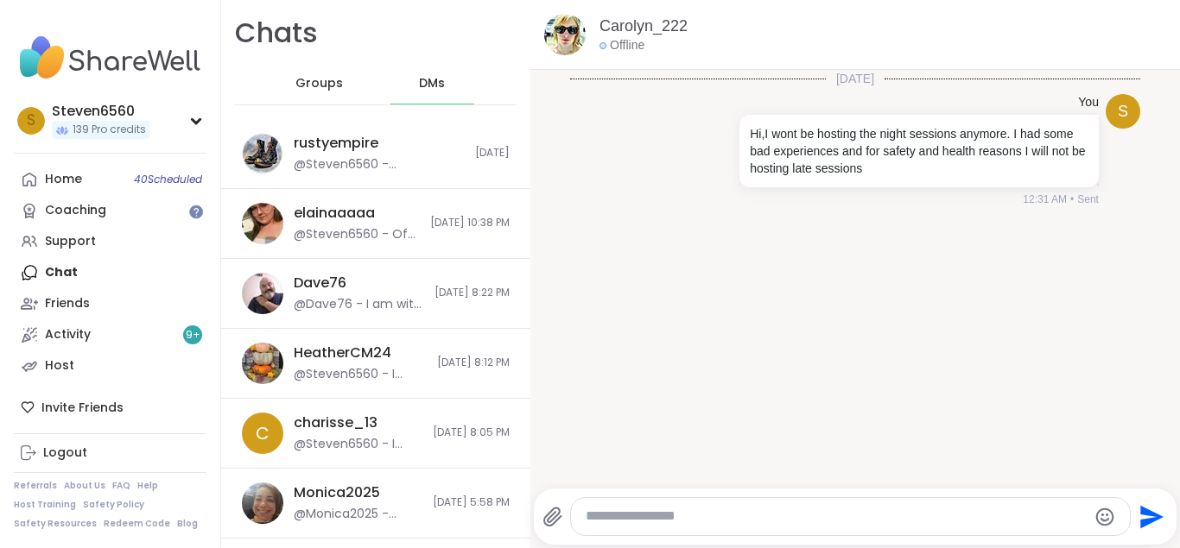
click at [638, 510] on textarea "Type your message" at bounding box center [836, 517] width 501 height 18
type textarea "**********"
click at [1151, 517] on icon "Send" at bounding box center [1150, 517] width 28 height 28
click at [658, 510] on textarea "Type your message" at bounding box center [836, 517] width 501 height 18
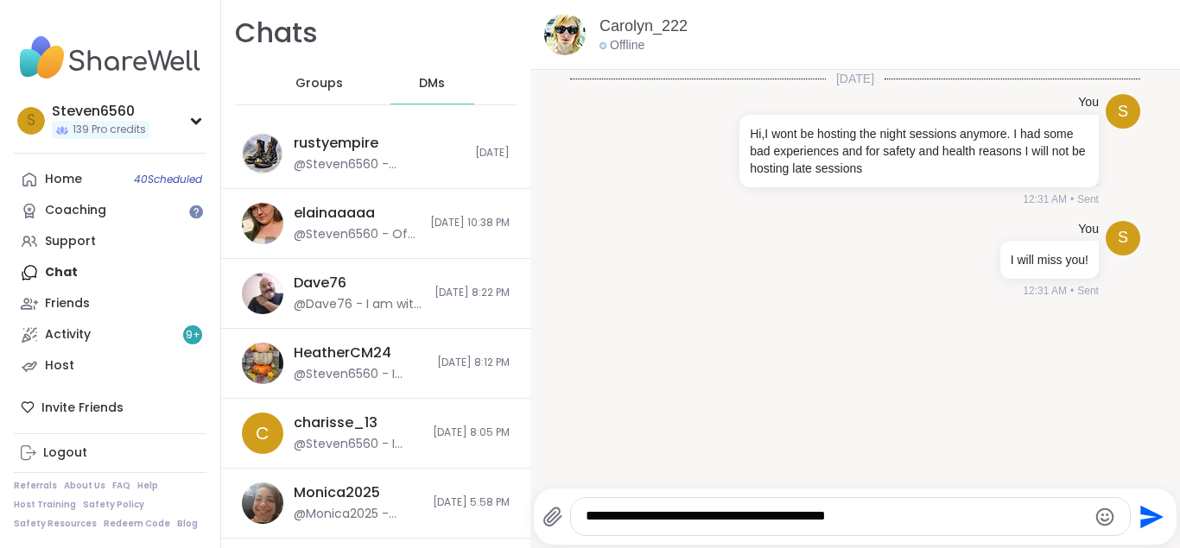
type textarea "**********"
click at [1152, 520] on icon "Send" at bounding box center [1151, 516] width 23 height 23
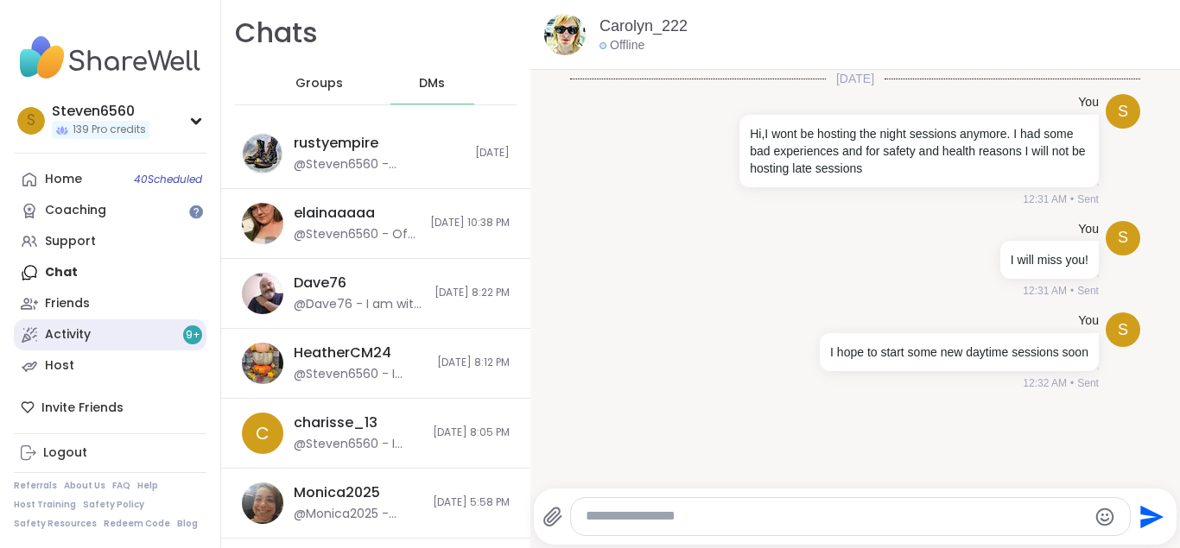
click at [65, 327] on div "Activity 9 +" at bounding box center [68, 334] width 46 height 17
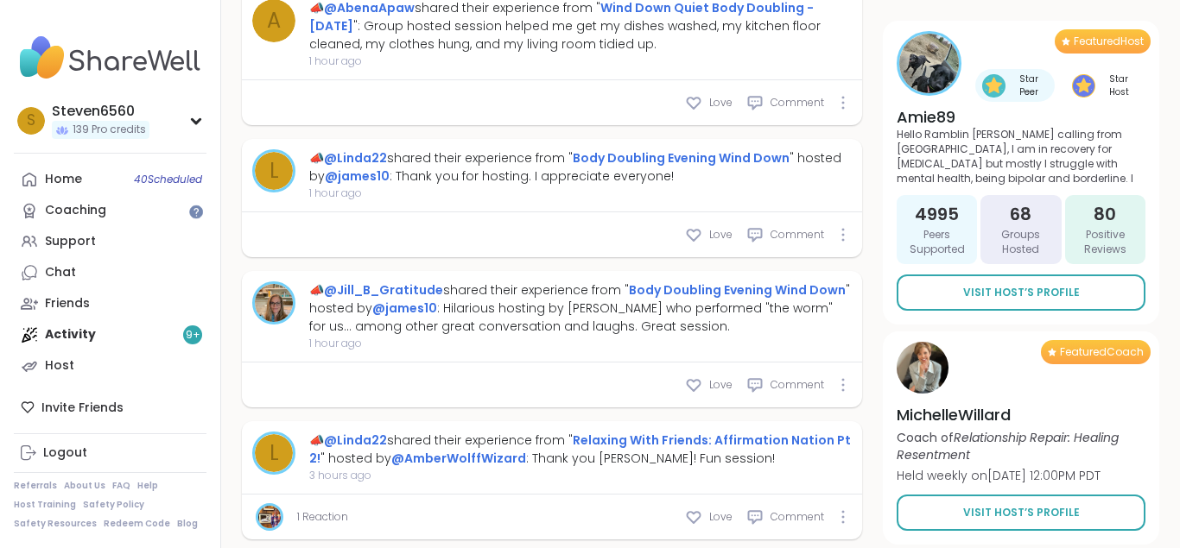
scroll to position [1644, 0]
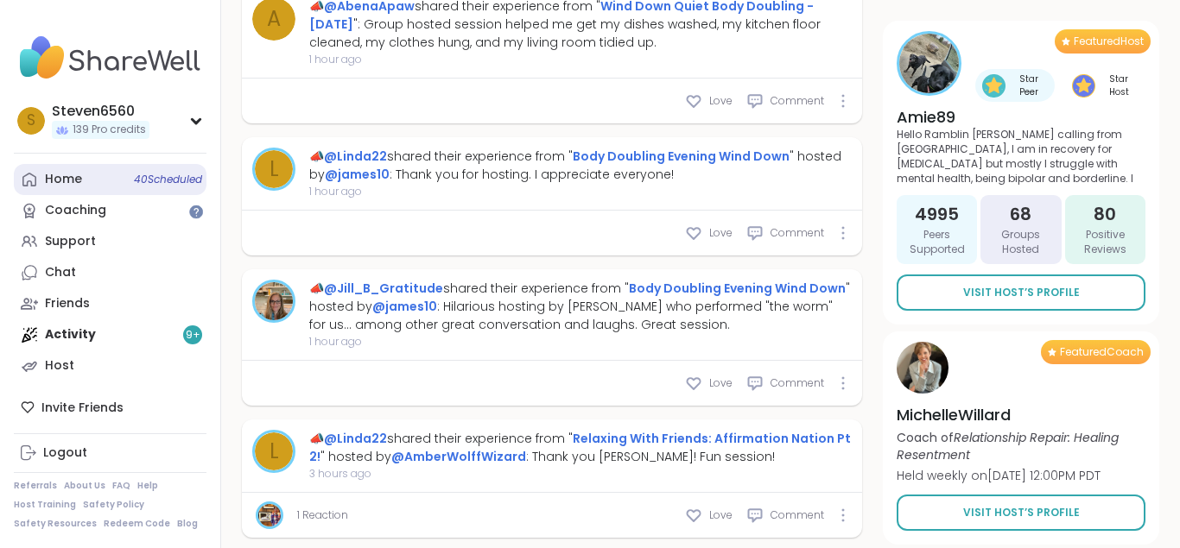
click at [77, 175] on div "Home 40 Scheduled" at bounding box center [63, 179] width 37 height 17
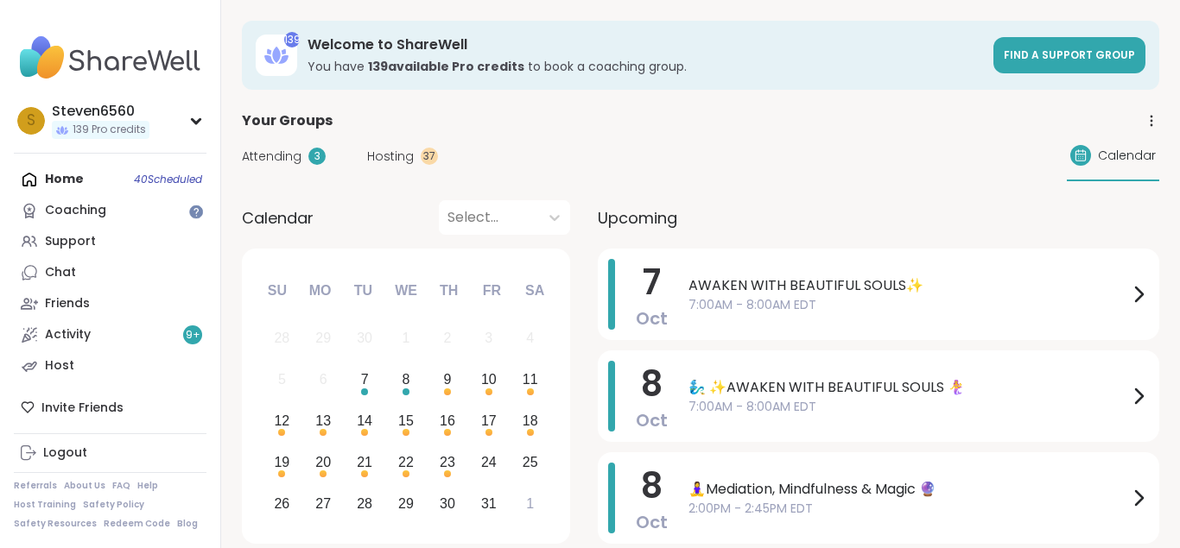
click at [383, 156] on span "Hosting" at bounding box center [390, 157] width 47 height 18
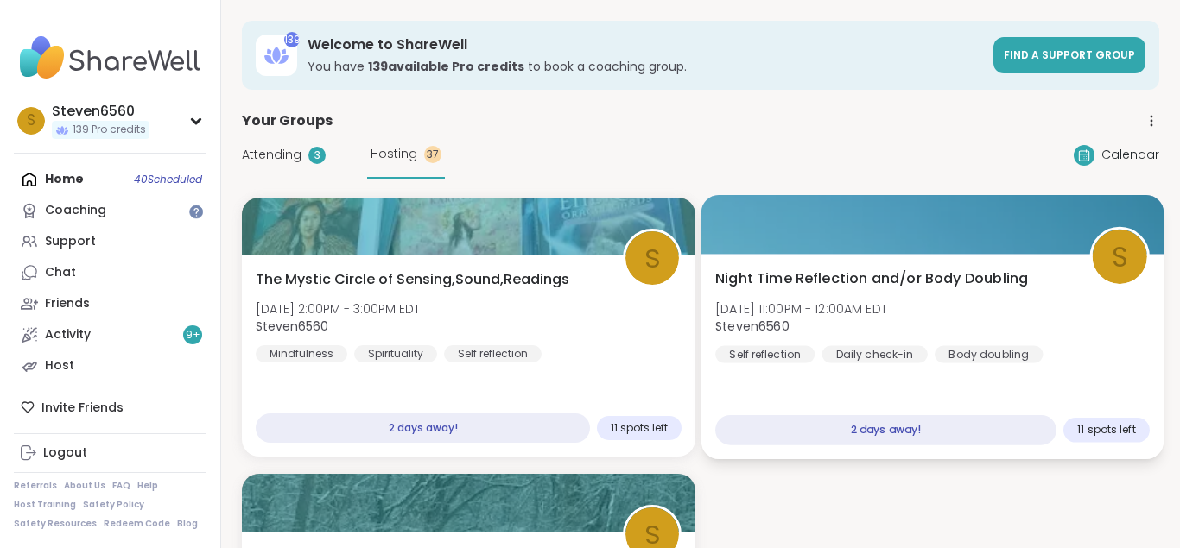
click at [982, 218] on div at bounding box center [932, 224] width 463 height 59
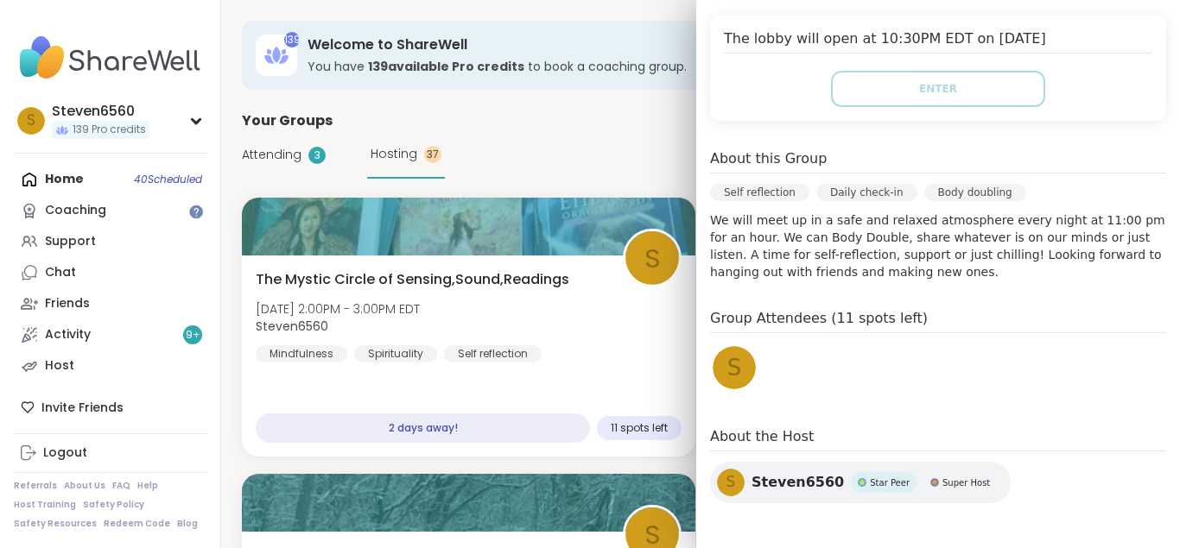
scroll to position [384, 0]
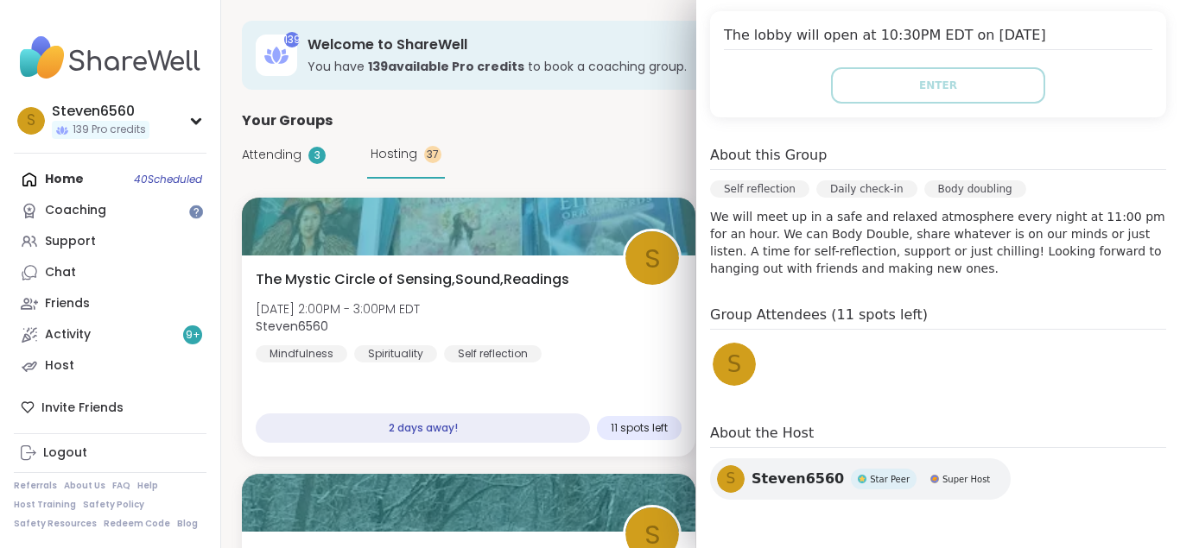
drag, startPoint x: 1179, startPoint y: 541, endPoint x: 1179, endPoint y: 312, distance: 229.7
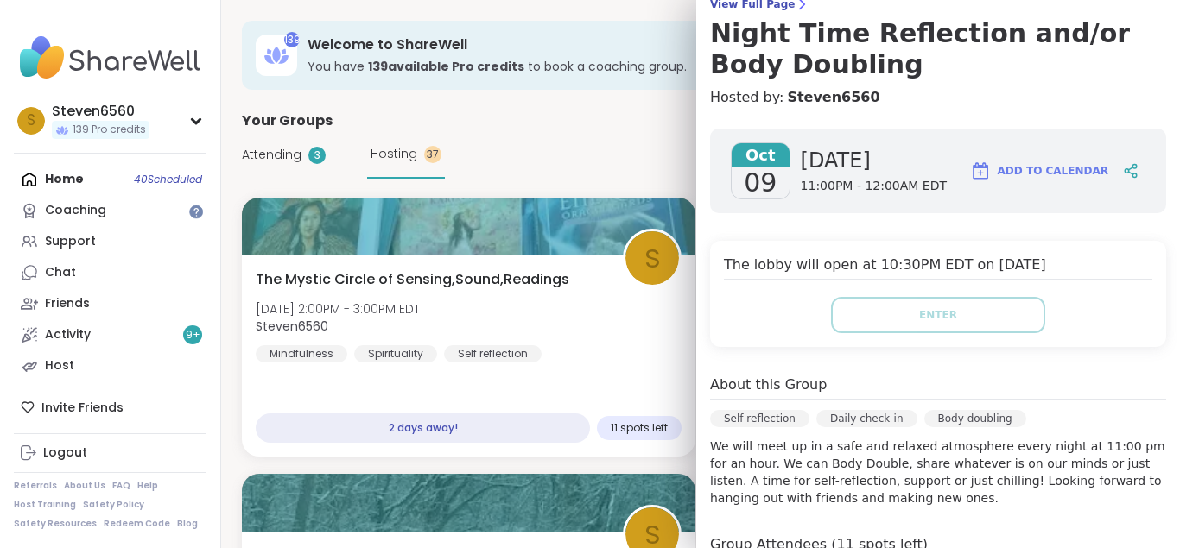
scroll to position [149, 0]
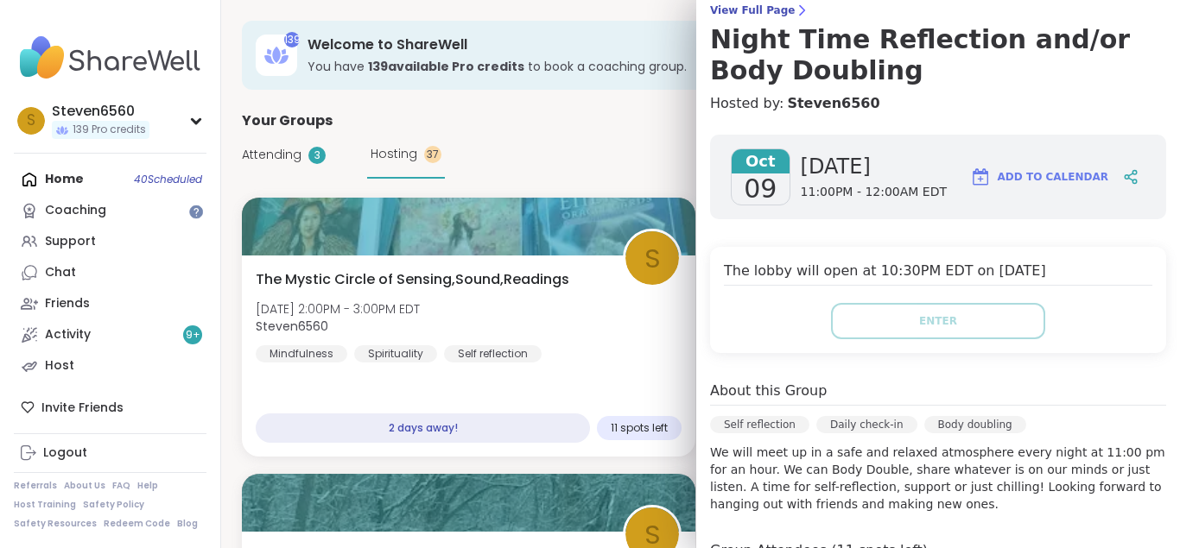
drag, startPoint x: 1174, startPoint y: 8, endPoint x: 1019, endPoint y: 172, distance: 225.4
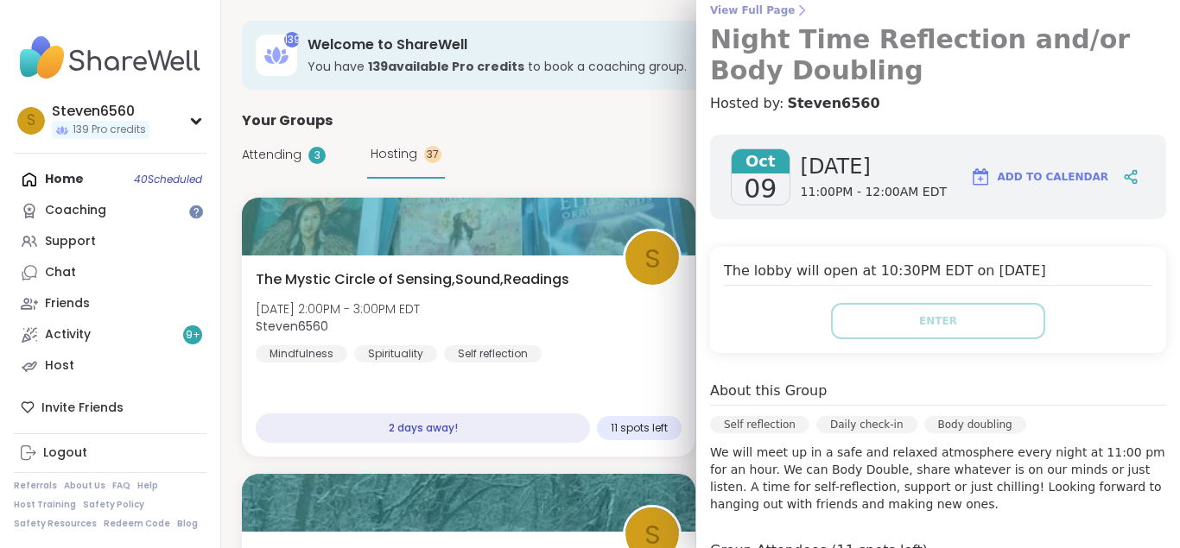
click at [775, 7] on span "View Full Page" at bounding box center [938, 10] width 456 height 14
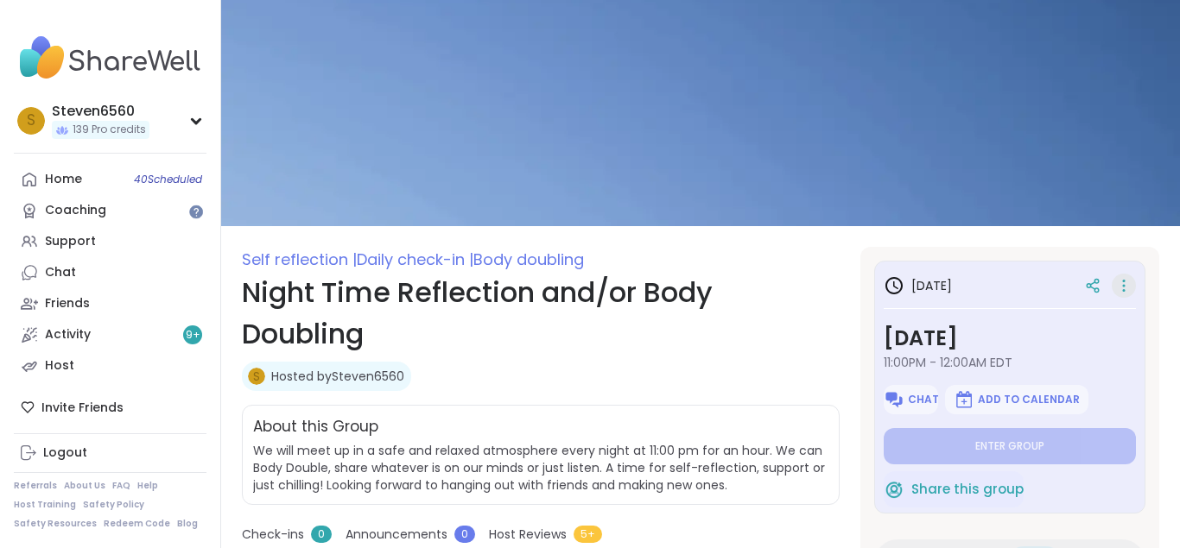
click at [1123, 285] on icon at bounding box center [1124, 286] width 2 height 2
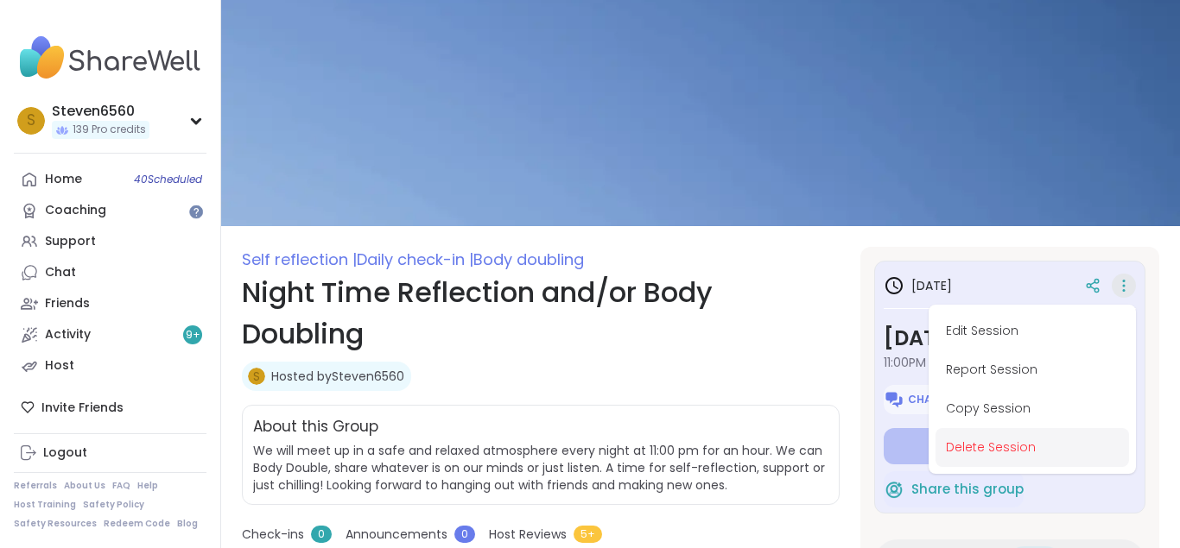
click at [984, 439] on button "Delete Session" at bounding box center [1031, 447] width 193 height 39
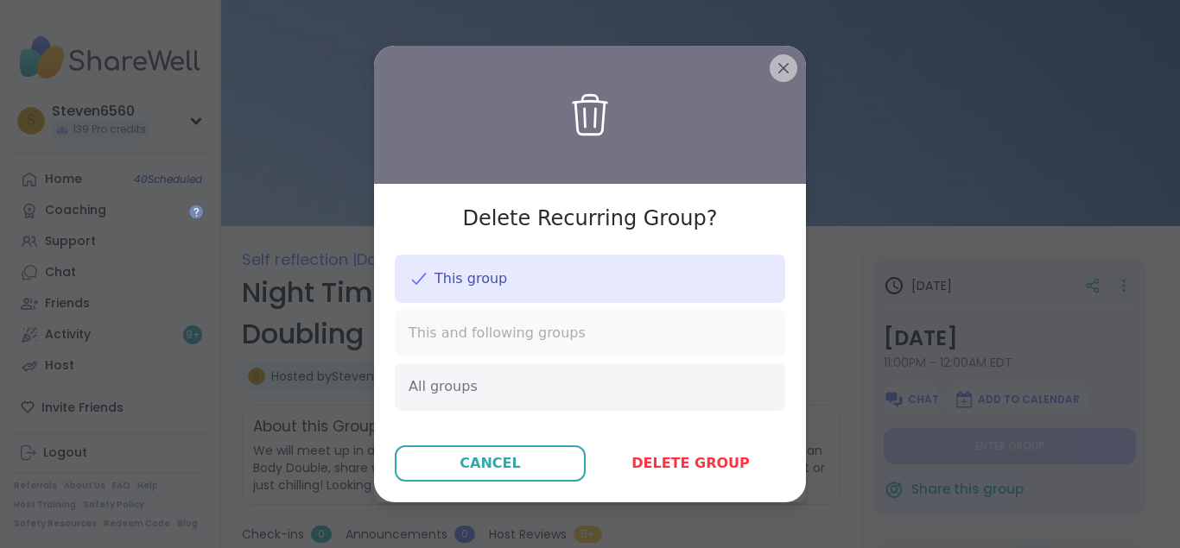
click at [583, 327] on div "This and following groups" at bounding box center [590, 333] width 390 height 47
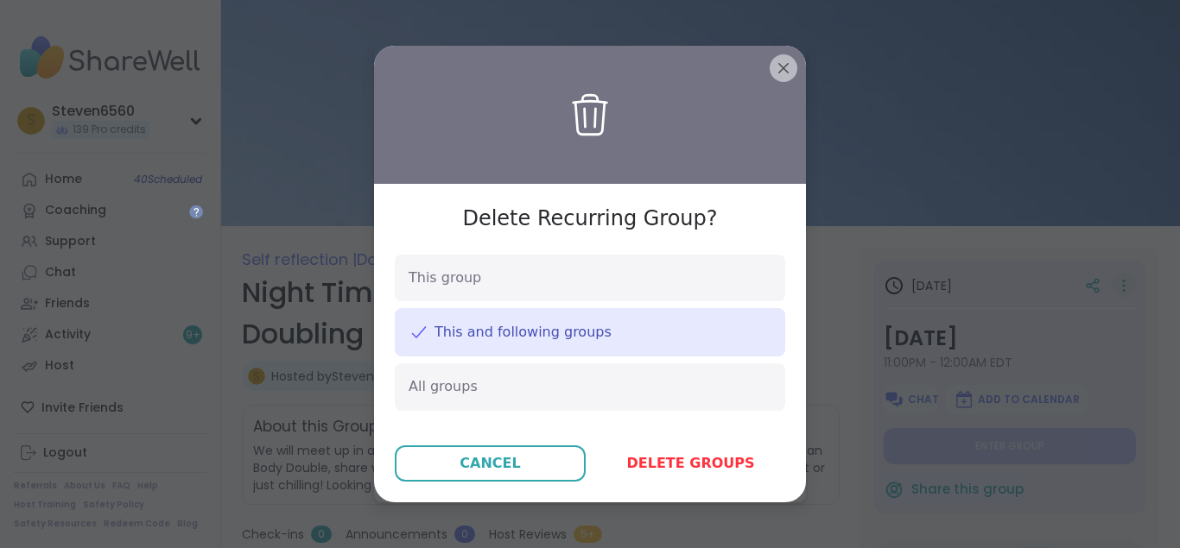
click at [621, 332] on div "This and following groups" at bounding box center [590, 332] width 390 height 48
click at [599, 282] on div "This group" at bounding box center [590, 278] width 390 height 47
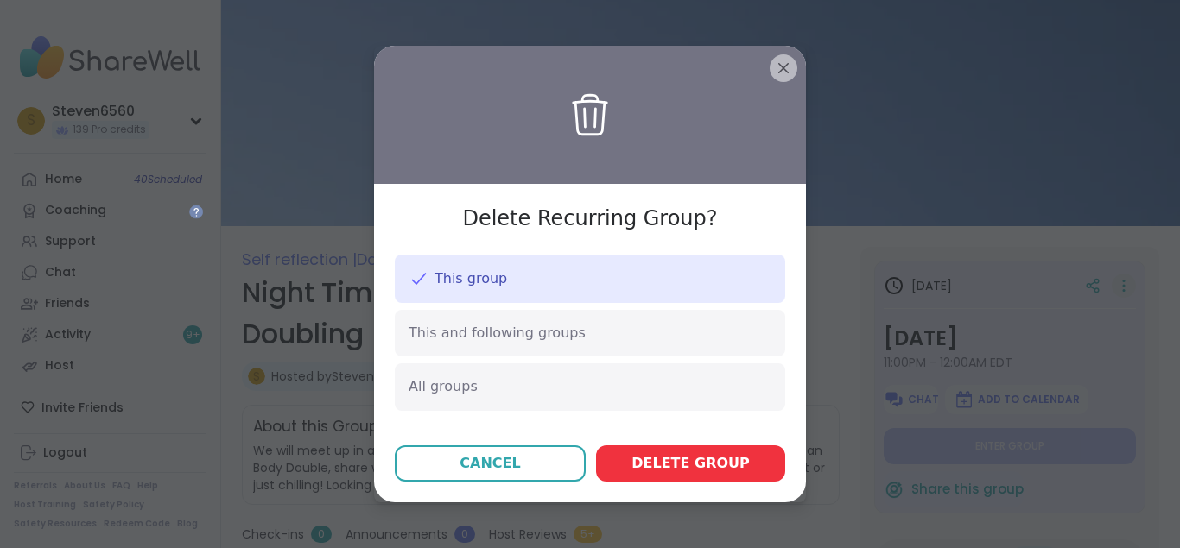
click at [674, 460] on span "Delete group" at bounding box center [690, 463] width 118 height 21
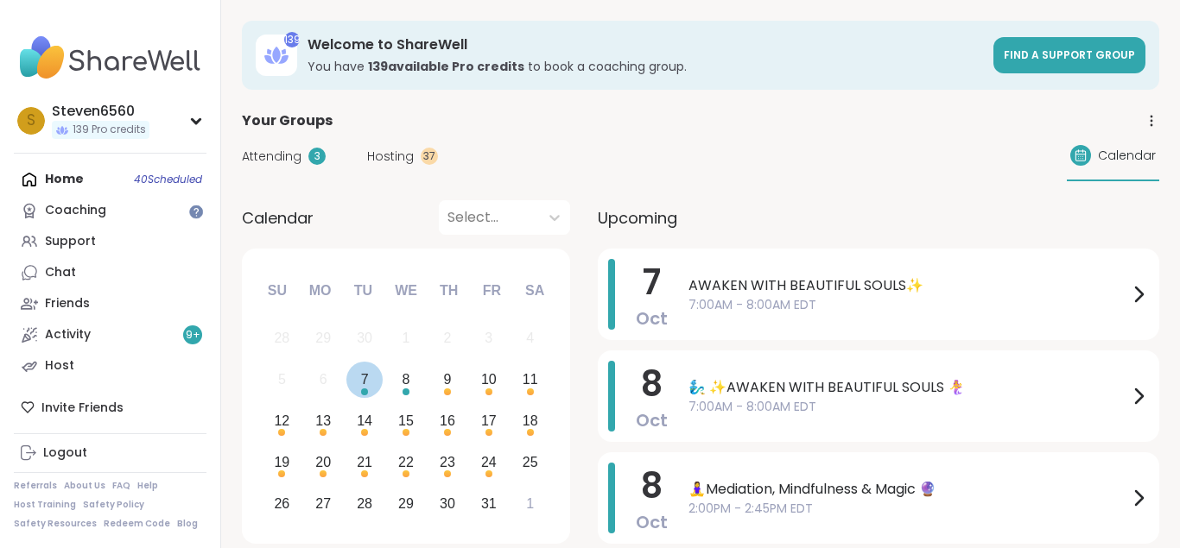
click at [362, 374] on div "7" at bounding box center [365, 379] width 8 height 23
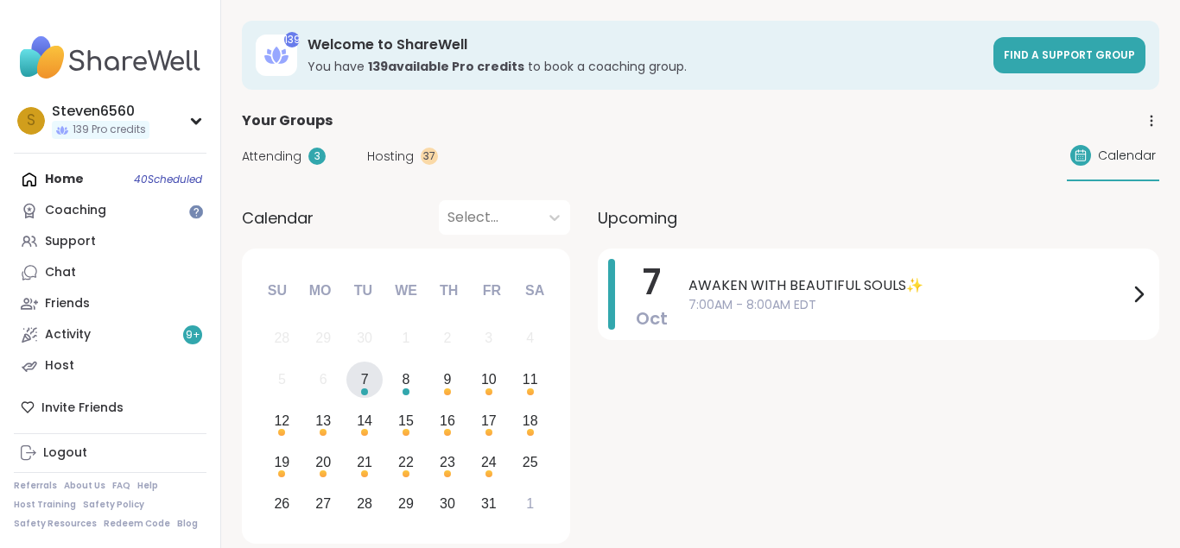
click at [364, 375] on div "7" at bounding box center [365, 379] width 8 height 23
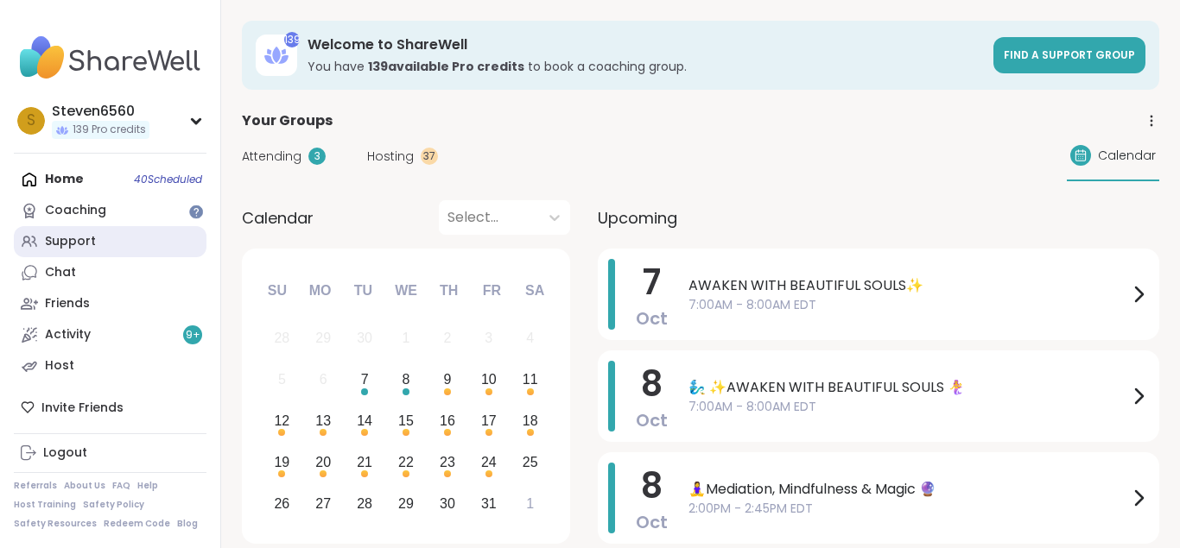
click at [98, 237] on link "Support" at bounding box center [110, 241] width 193 height 31
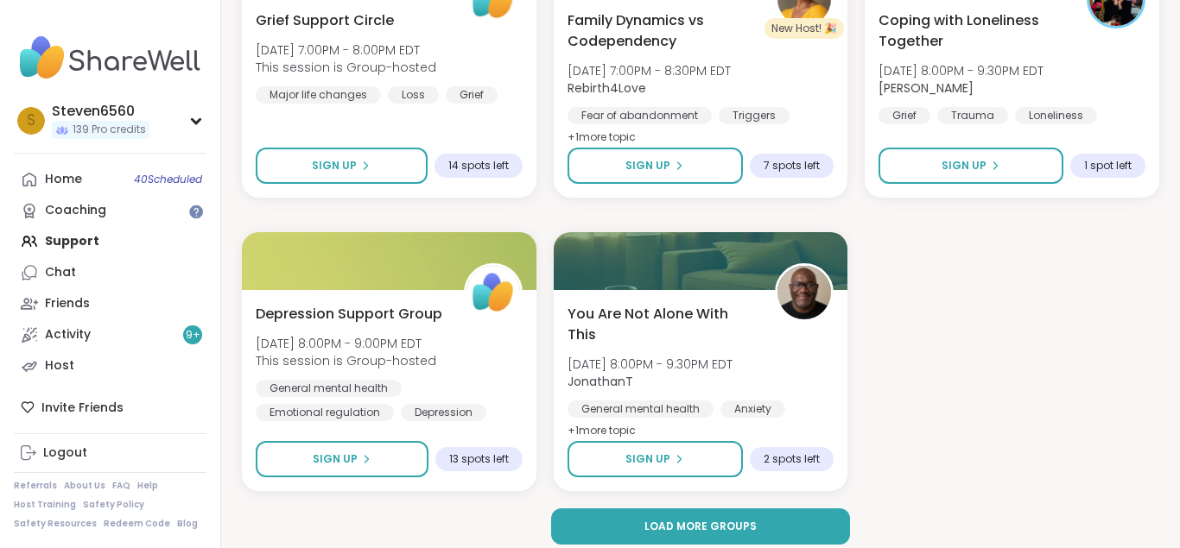
scroll to position [3052, 0]
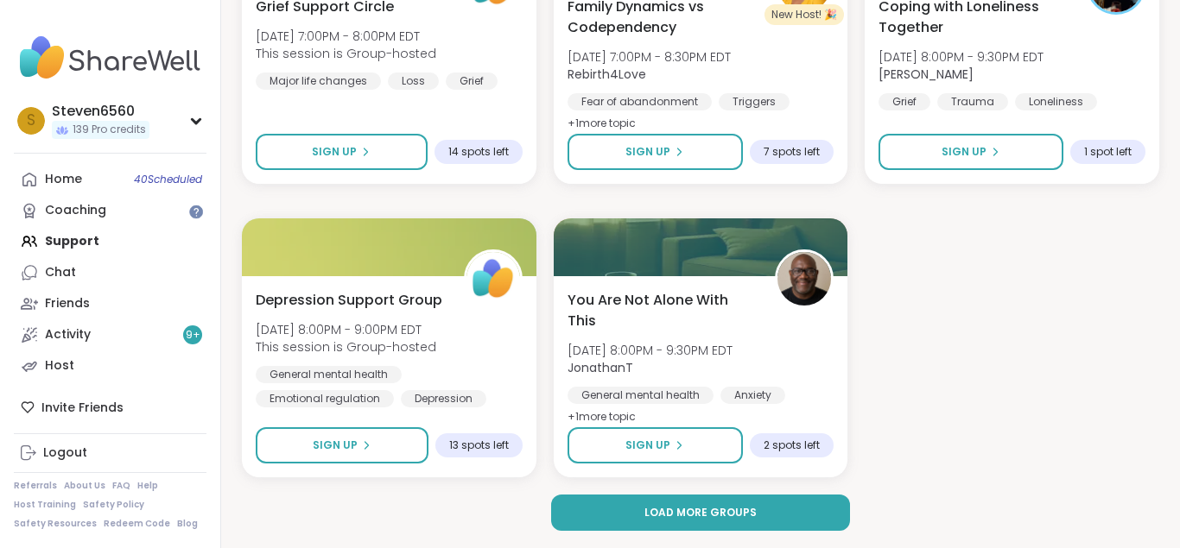
drag, startPoint x: 1176, startPoint y: 540, endPoint x: 860, endPoint y: 458, distance: 326.5
click at [727, 516] on span "Load more groups" at bounding box center [700, 513] width 112 height 16
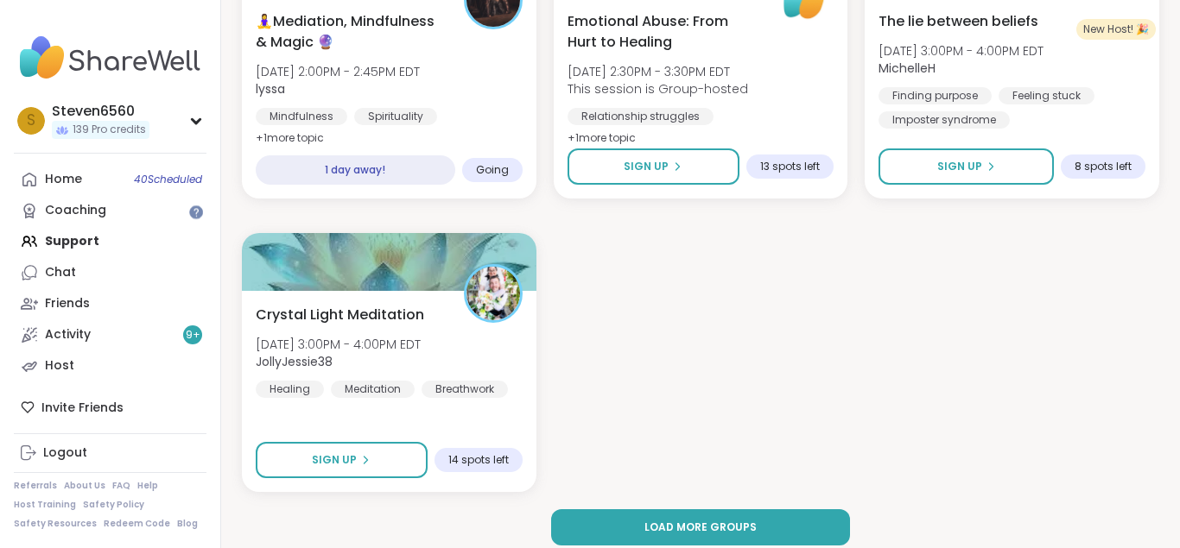
scroll to position [6575, 0]
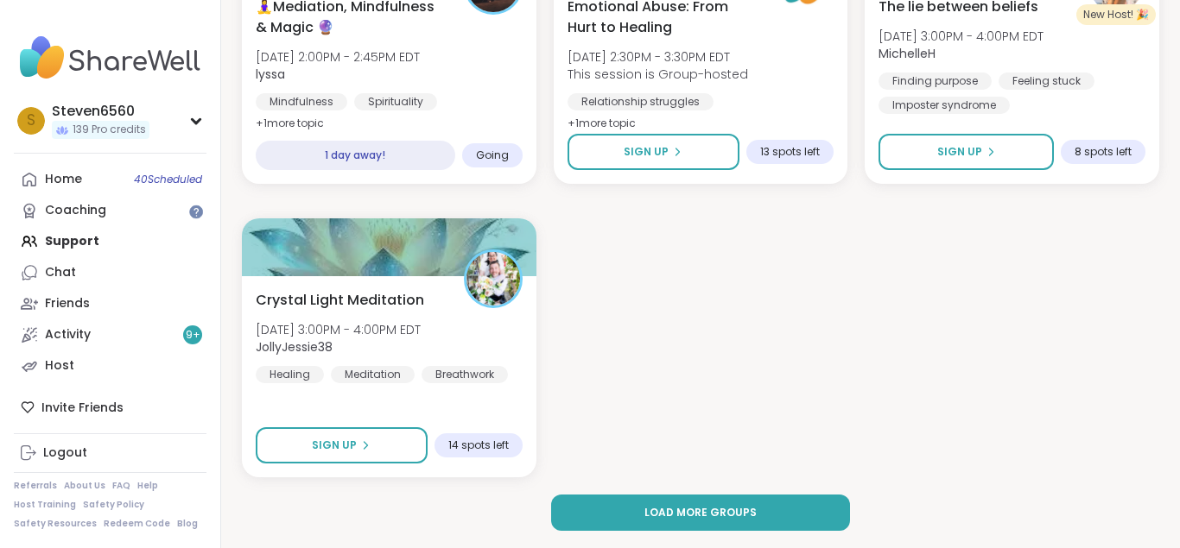
drag, startPoint x: 1178, startPoint y: 544, endPoint x: 848, endPoint y: 482, distance: 335.7
click at [696, 509] on span "Load more groups" at bounding box center [700, 513] width 112 height 16
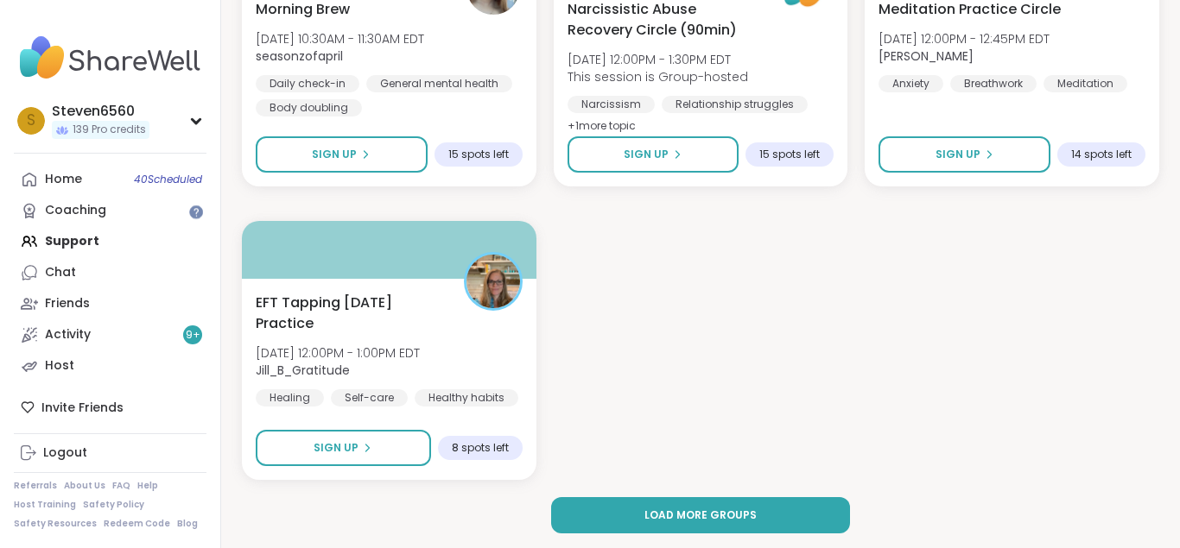
scroll to position [10099, 0]
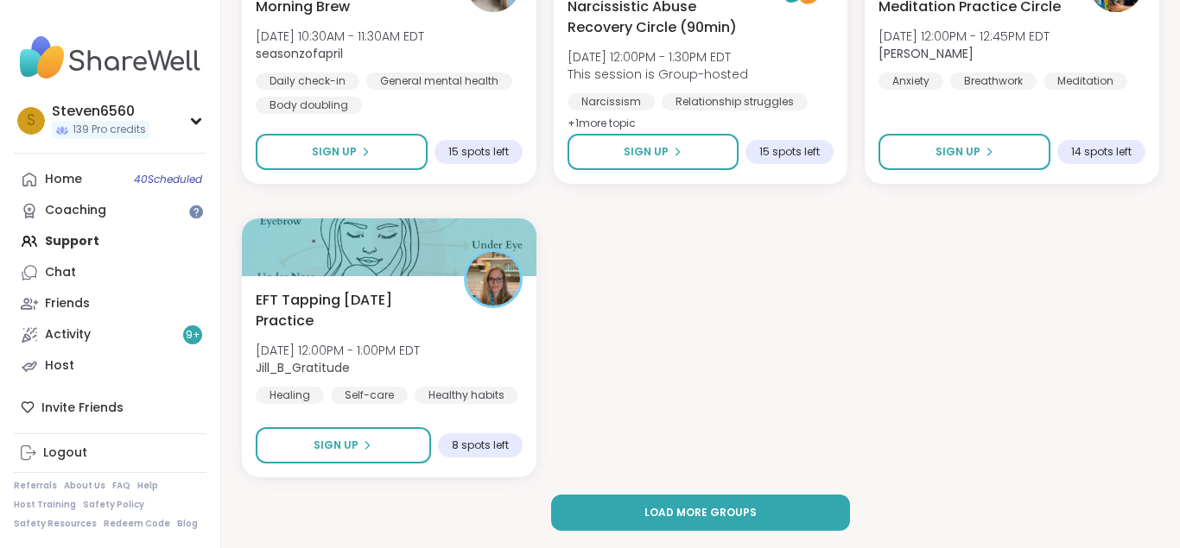
drag, startPoint x: 1176, startPoint y: 539, endPoint x: 873, endPoint y: 505, distance: 305.0
click at [751, 500] on button "Load more groups" at bounding box center [700, 513] width 299 height 36
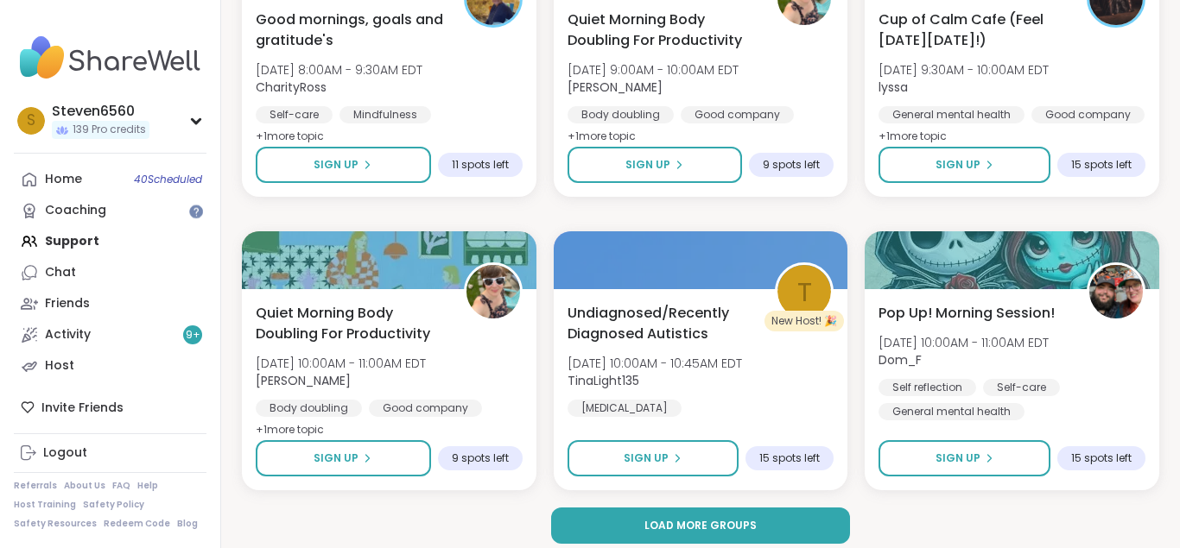
scroll to position [13328, 0]
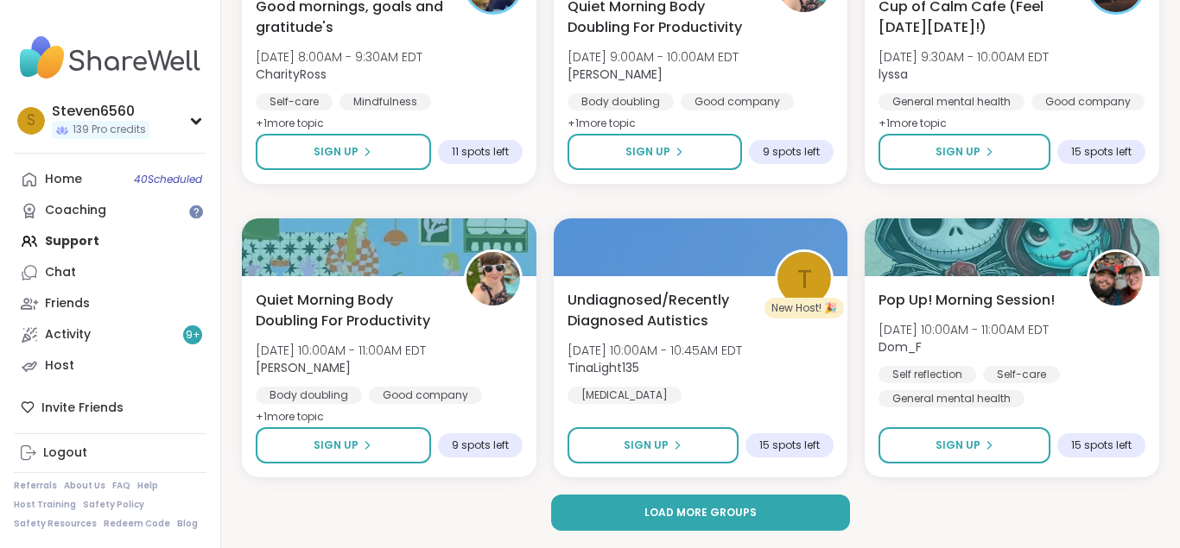
drag, startPoint x: 1179, startPoint y: 543, endPoint x: 897, endPoint y: 533, distance: 281.7
click at [691, 511] on span "Load more groups" at bounding box center [700, 513] width 112 height 16
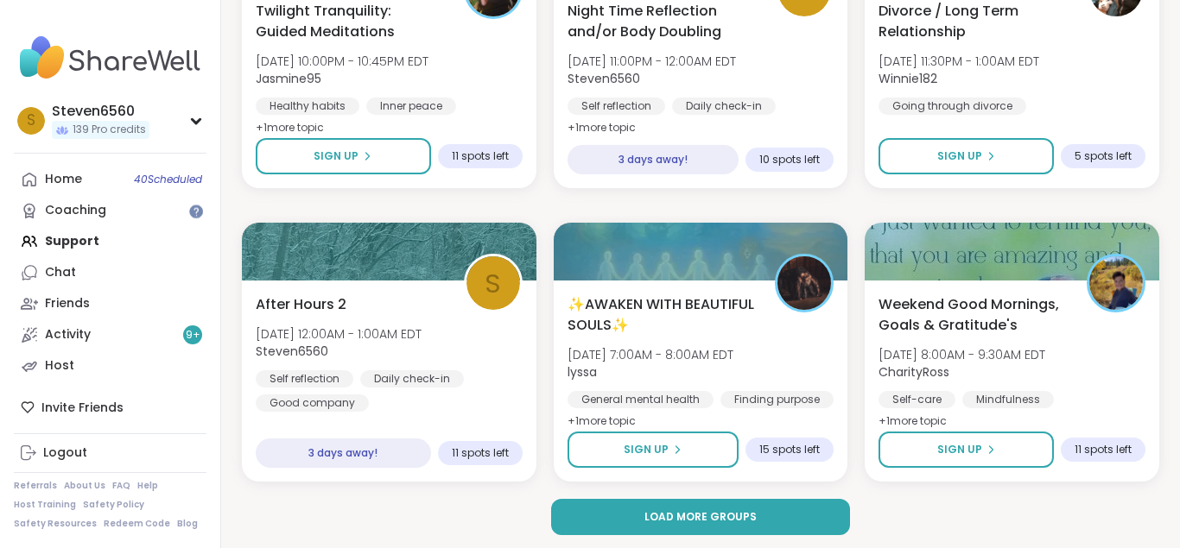
scroll to position [16852, 0]
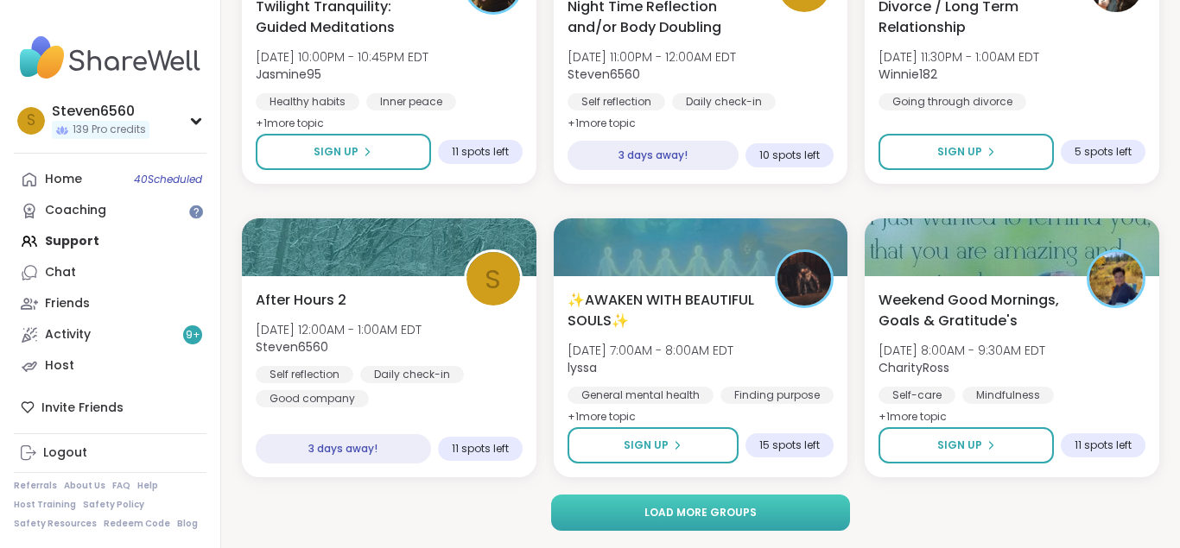
click at [754, 501] on button "Load more groups" at bounding box center [700, 513] width 299 height 36
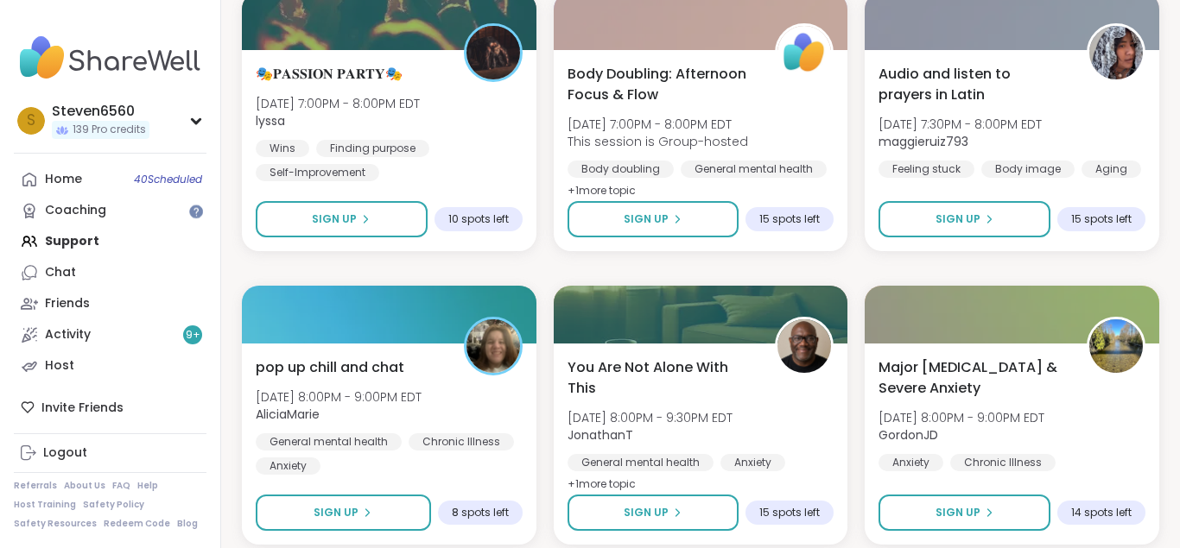
scroll to position [20331, 0]
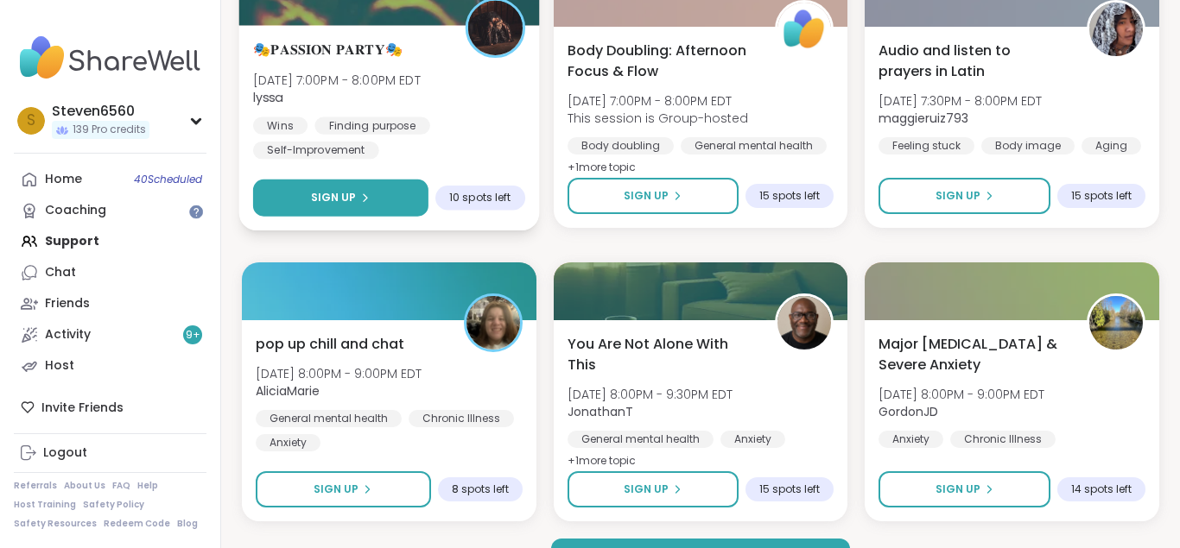
click at [351, 186] on button "Sign Up" at bounding box center [340, 198] width 175 height 37
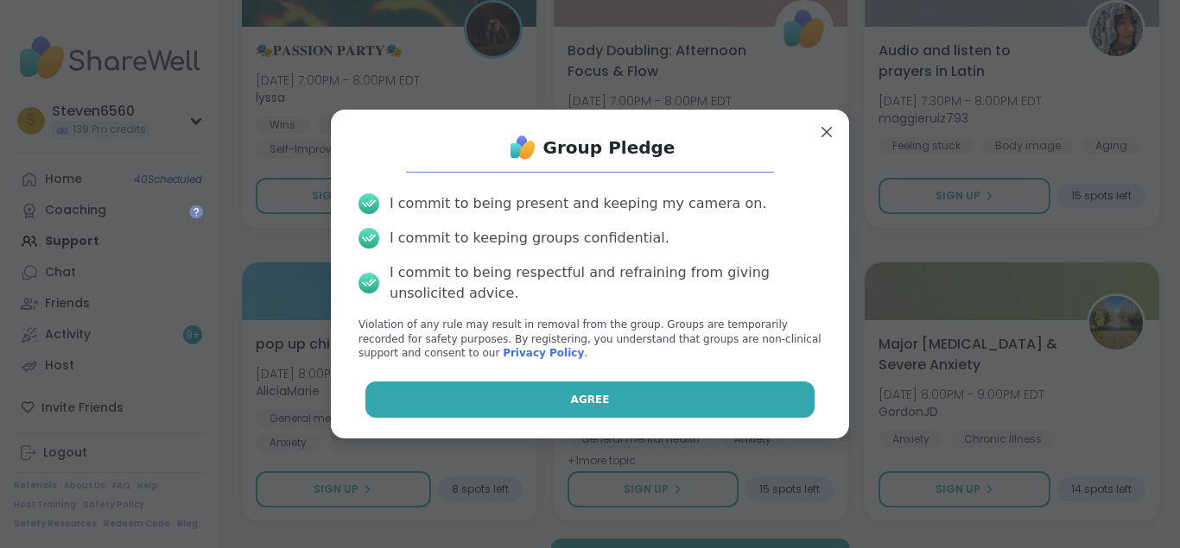
click at [565, 398] on button "Agree" at bounding box center [590, 400] width 450 height 36
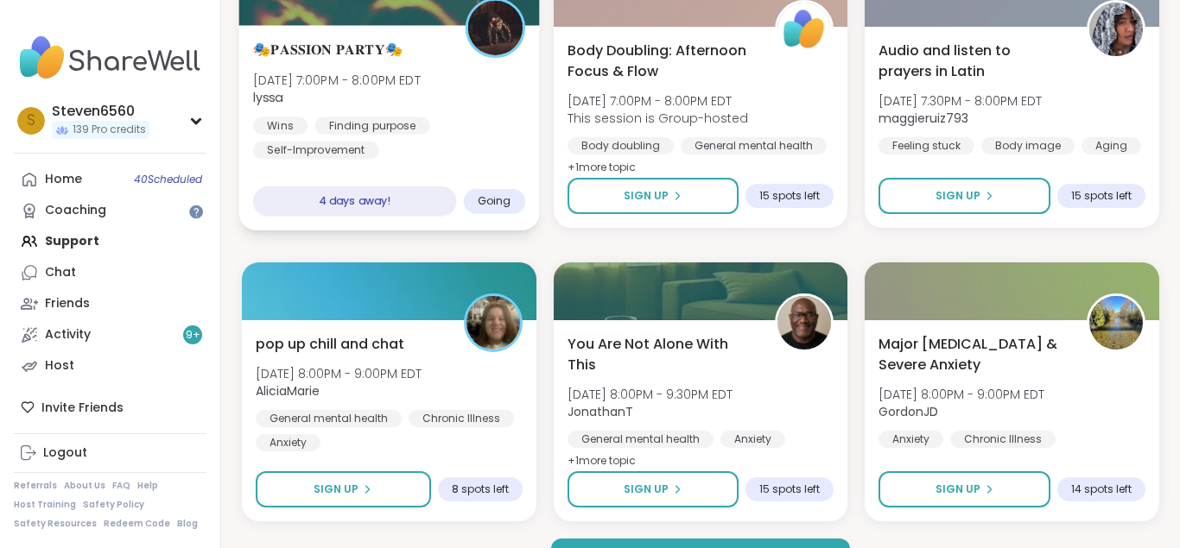
click at [472, 97] on div "🎭𝐏𝐀𝐒𝐒𝐈𝐎𝐍 𝐏𝐀𝐑𝐓𝐘🎭 [DATE] 7:00PM - 8:00PM EDT lyssa Wins Finding purpose [MEDICAL_…" at bounding box center [389, 99] width 272 height 120
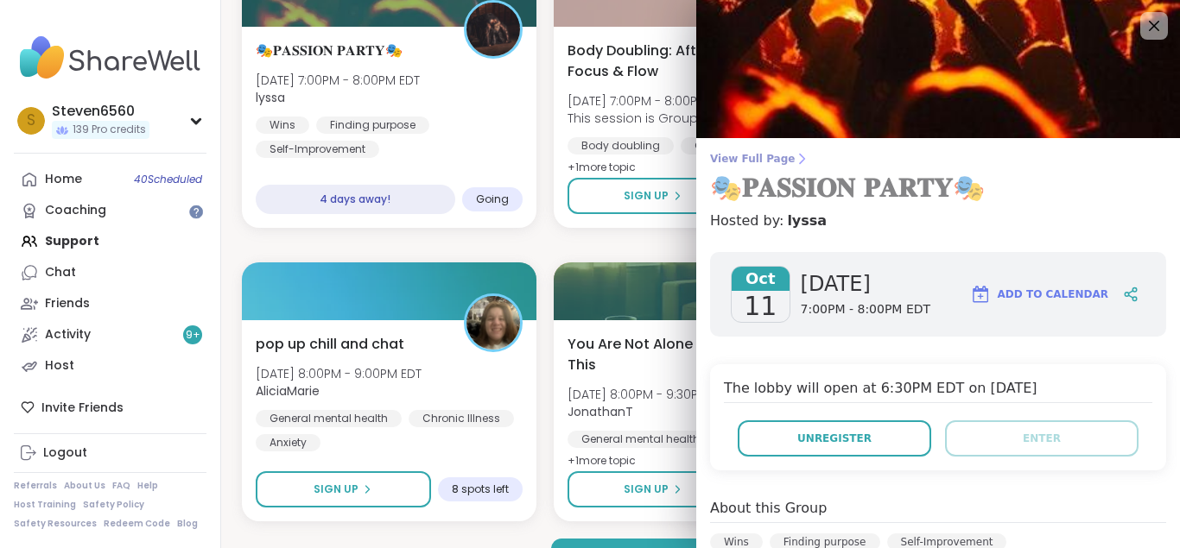
click at [777, 157] on span "View Full Page" at bounding box center [938, 159] width 456 height 14
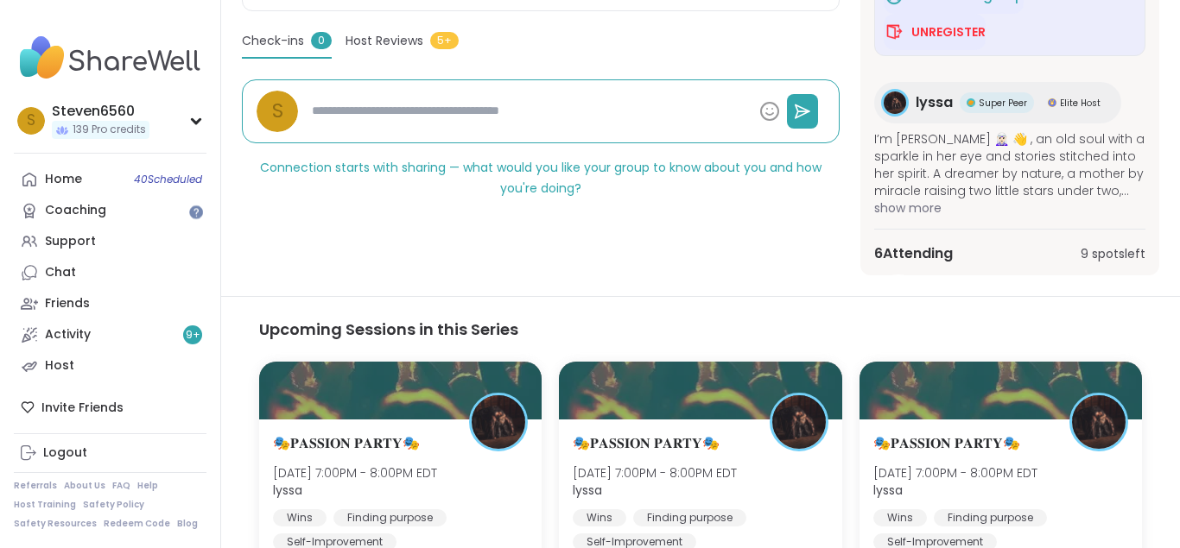
scroll to position [499, 0]
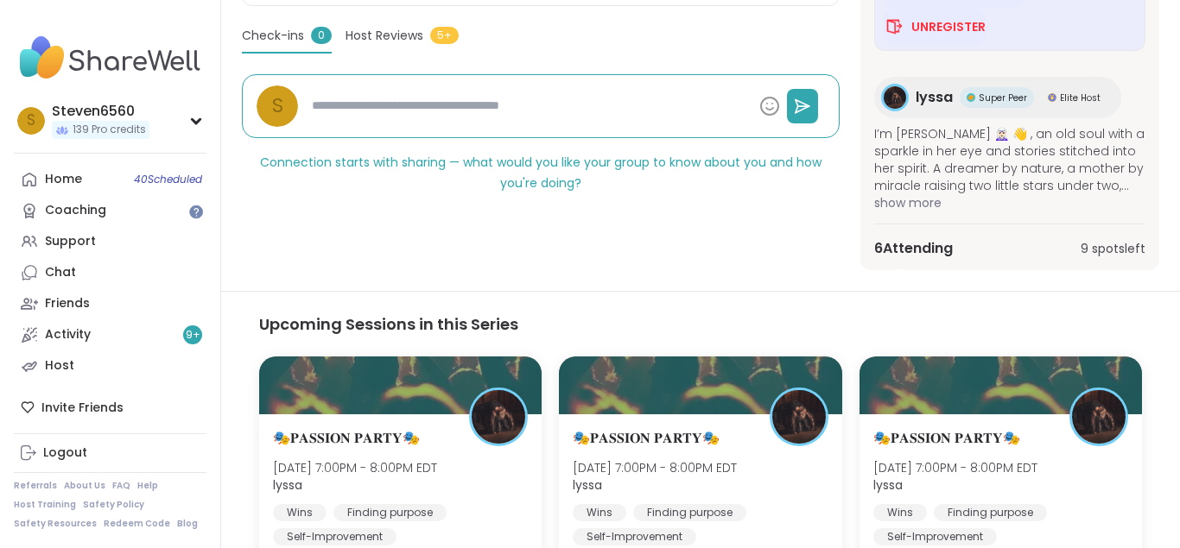
click at [991, 246] on div "6 Attending 9 spots left" at bounding box center [1009, 248] width 271 height 21
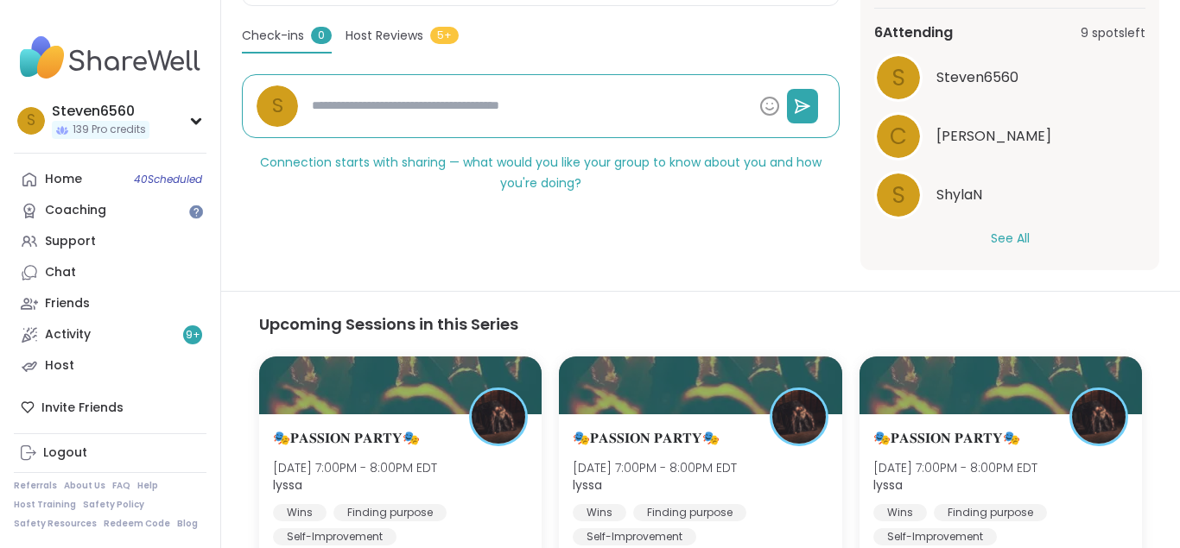
scroll to position [221, 0]
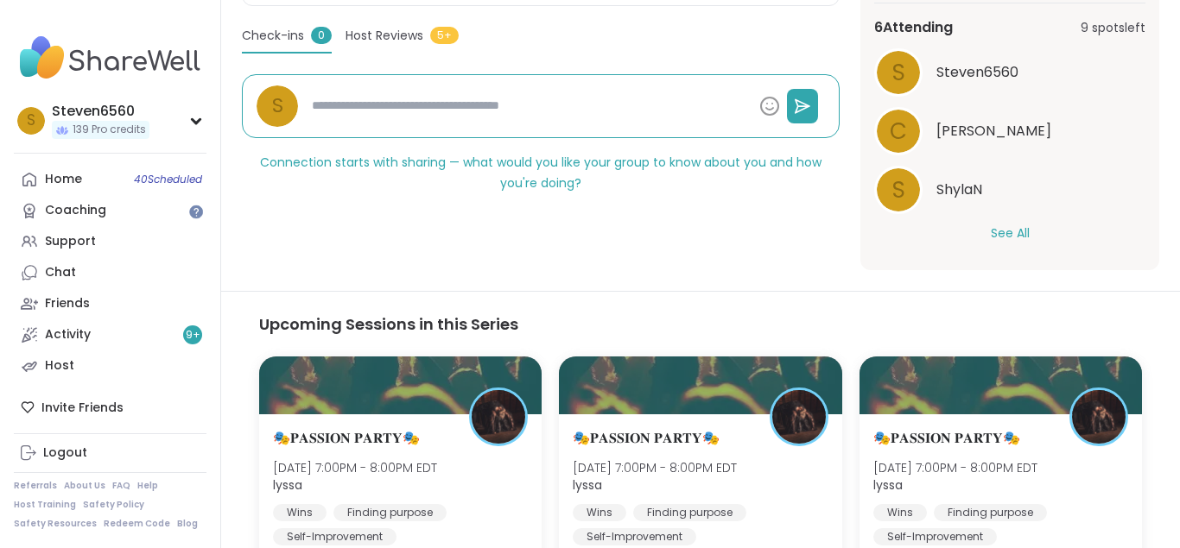
click at [1007, 227] on button "See All" at bounding box center [1010, 234] width 39 height 18
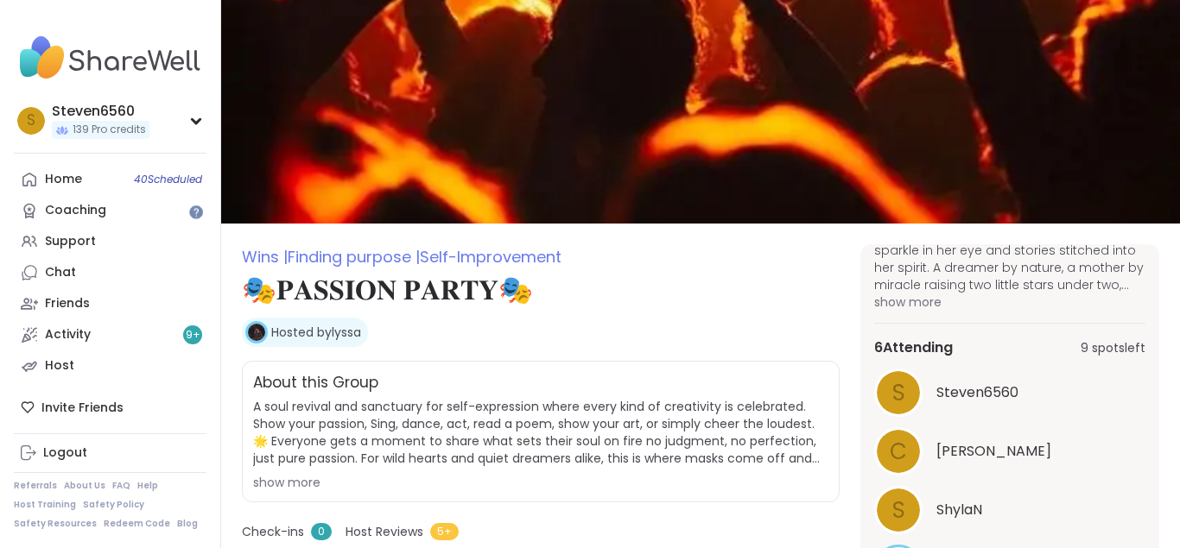
scroll to position [0, 0]
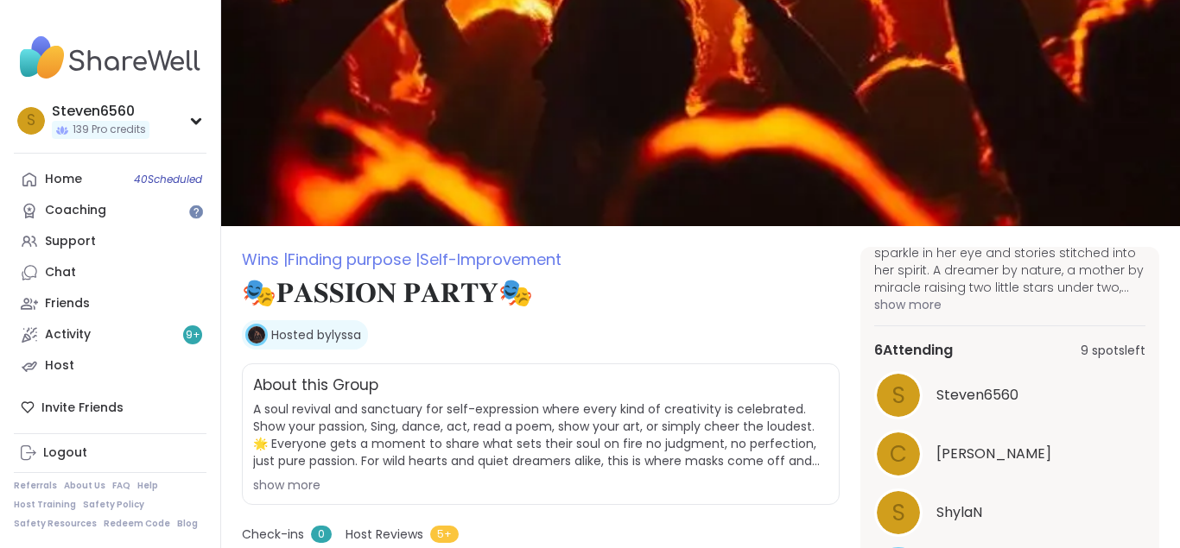
drag, startPoint x: 1174, startPoint y: 3, endPoint x: 794, endPoint y: 60, distance: 383.5
type textarea "*"
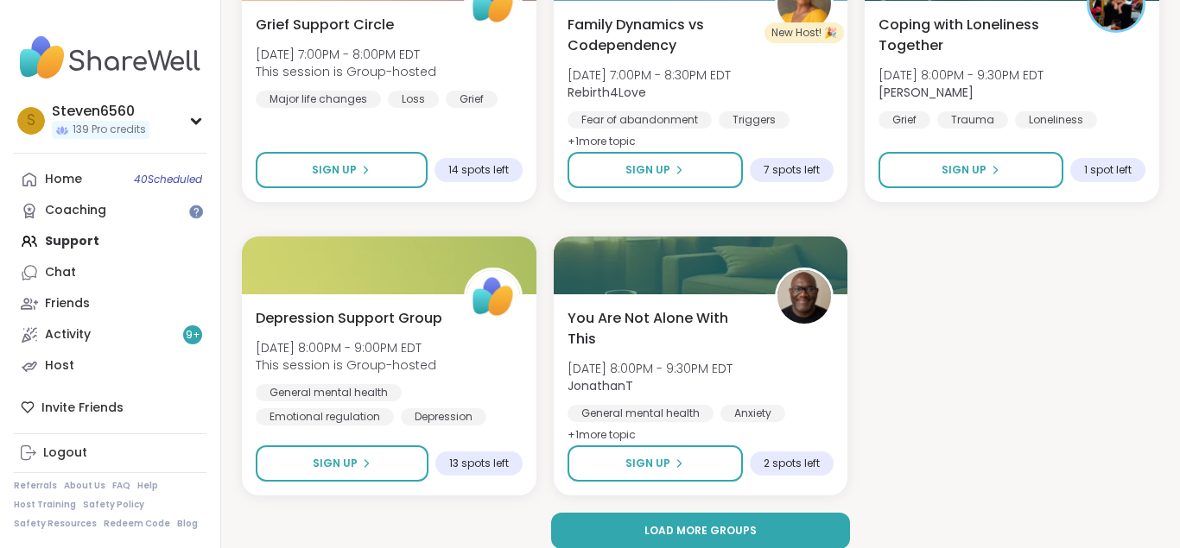
scroll to position [3052, 0]
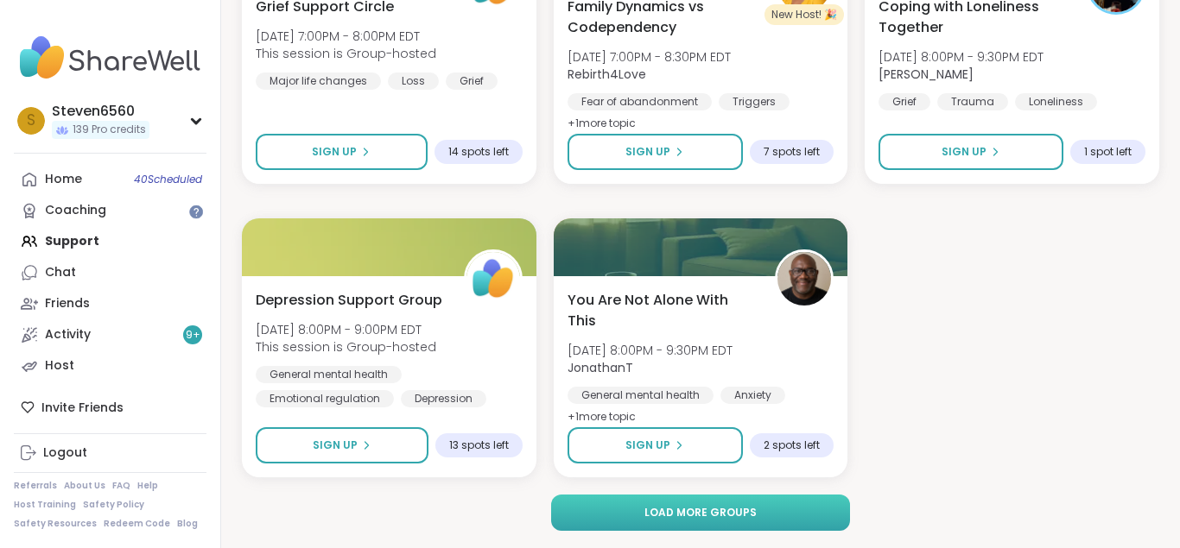
click at [778, 503] on button "Load more groups" at bounding box center [700, 513] width 299 height 36
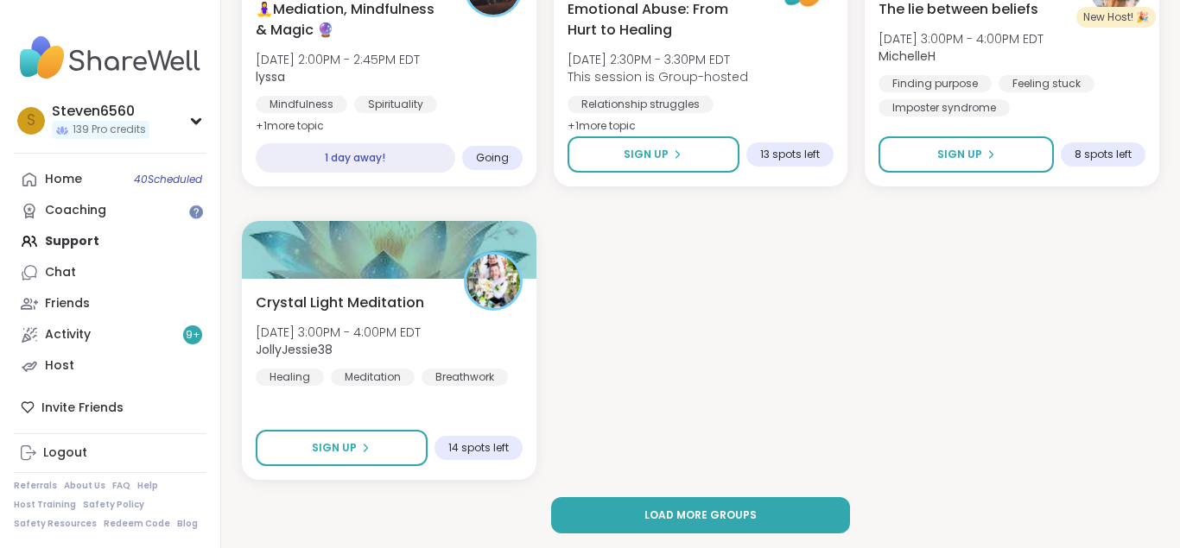
scroll to position [6575, 0]
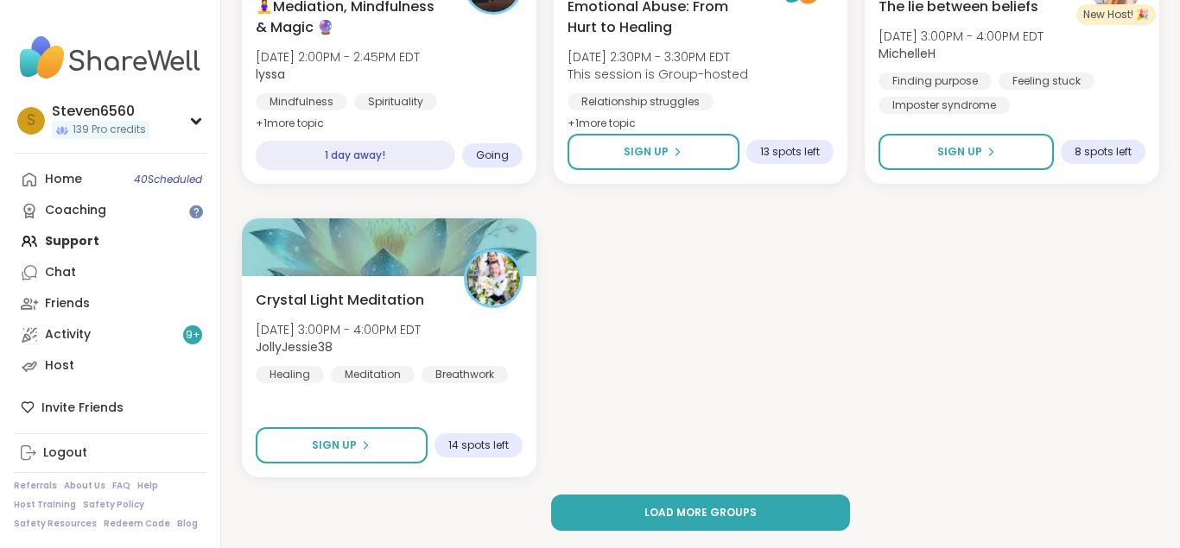
drag, startPoint x: 1171, startPoint y: 540, endPoint x: 884, endPoint y: 537, distance: 286.7
click at [634, 510] on button "Load more groups" at bounding box center [700, 513] width 299 height 36
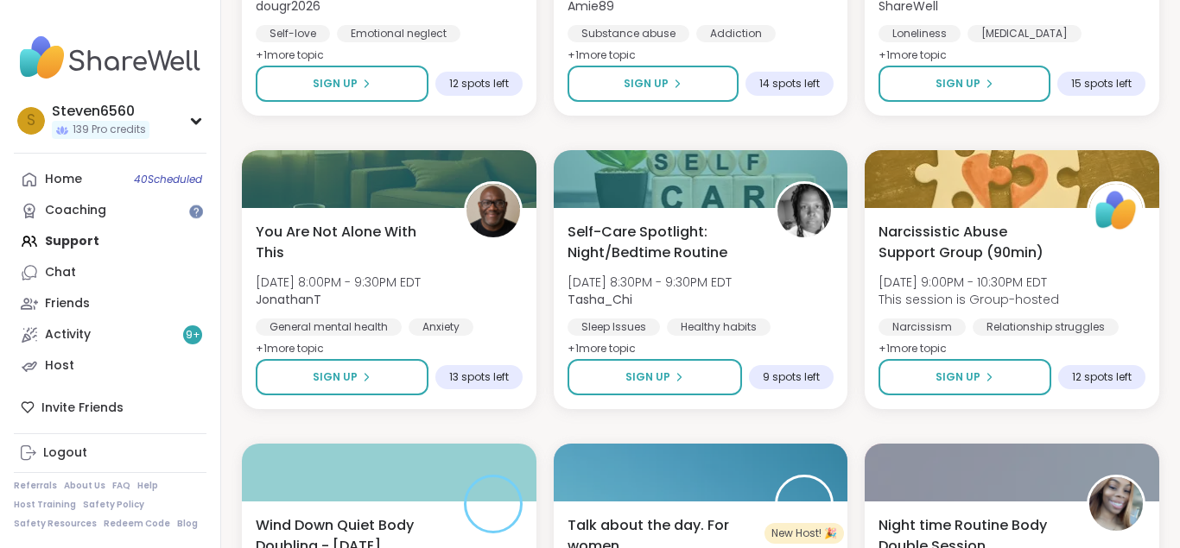
scroll to position [8117, 0]
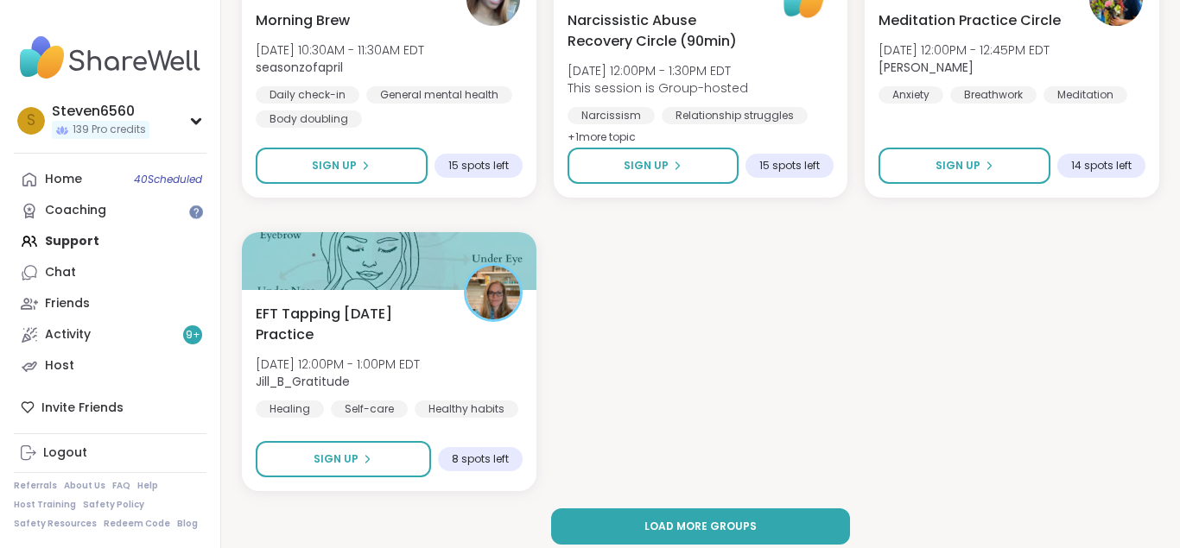
scroll to position [10099, 0]
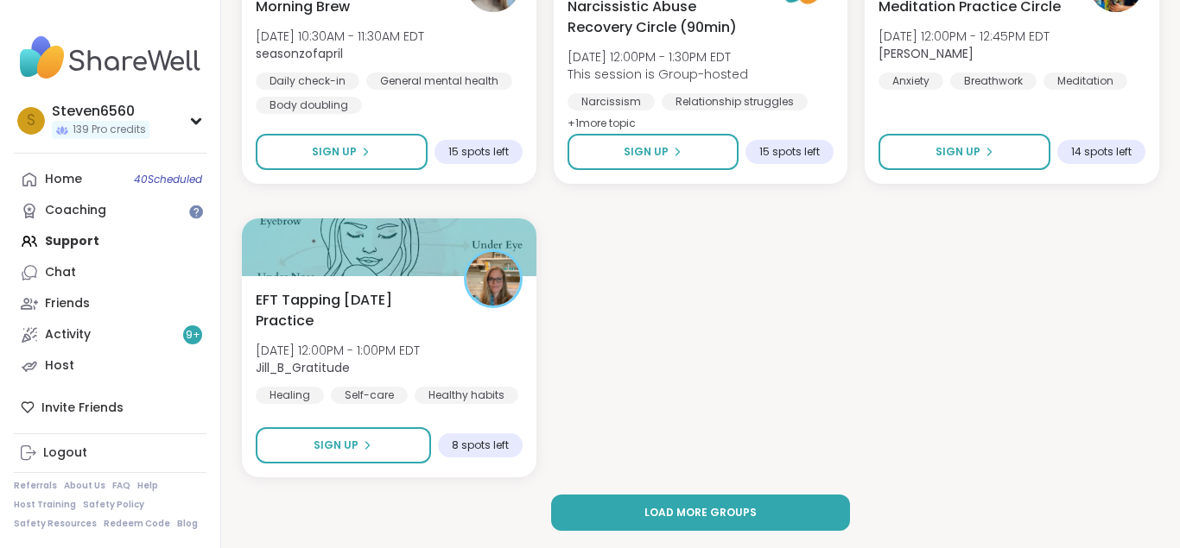
drag, startPoint x: 1172, startPoint y: 542, endPoint x: 733, endPoint y: 507, distance: 440.1
click at [733, 507] on span "Load more groups" at bounding box center [700, 513] width 112 height 16
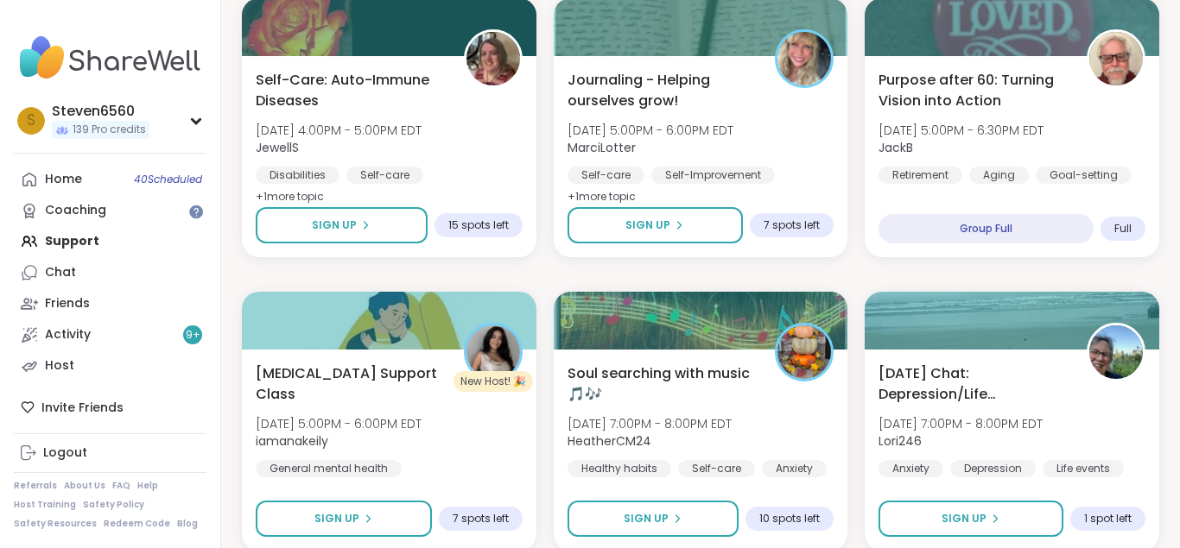
scroll to position [11537, 0]
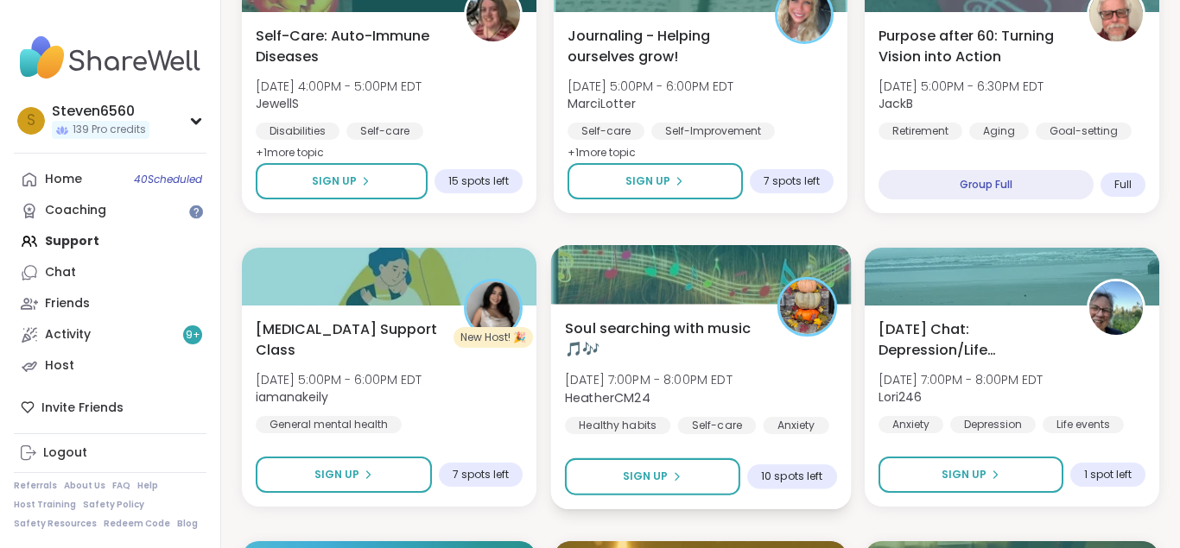
click at [693, 360] on span "Soul searching with music 🎵🎶" at bounding box center [661, 339] width 193 height 42
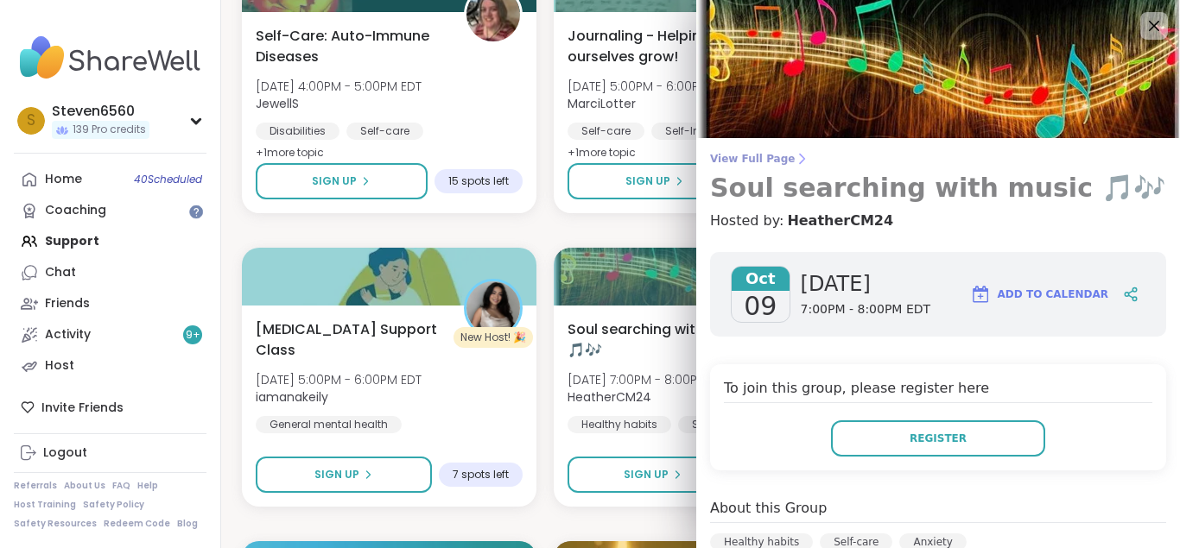
click at [780, 162] on span "View Full Page" at bounding box center [938, 159] width 456 height 14
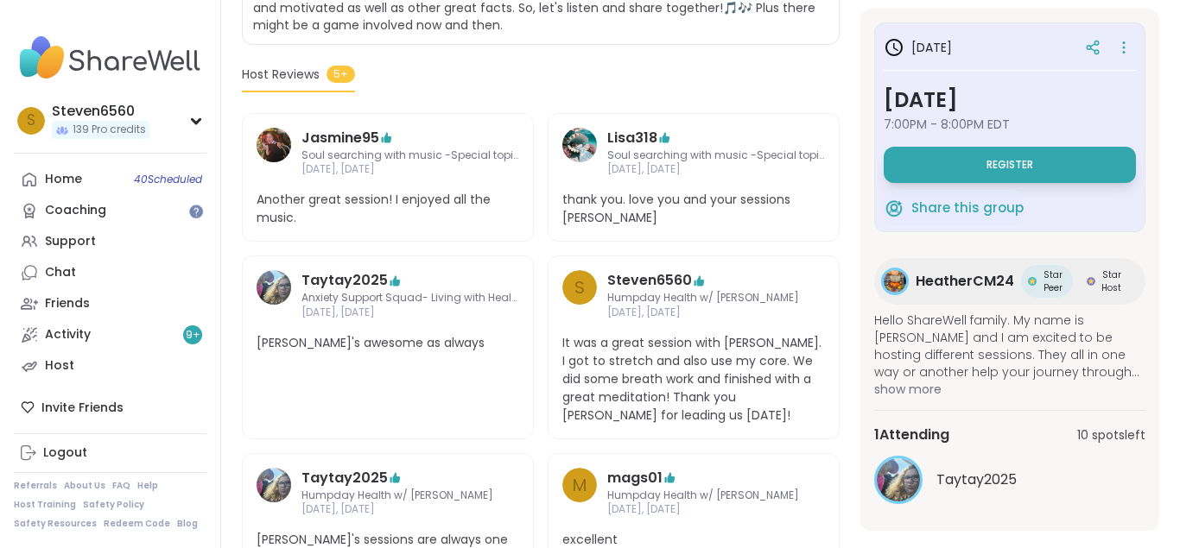
scroll to position [529, 0]
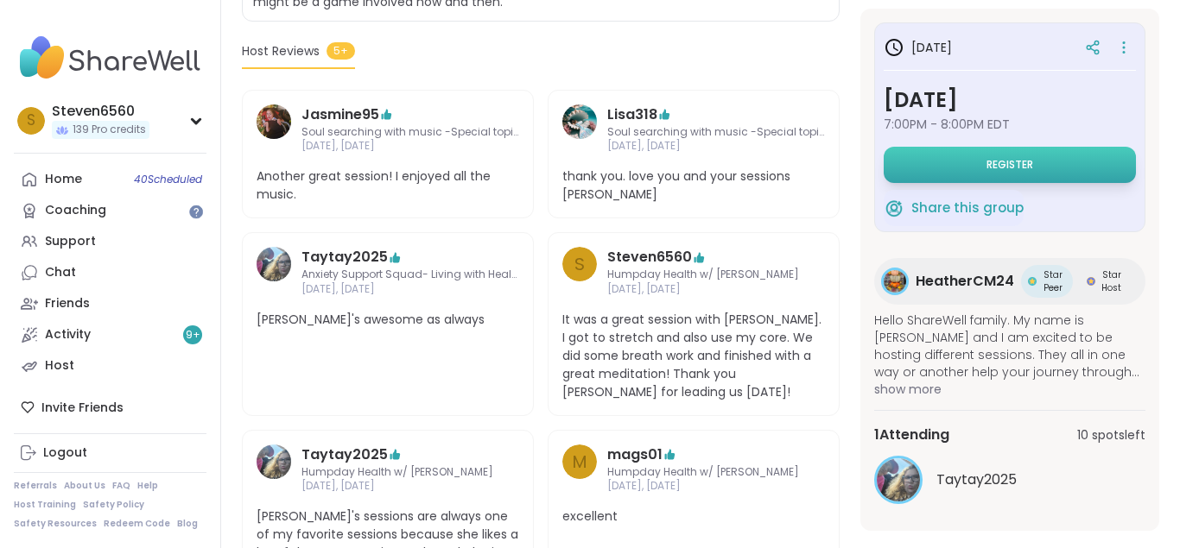
click at [1042, 156] on button "Register" at bounding box center [1009, 165] width 252 height 36
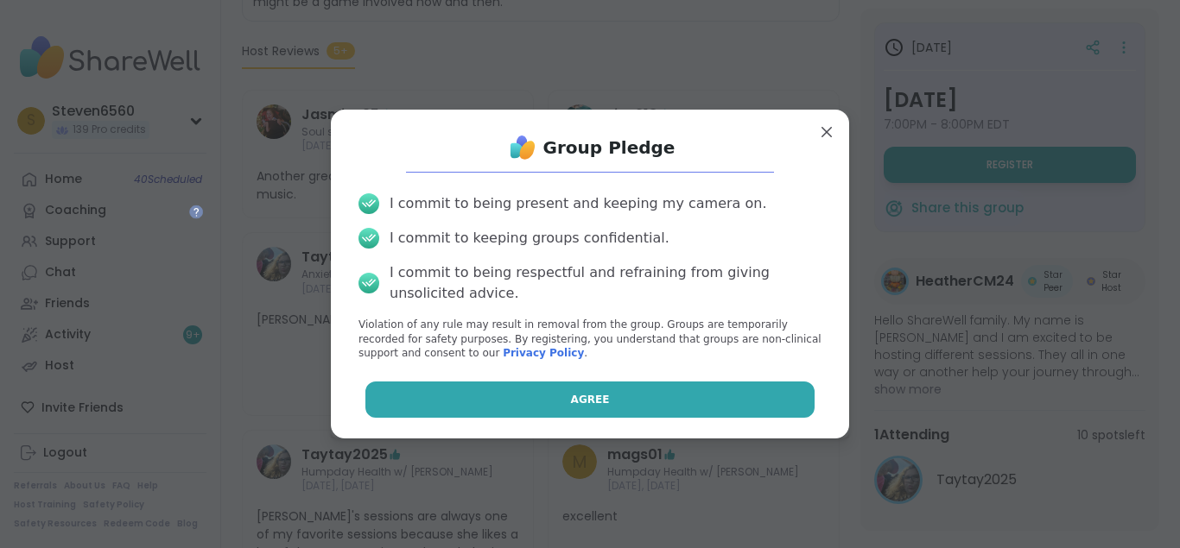
click at [634, 387] on button "Agree" at bounding box center [590, 400] width 450 height 36
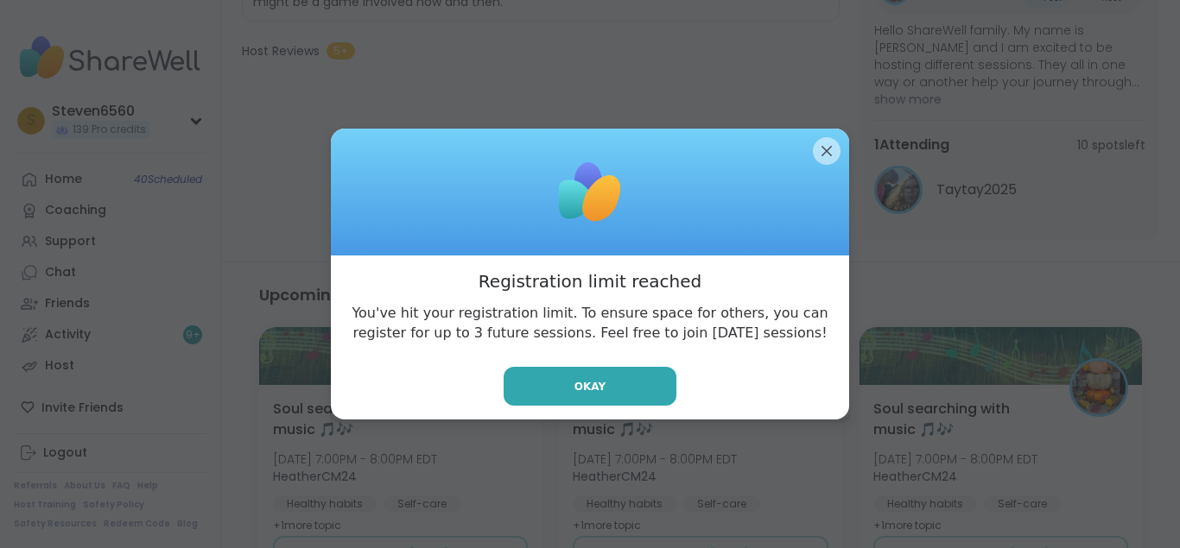
click at [634, 387] on button "Okay" at bounding box center [589, 386] width 173 height 39
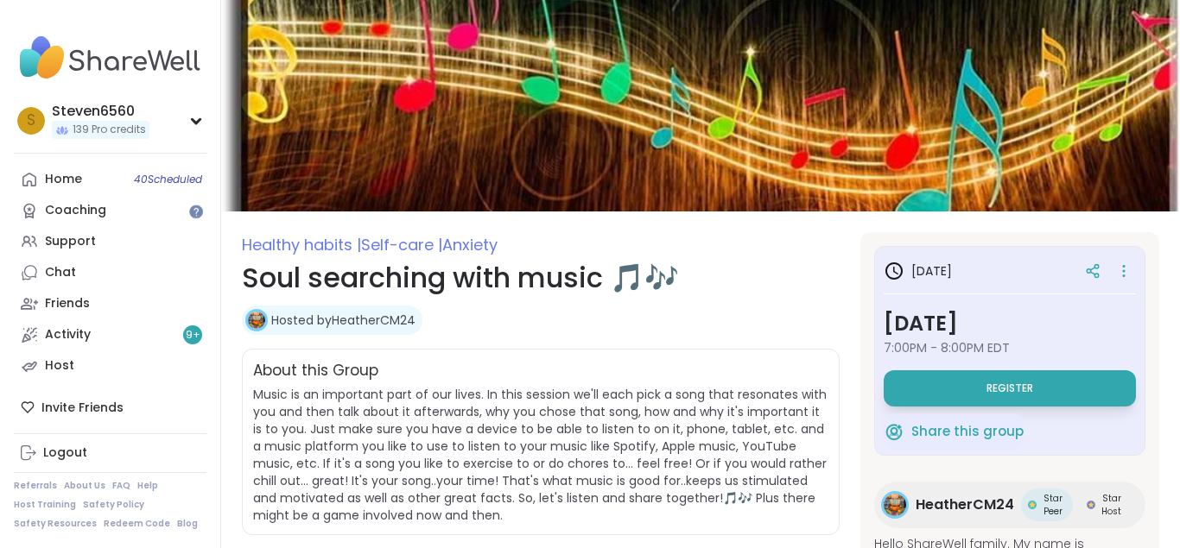
scroll to position [0, 0]
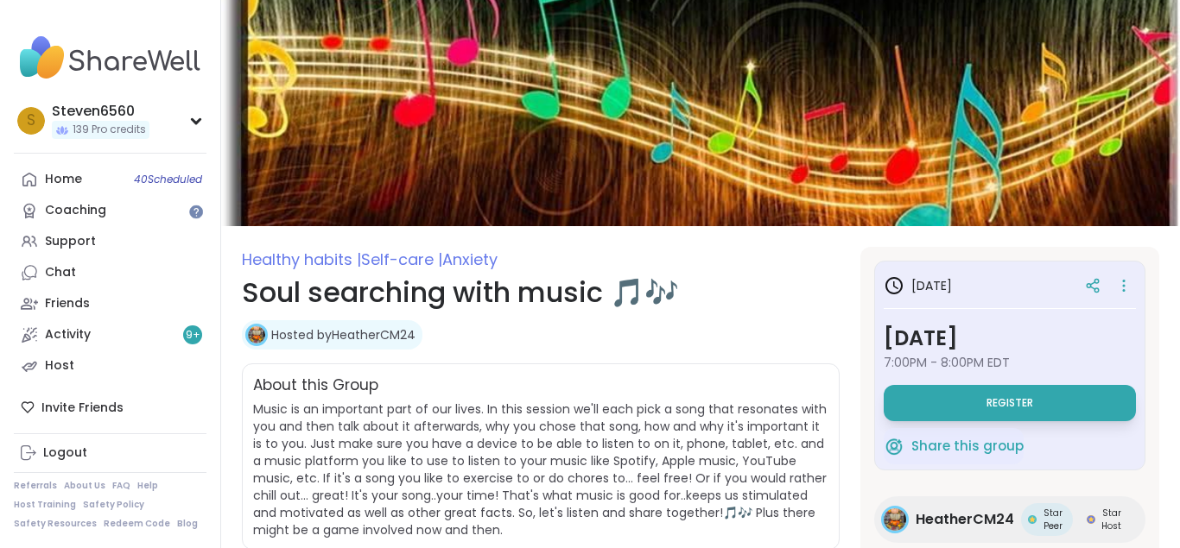
drag, startPoint x: 1174, startPoint y: 2, endPoint x: 652, endPoint y: -11, distance: 521.8
